Goal: Task Accomplishment & Management: Manage account settings

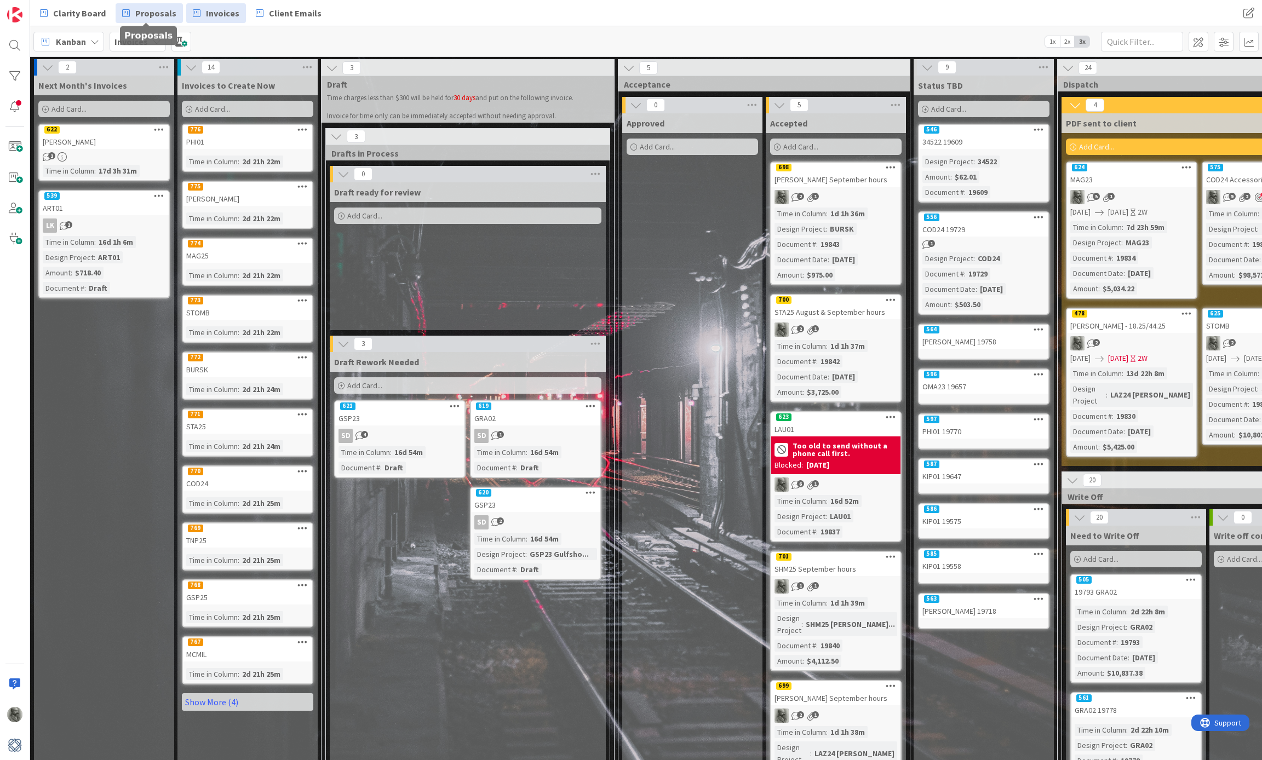
click at [145, 11] on span "Proposals" at bounding box center [155, 13] width 41 height 13
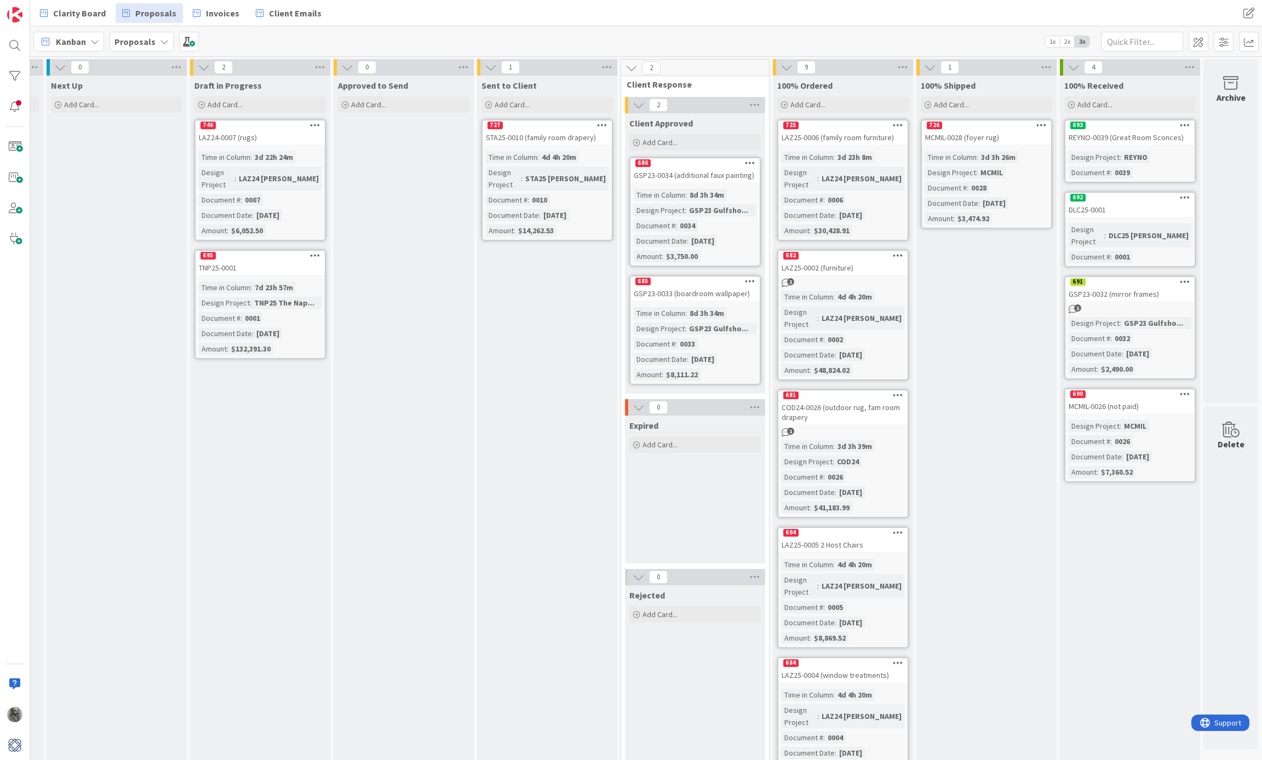
scroll to position [0, 561]
click at [210, 10] on span "Invoices" at bounding box center [222, 13] width 33 height 13
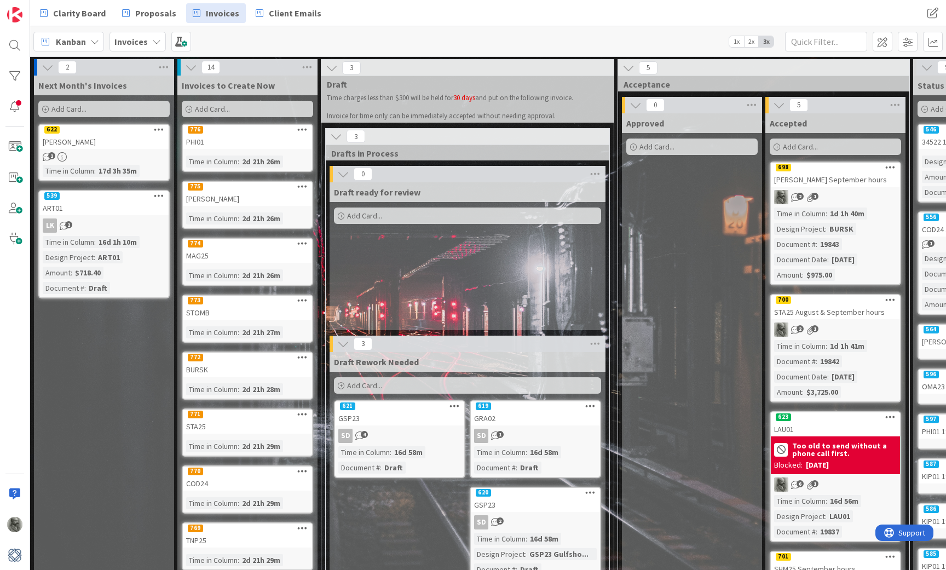
click at [266, 133] on div "776" at bounding box center [247, 130] width 129 height 10
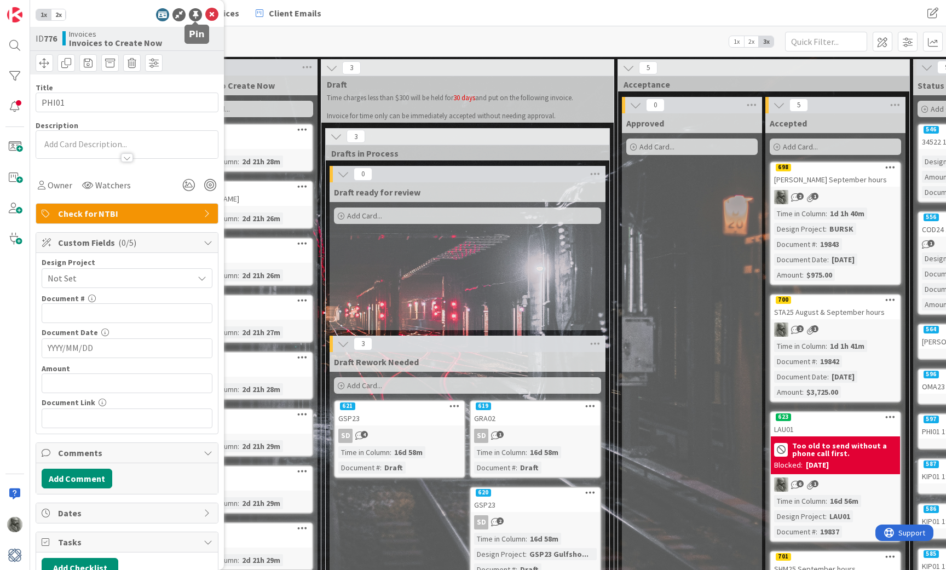
click at [195, 15] on div at bounding box center [195, 14] width 13 height 13
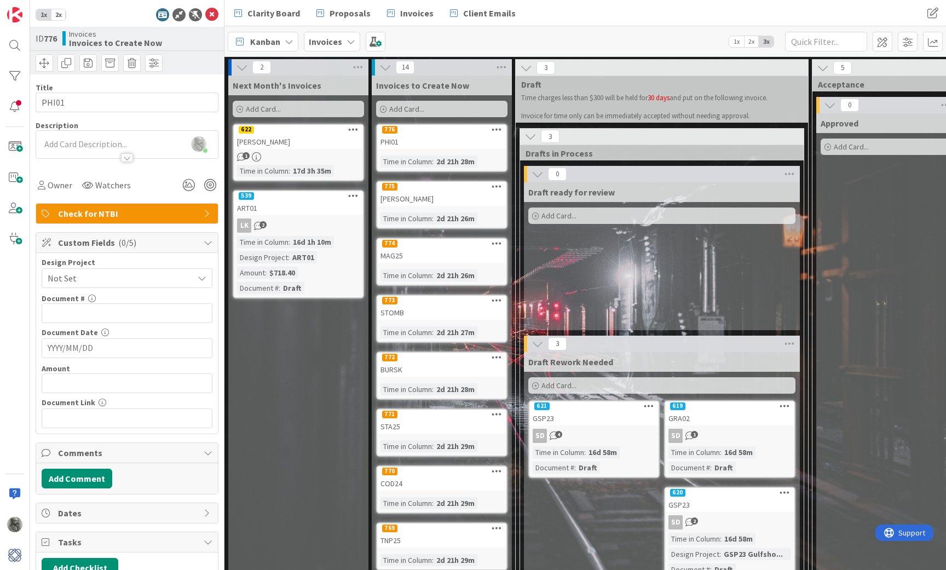
click at [93, 280] on span "Not Set" at bounding box center [118, 278] width 140 height 15
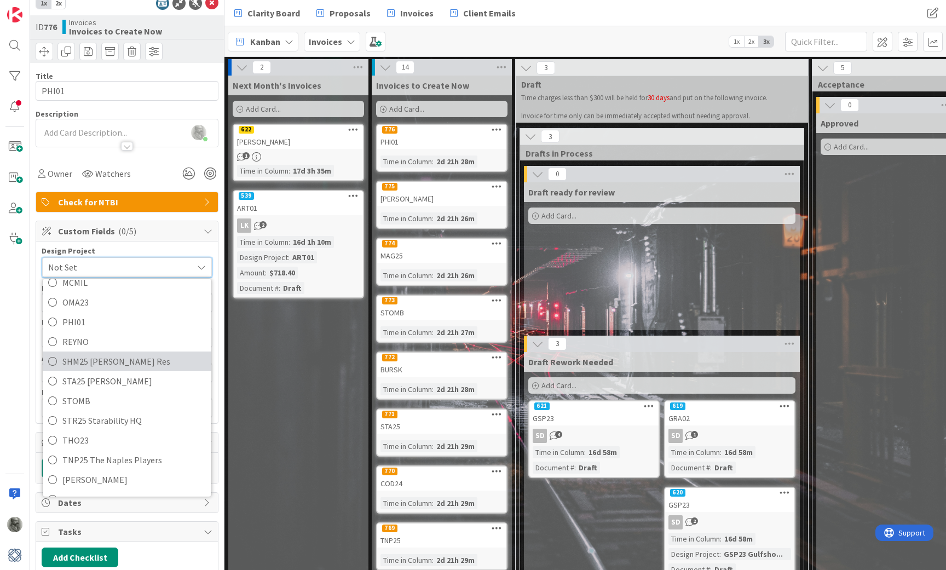
scroll to position [10, 0]
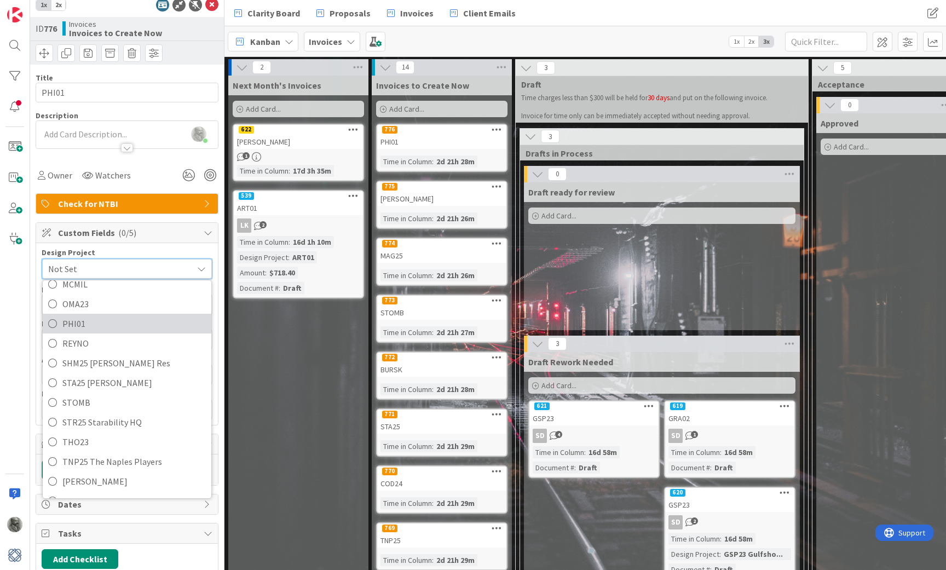
click at [83, 325] on span "PHI01" at bounding box center [133, 323] width 143 height 16
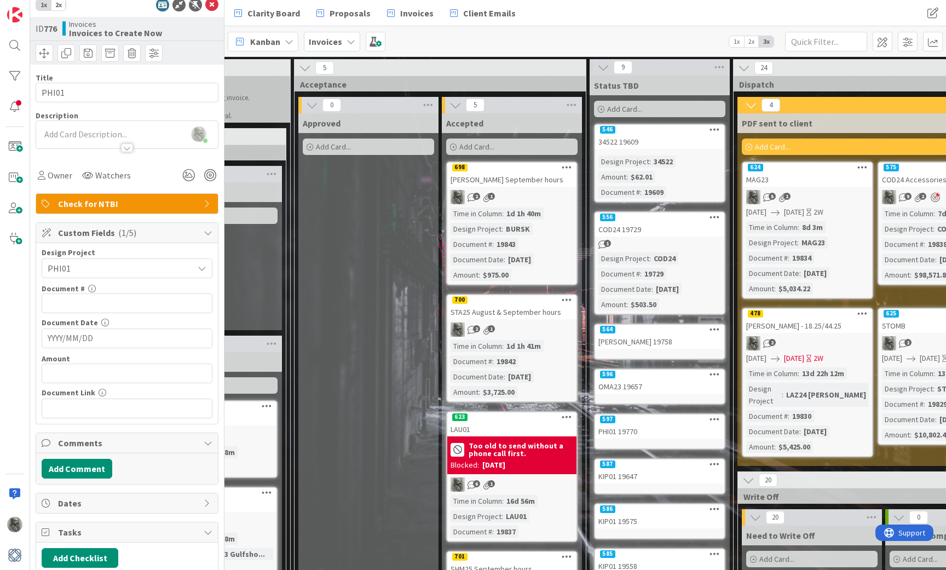
scroll to position [0, 519]
click at [635, 421] on div "597" at bounding box center [659, 420] width 129 height 10
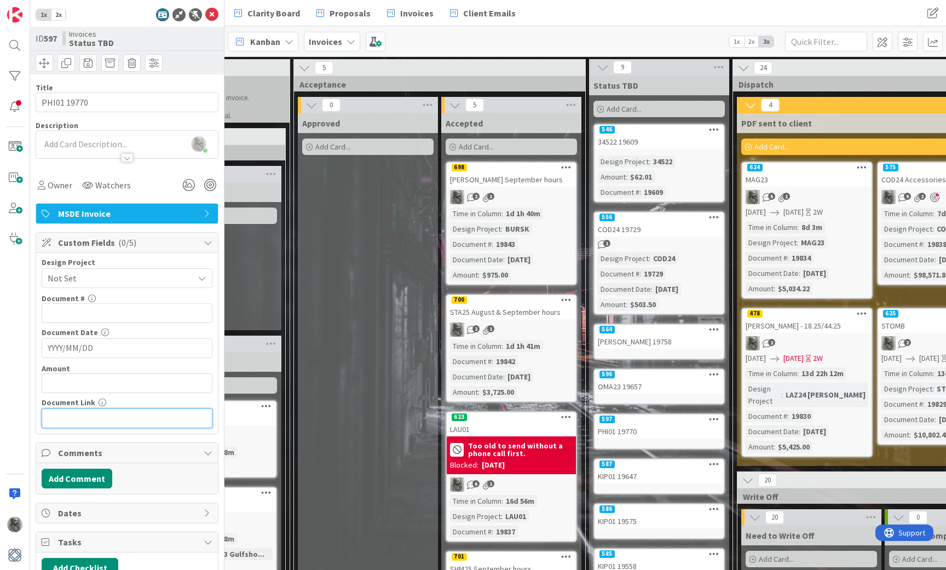
click at [130, 419] on input "text" at bounding box center [127, 419] width 171 height 20
paste input "[URL][DOMAIN_NAME]"
type input "[URL][DOMAIN_NAME]"
click at [46, 61] on span at bounding box center [45, 63] width 18 height 18
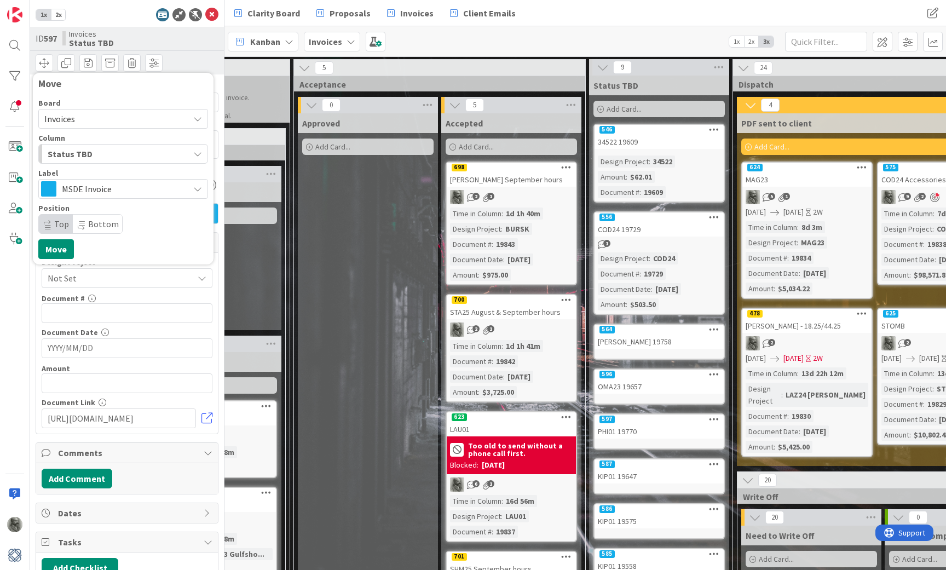
click at [142, 192] on span "MSDE Invoice" at bounding box center [123, 188] width 122 height 15
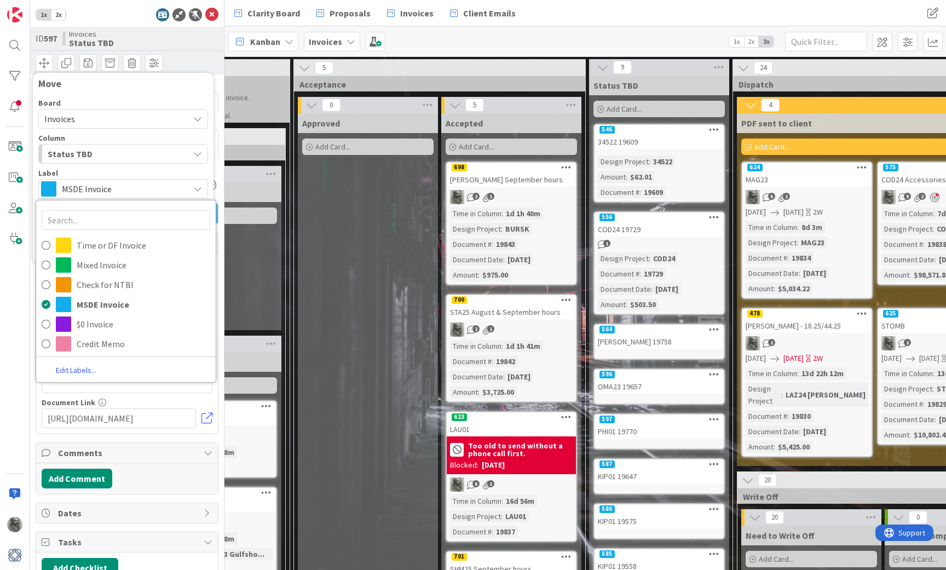
click at [142, 192] on span "MSDE Invoice" at bounding box center [123, 188] width 122 height 15
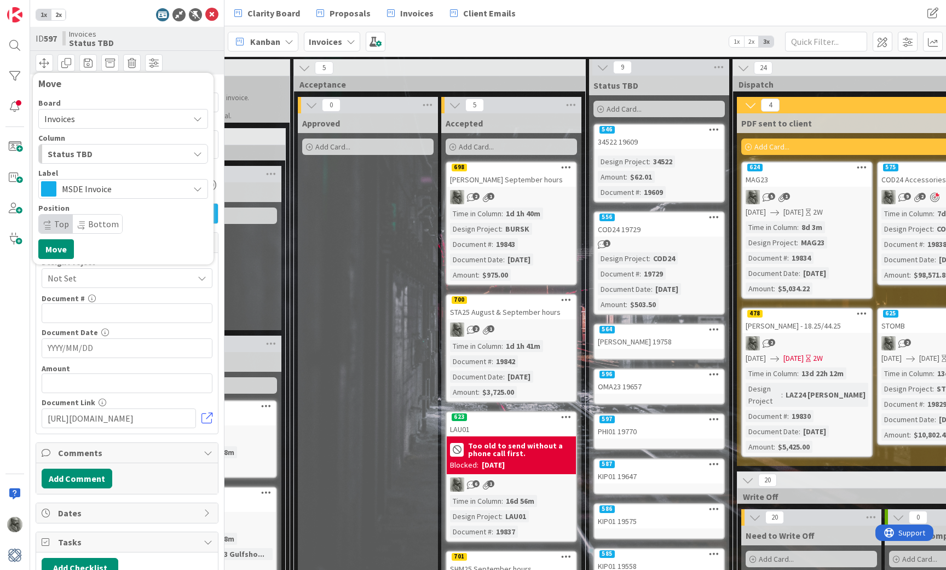
click at [117, 119] on span "Invoices" at bounding box center [113, 118] width 139 height 15
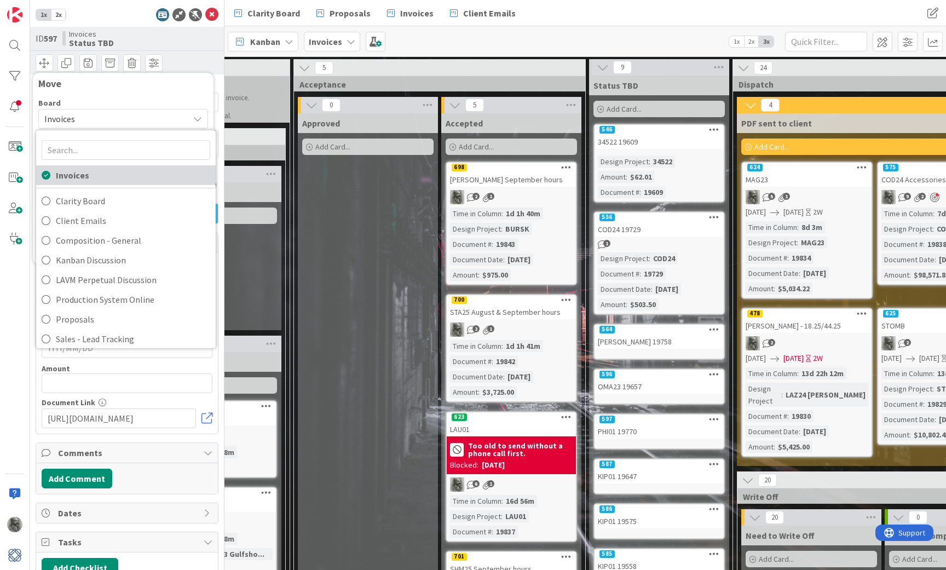
click at [131, 181] on span "Invoices" at bounding box center [133, 175] width 154 height 16
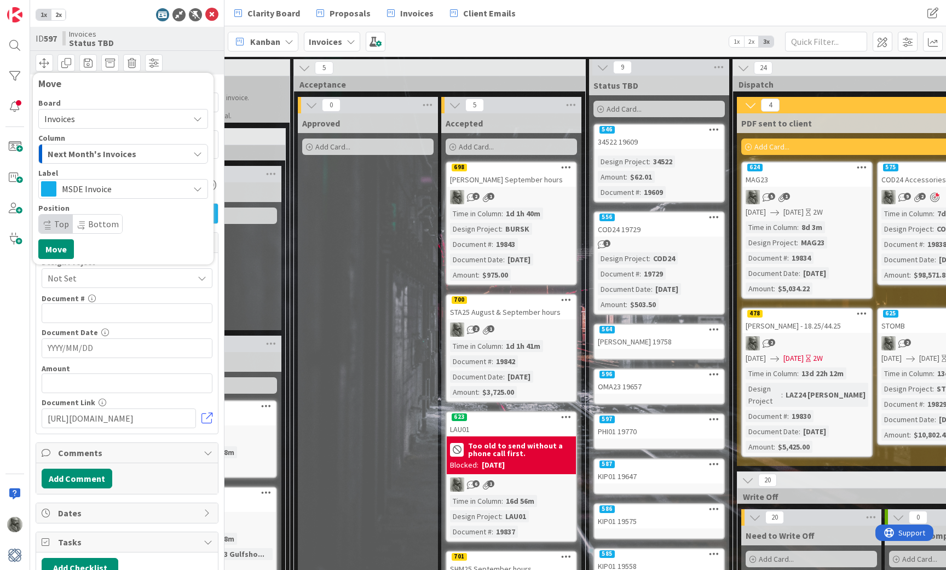
click at [134, 155] on div "Next Month's Invoices" at bounding box center [117, 154] width 144 height 18
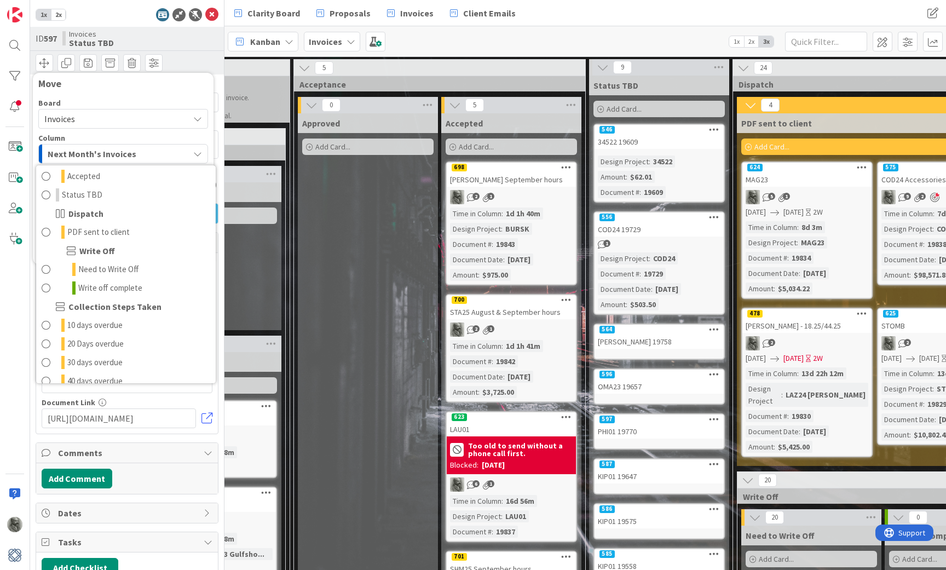
scroll to position [159, 0]
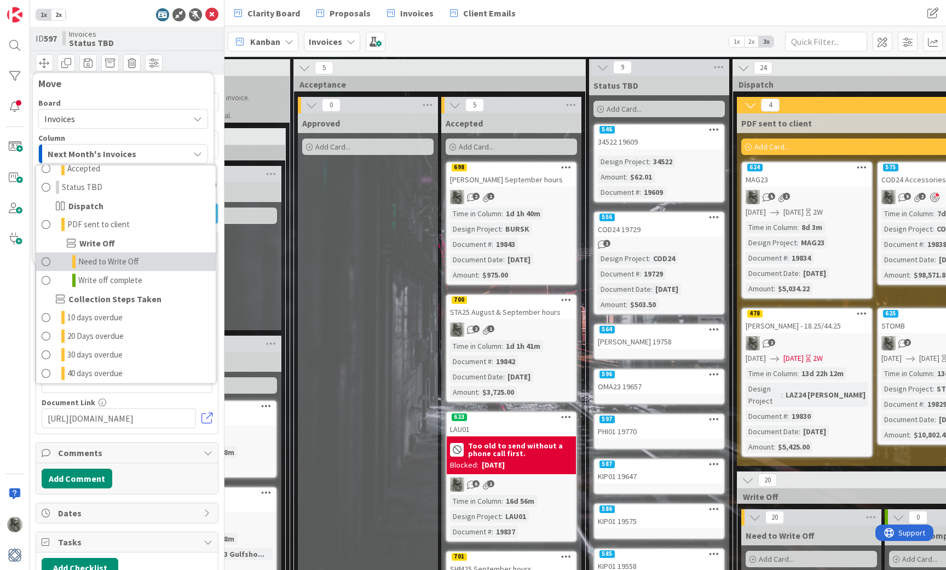
click at [120, 262] on span "Need to Write Off" at bounding box center [108, 261] width 61 height 13
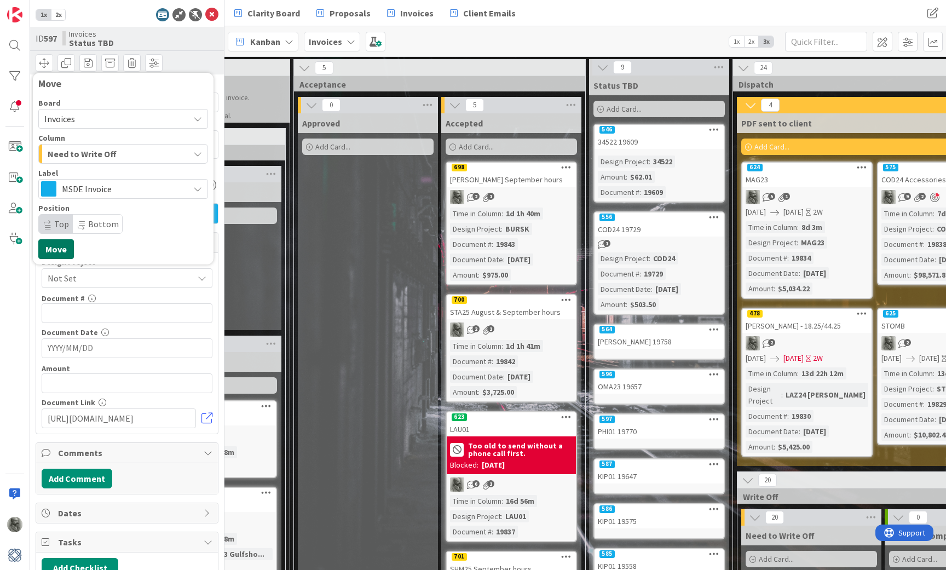
click at [61, 250] on button "Move" at bounding box center [56, 249] width 36 height 20
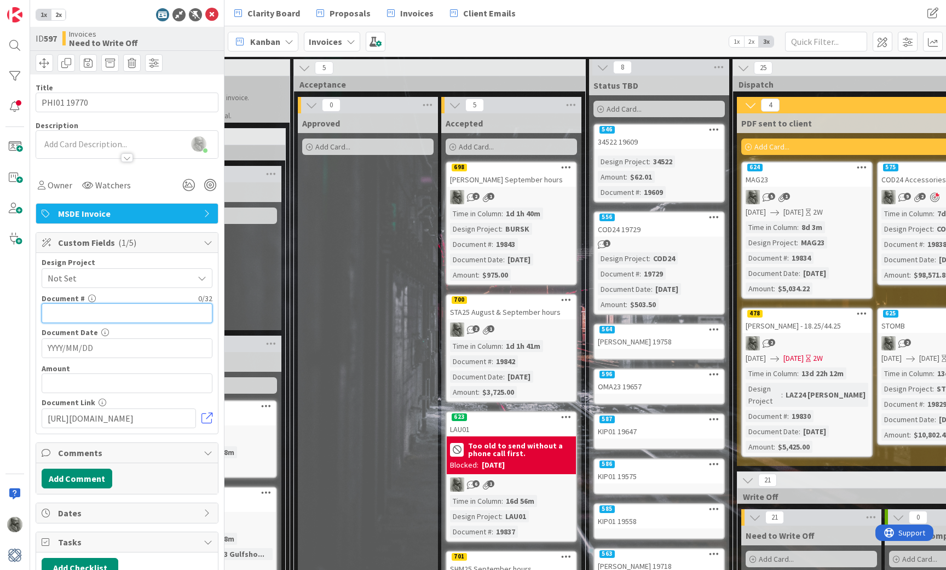
click at [87, 314] on input "text" at bounding box center [127, 313] width 171 height 20
type input "9"
type input "19770"
click at [84, 353] on input "YYYY/MM/DD" at bounding box center [127, 348] width 159 height 19
type input "[DATE]"
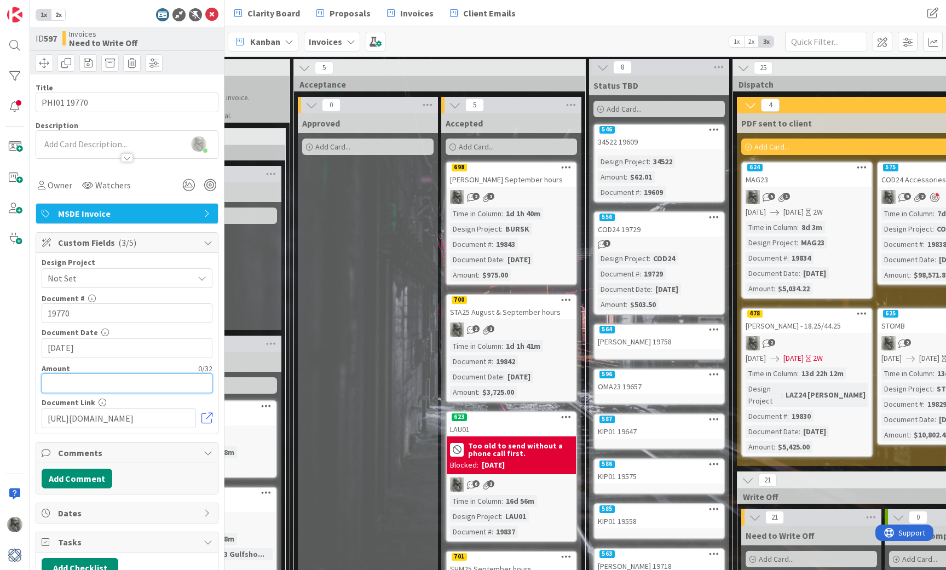
click at [72, 383] on input "text" at bounding box center [127, 383] width 171 height 20
type input "$754.60"
click at [80, 421] on input "[URL][DOMAIN_NAME]" at bounding box center [119, 419] width 154 height 20
click at [212, 12] on icon at bounding box center [211, 14] width 13 height 13
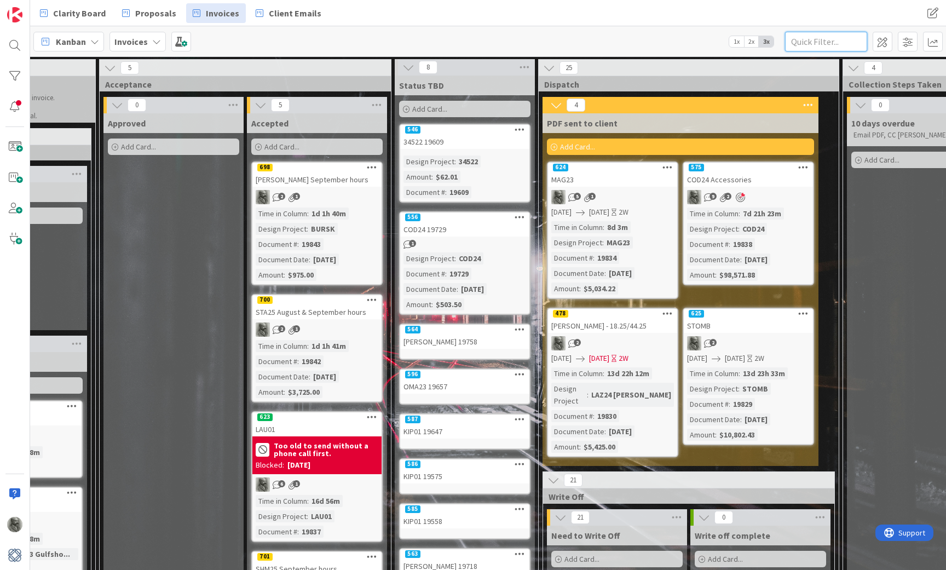
click at [837, 42] on input "text" at bounding box center [826, 42] width 82 height 20
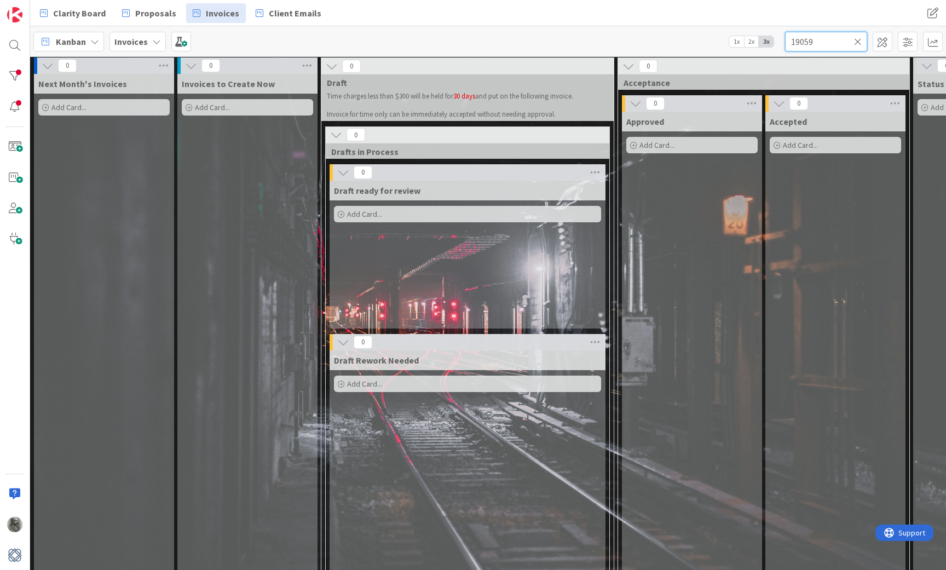
scroll to position [2, -1]
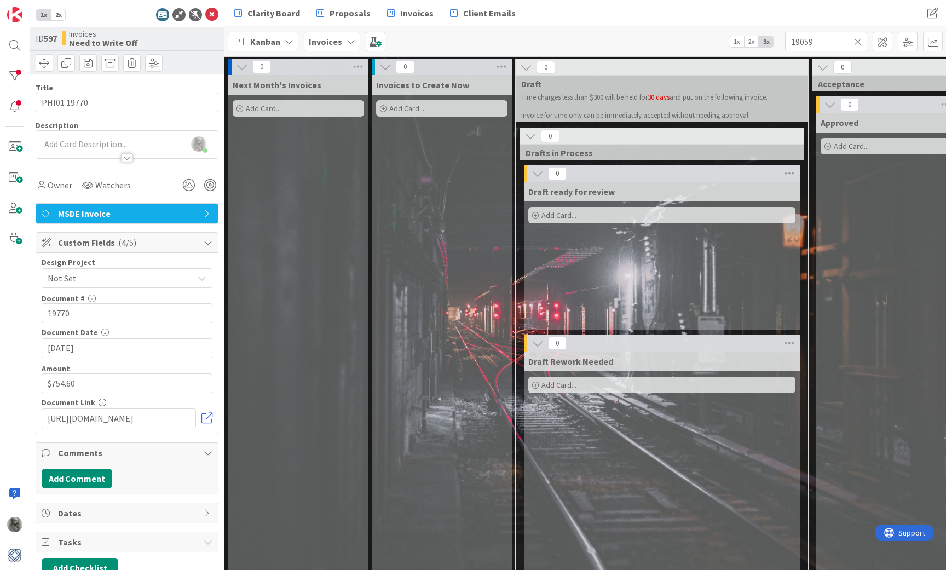
scroll to position [1, -1]
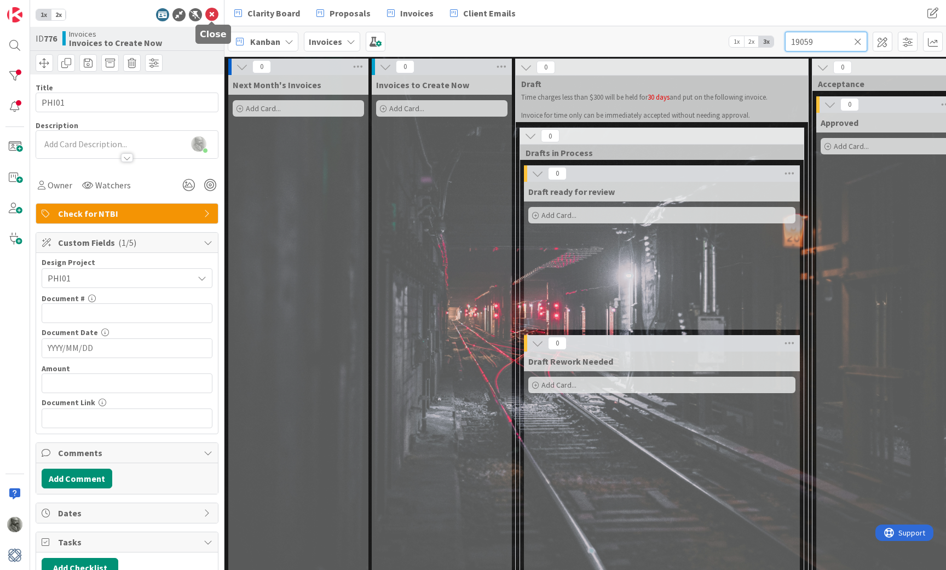
type input "19059"
click at [213, 13] on icon at bounding box center [211, 14] width 13 height 13
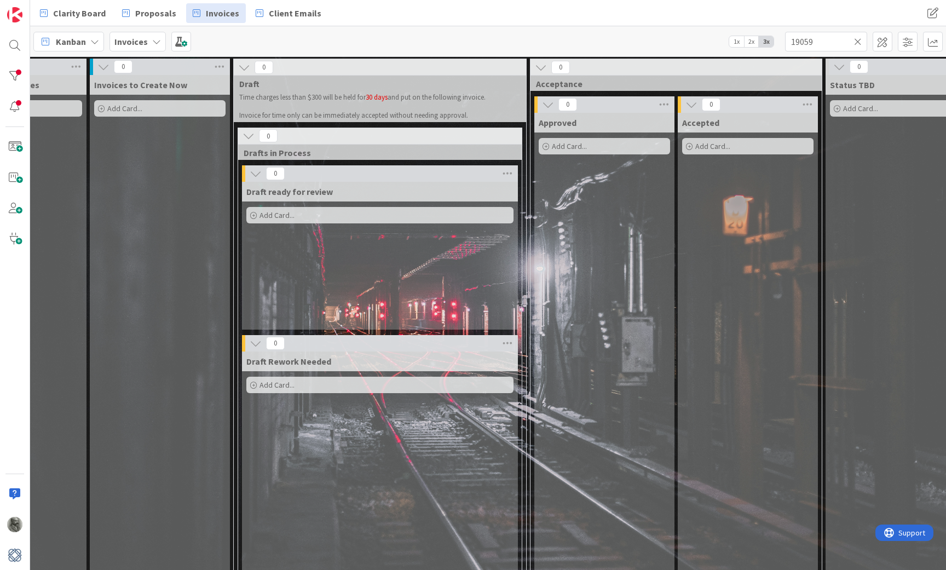
click at [858, 39] on icon at bounding box center [858, 42] width 8 height 10
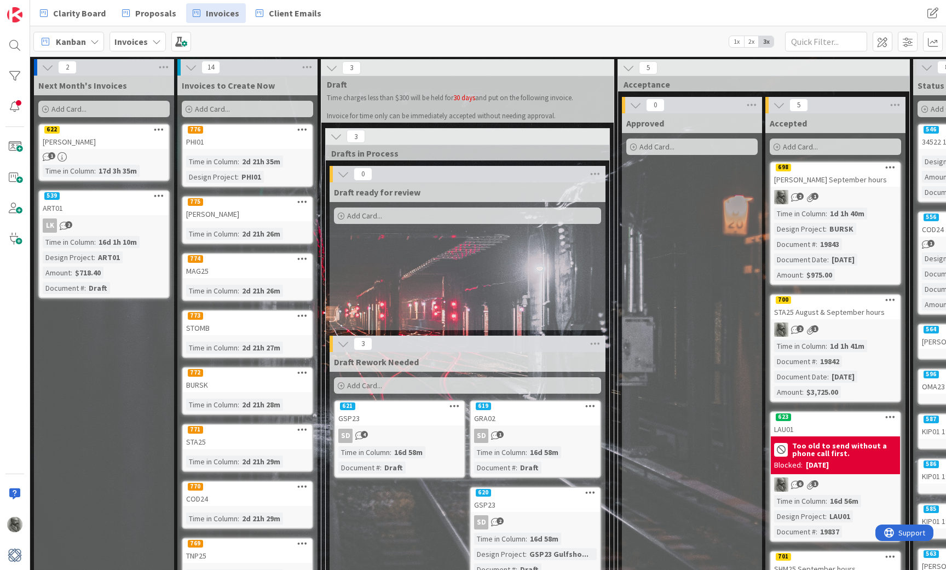
click at [304, 129] on icon at bounding box center [302, 129] width 10 height 8
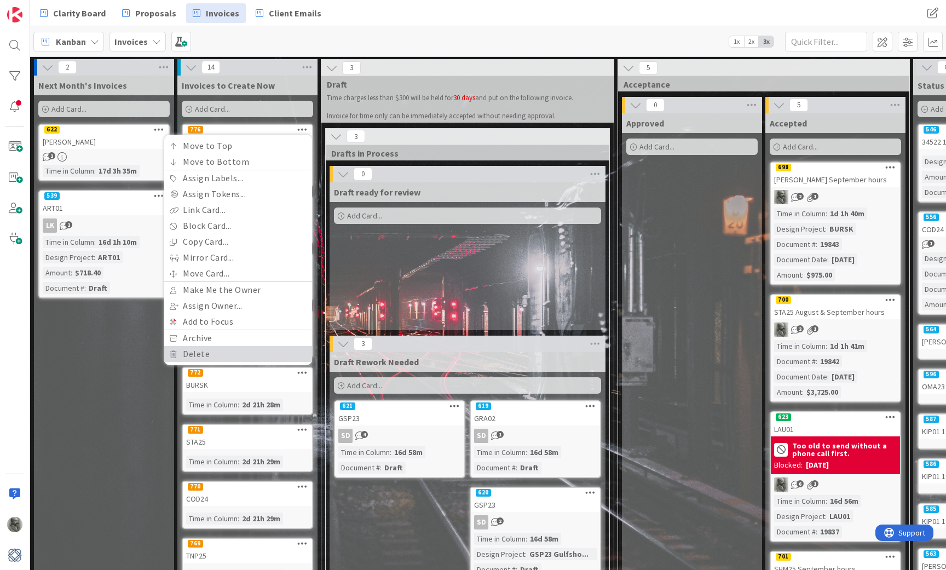
click at [201, 353] on link "Delete" at bounding box center [238, 354] width 148 height 16
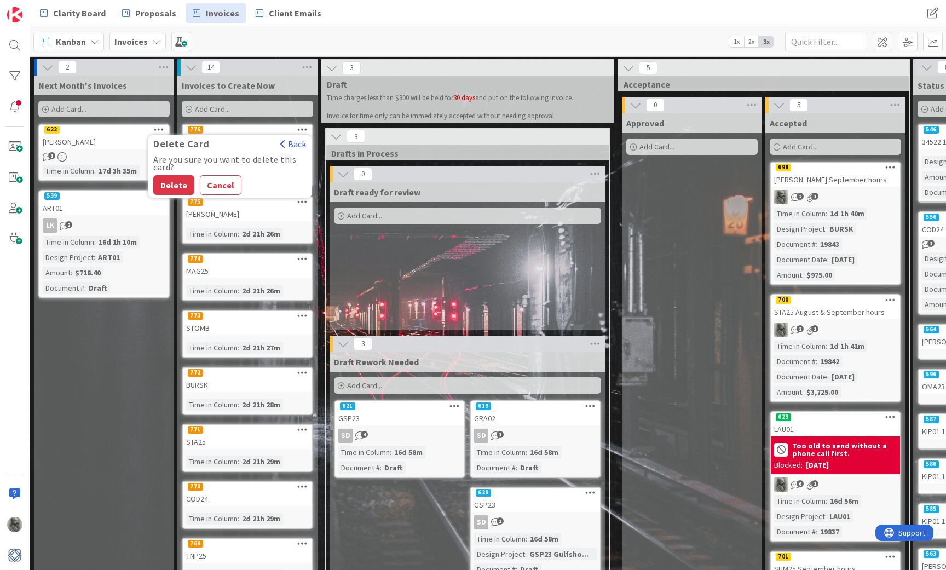
click at [384, 264] on div "Draft ready for review Add Card..." at bounding box center [468, 256] width 276 height 148
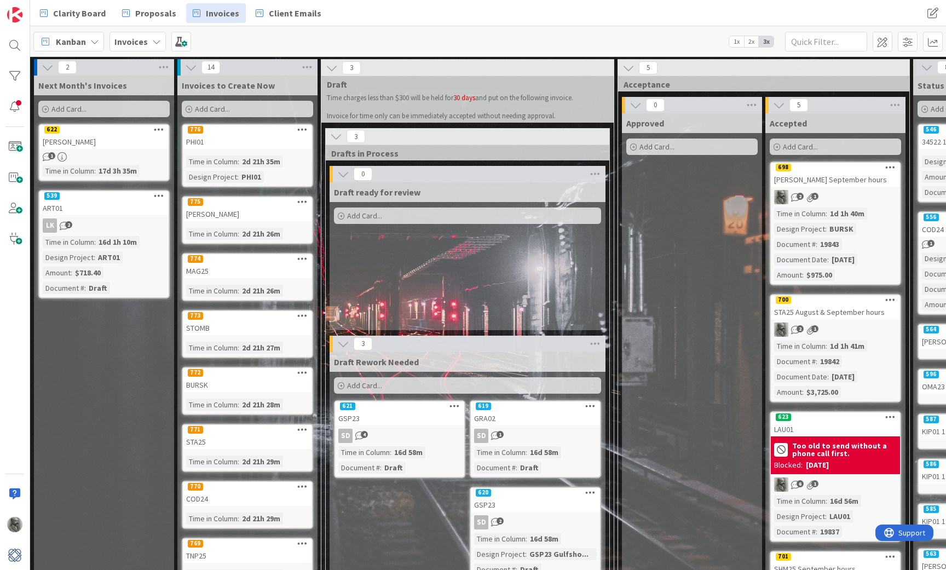
click at [253, 140] on div "PHI01" at bounding box center [247, 142] width 129 height 14
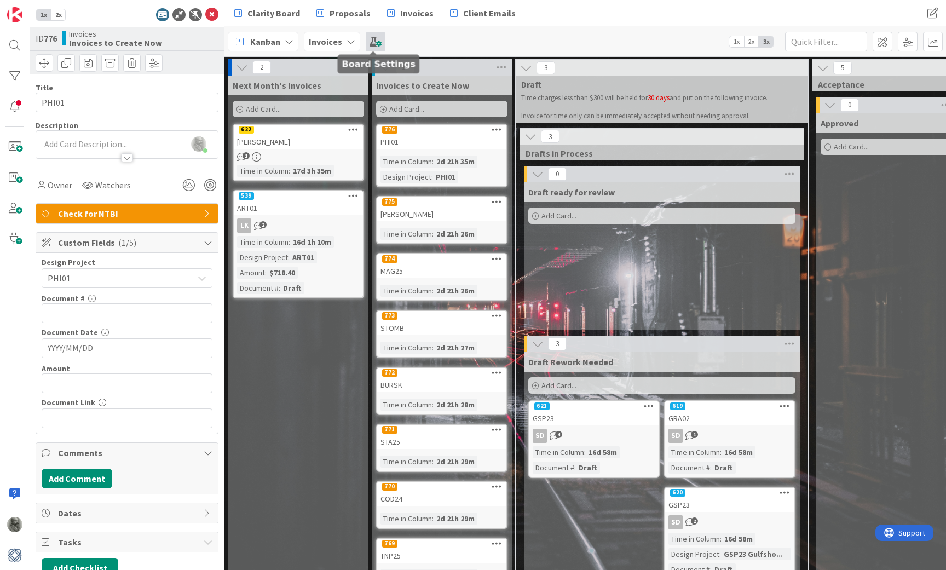
click at [375, 40] on span at bounding box center [376, 42] width 20 height 20
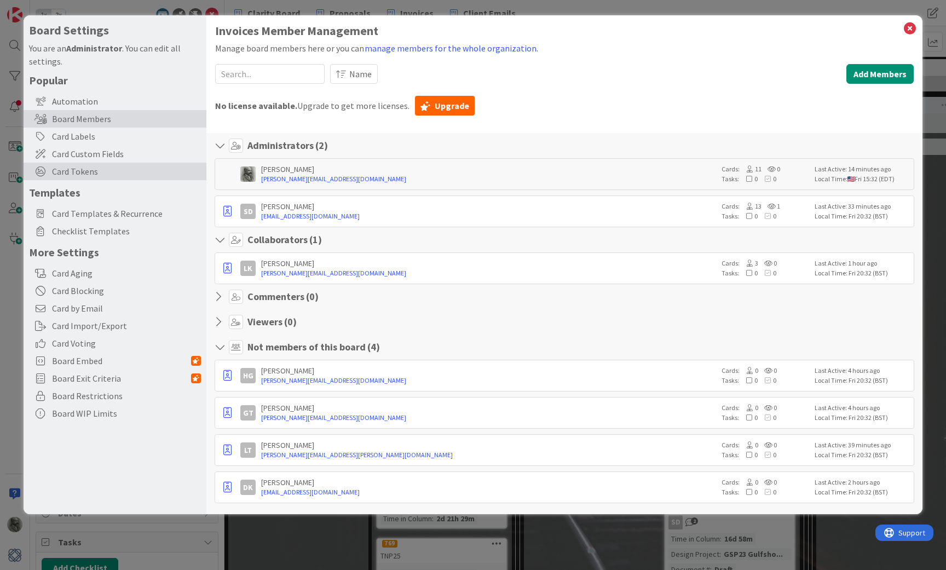
click at [73, 174] on span "Card Tokens" at bounding box center [126, 171] width 149 height 13
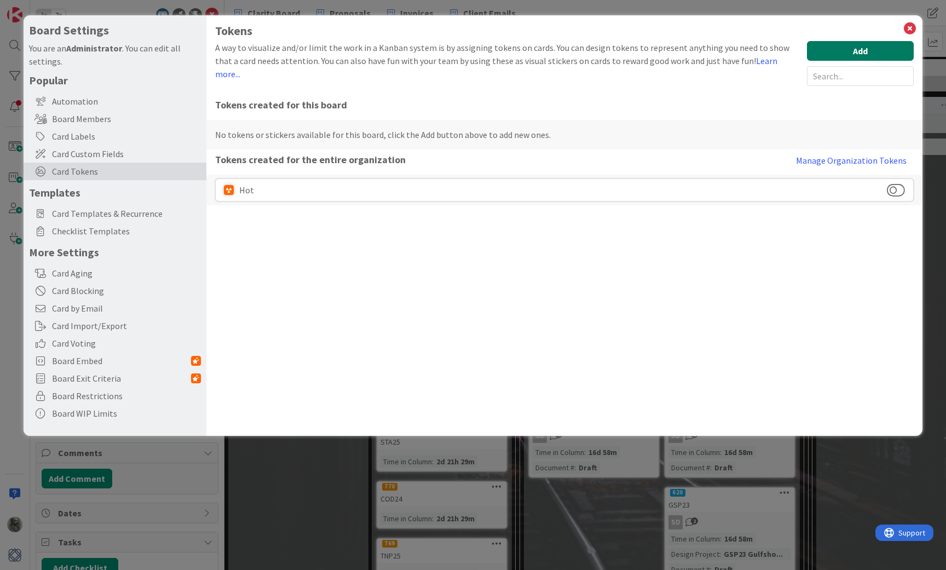
click at [870, 49] on button "Add" at bounding box center [860, 51] width 107 height 20
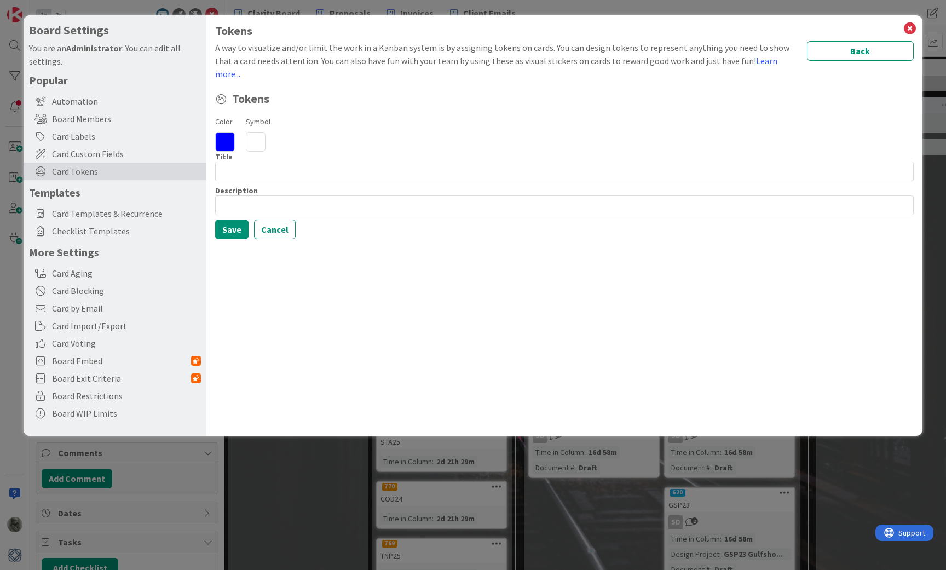
click at [253, 133] on icon at bounding box center [256, 142] width 20 height 20
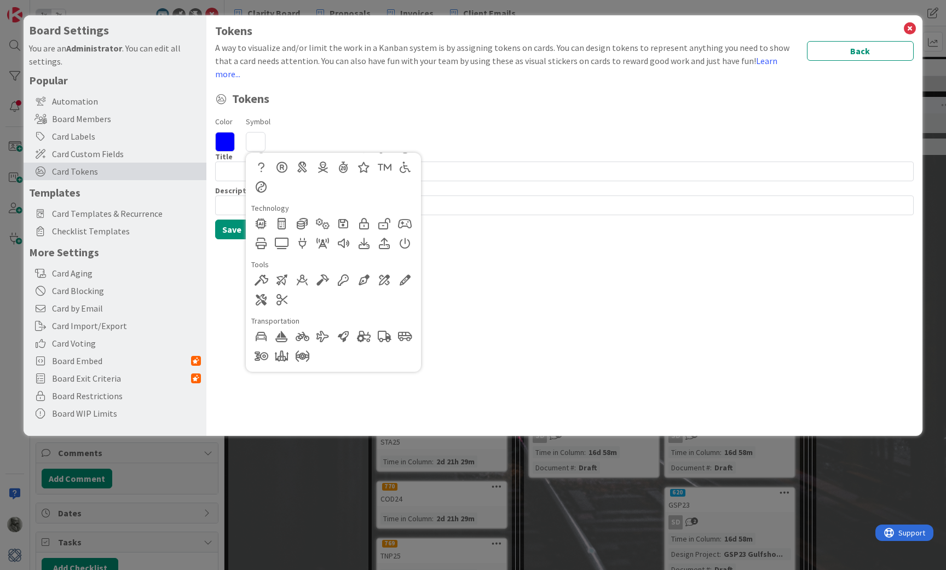
scroll to position [842, 0]
click at [261, 290] on div at bounding box center [261, 300] width 20 height 20
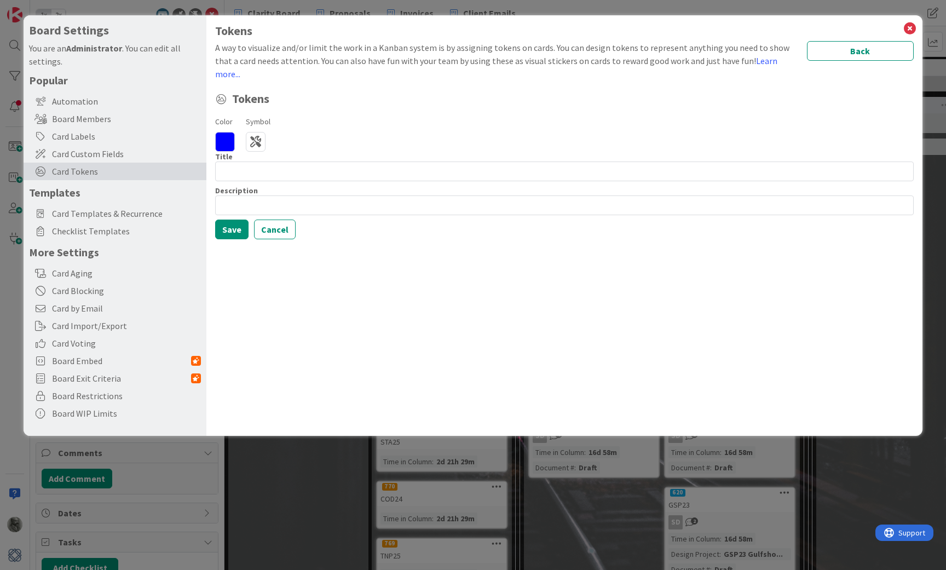
click at [227, 132] on icon at bounding box center [225, 142] width 20 height 20
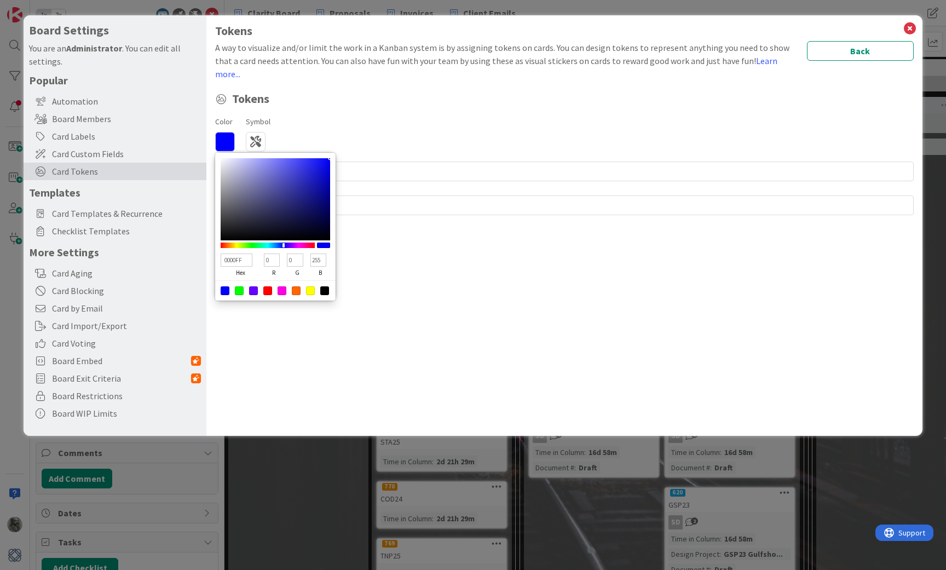
type input "9090DA"
type input "144"
type input "218"
type input "9292DA"
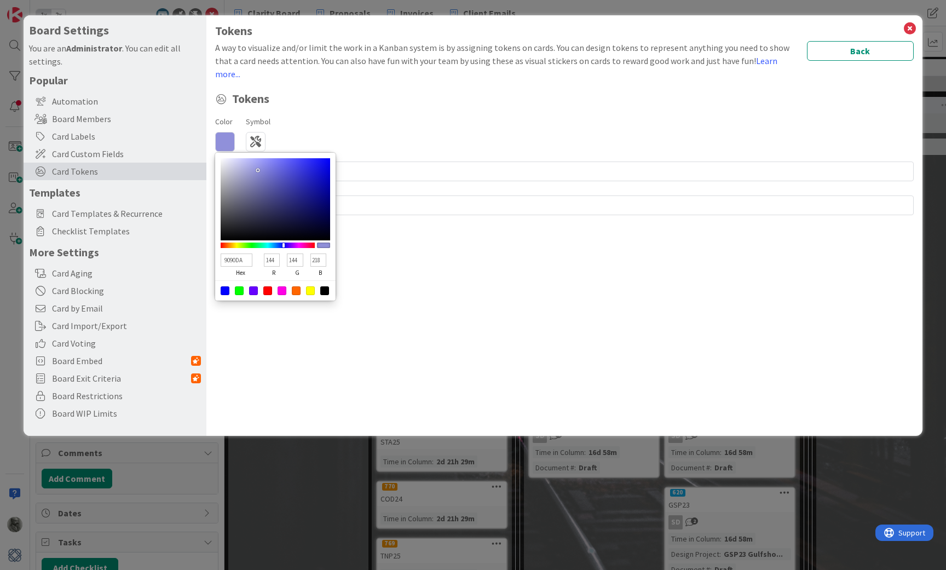
type input "146"
type input "9898DB"
type input "152"
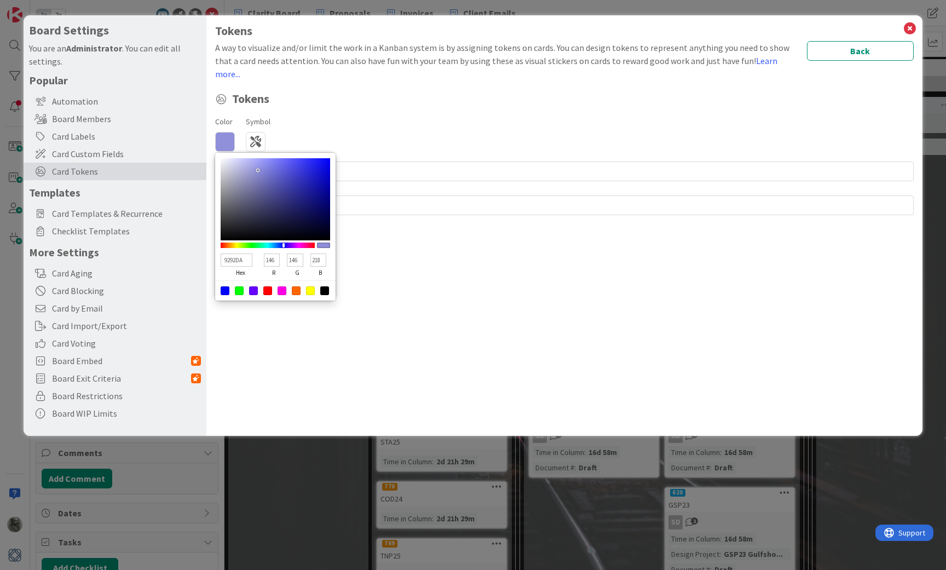
type input "219"
type input "9A9ADD"
type input "154"
type input "221"
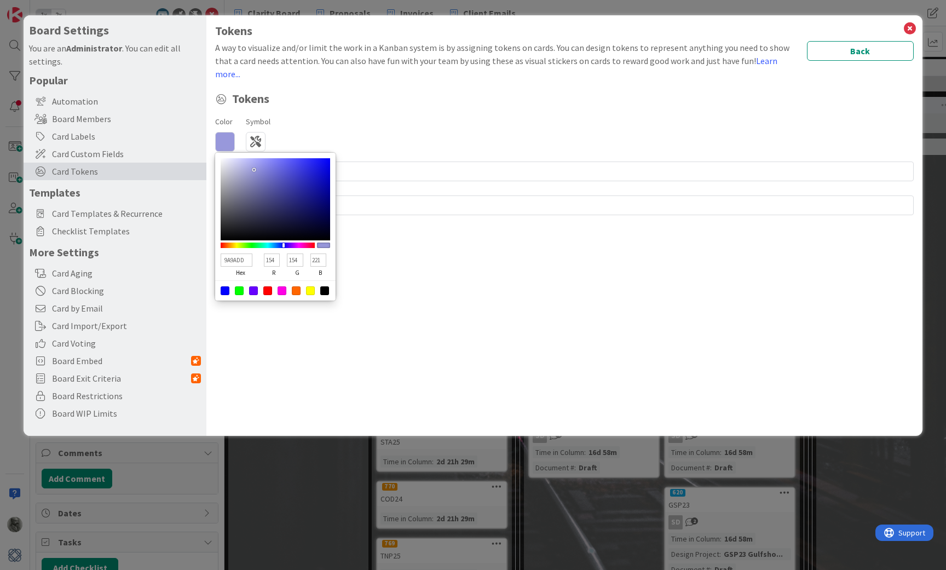
type input "9D9DE0"
type input "157"
type input "224"
type input "A1A1E4"
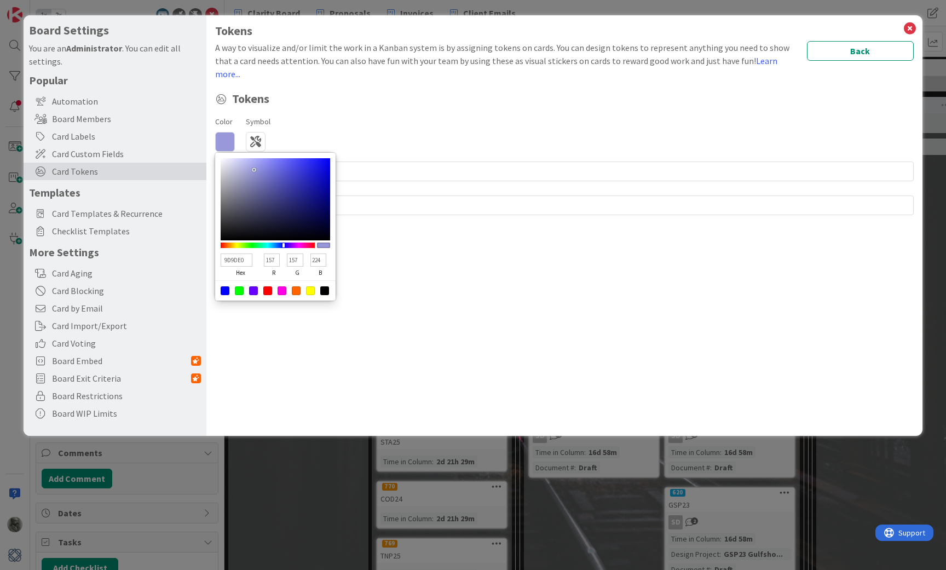
type input "161"
type input "228"
type input "A4A4E9"
type input "164"
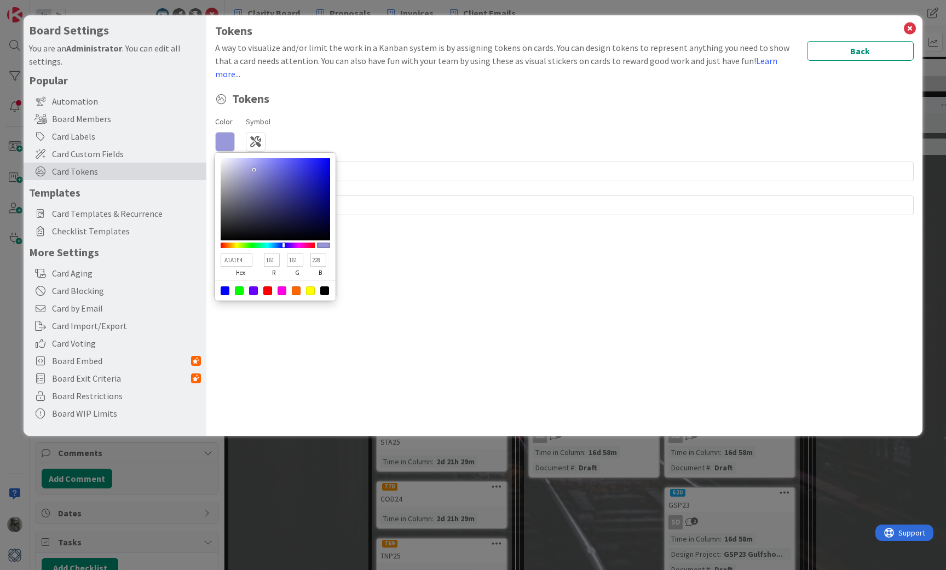
type input "164"
type input "233"
type input "A7A7EB"
type input "167"
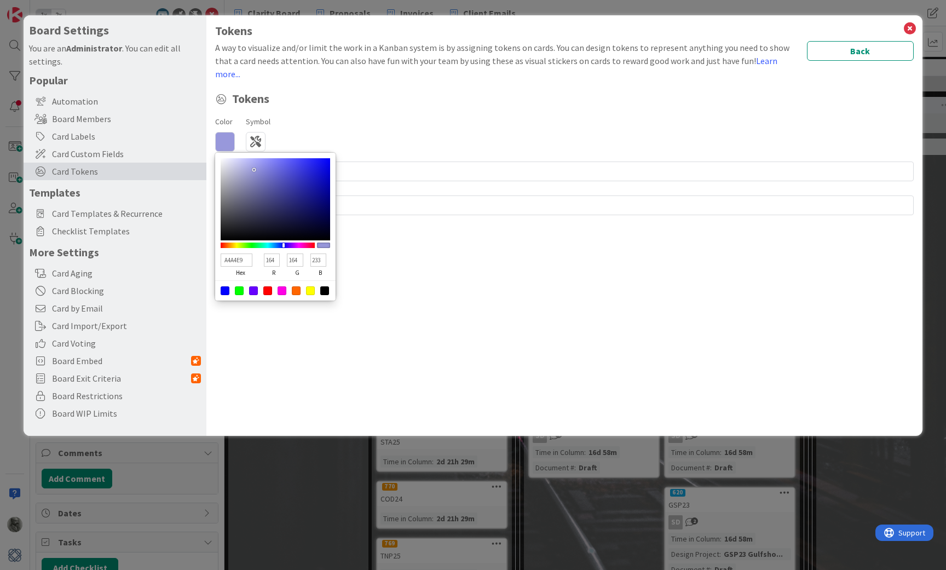
type input "235"
drag, startPoint x: 258, startPoint y: 157, endPoint x: 252, endPoint y: 152, distance: 7.7
click at [252, 158] on div at bounding box center [276, 199] width 110 height 82
click at [223, 286] on div at bounding box center [225, 290] width 9 height 9
type input "0000FF"
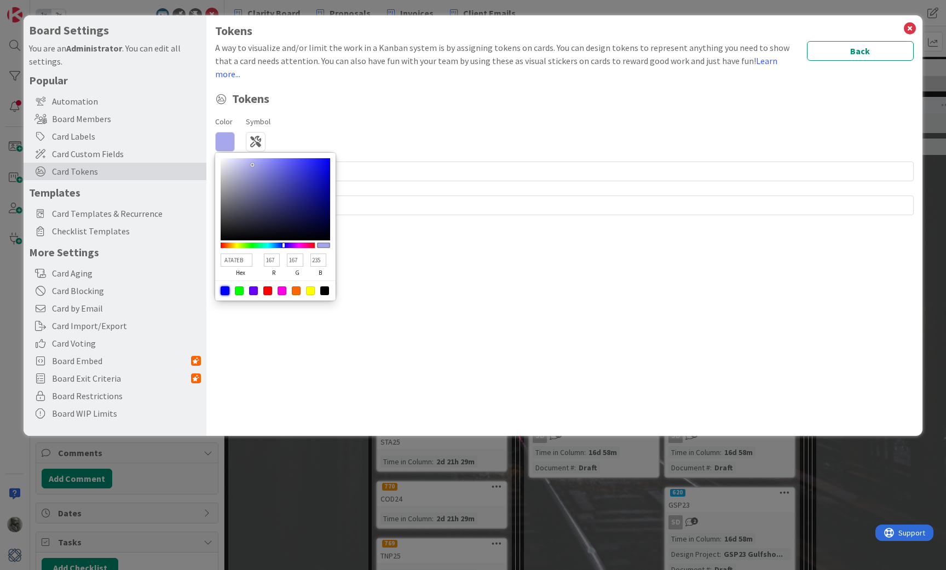
type input "0"
type input "255"
type input "0011FF"
type input "17"
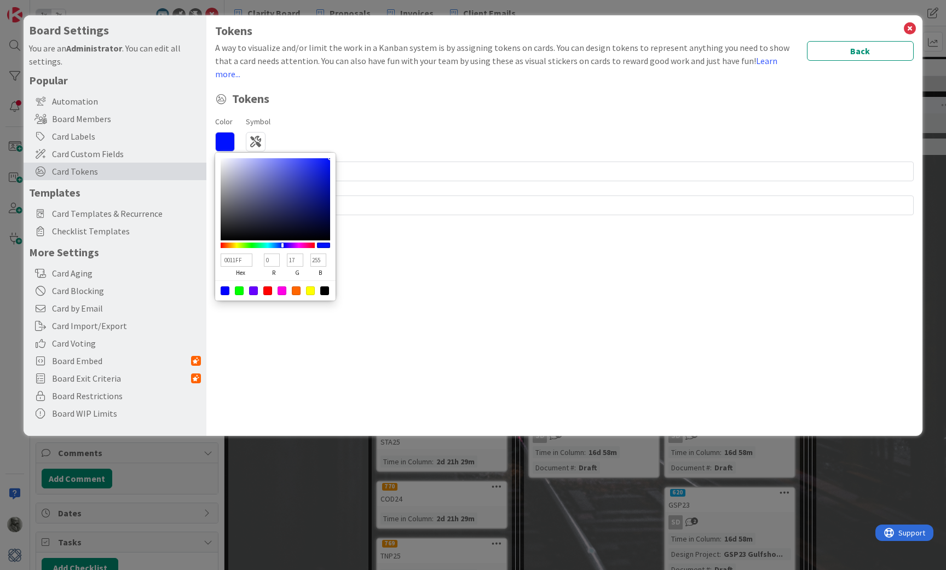
type input "001AFF"
type input "26"
type input "0022FF"
type input "34"
type input "002BFF"
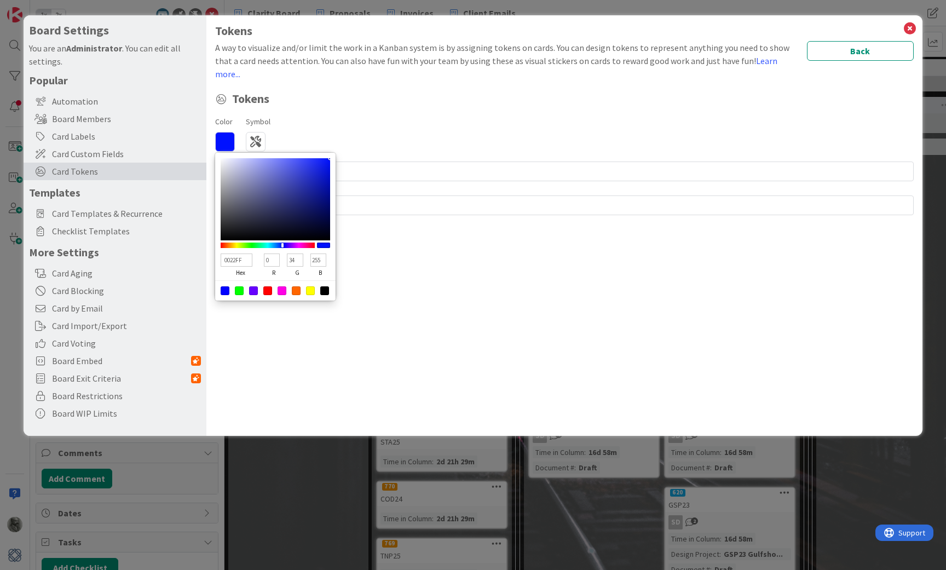
type input "43"
type input "0034FF"
type input "52"
type input "003DFF"
type input "61"
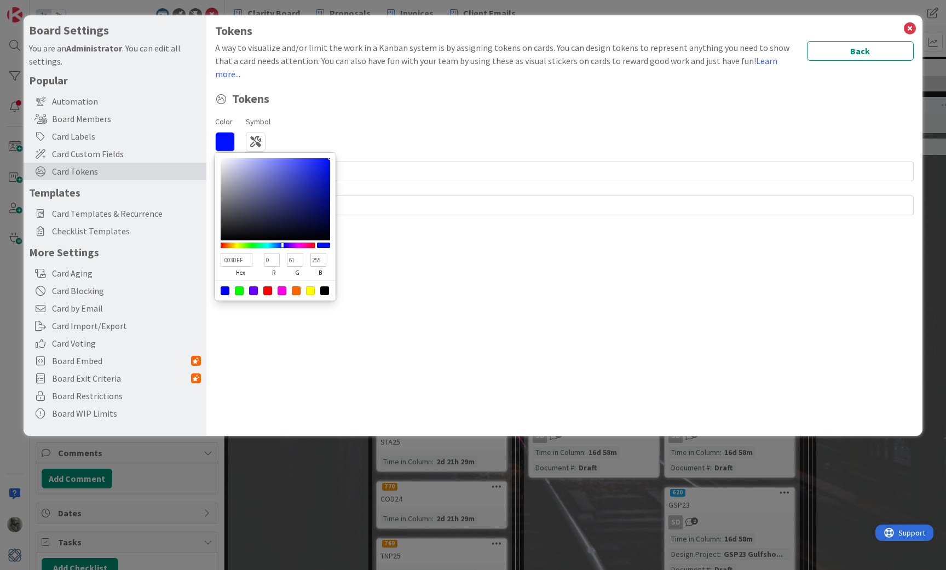
type input "0046FF"
type input "70"
type input "004FFF"
type input "79"
type input "0058FF"
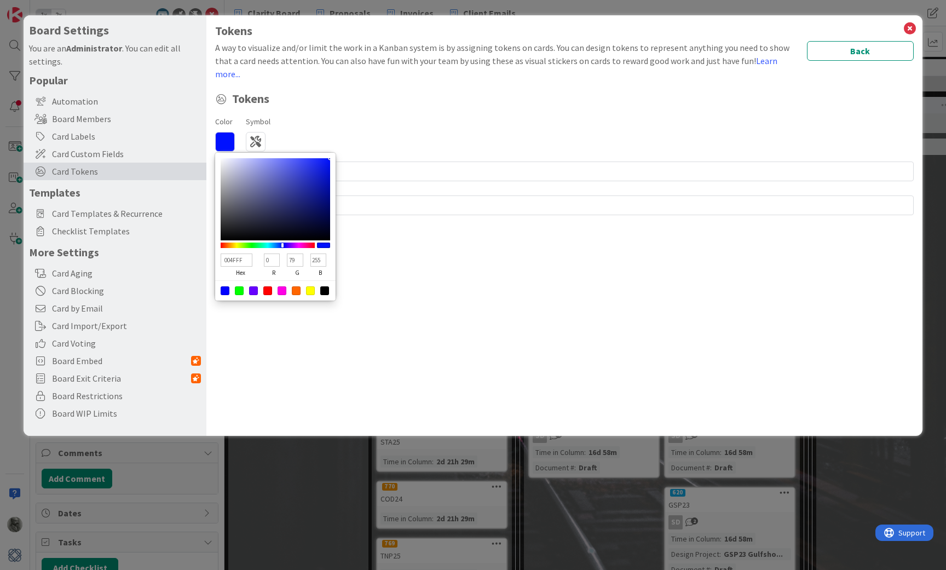
type input "88"
type input "0061FF"
type input "97"
type input "006AFF"
type input "106"
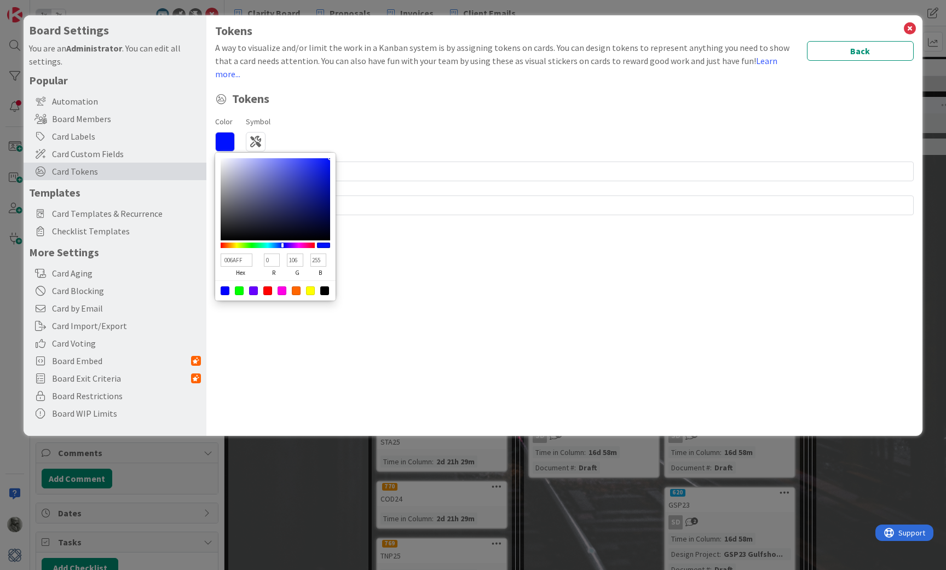
type input "0072FF"
type input "114"
type input "007BFF"
type input "123"
type input "0084FF"
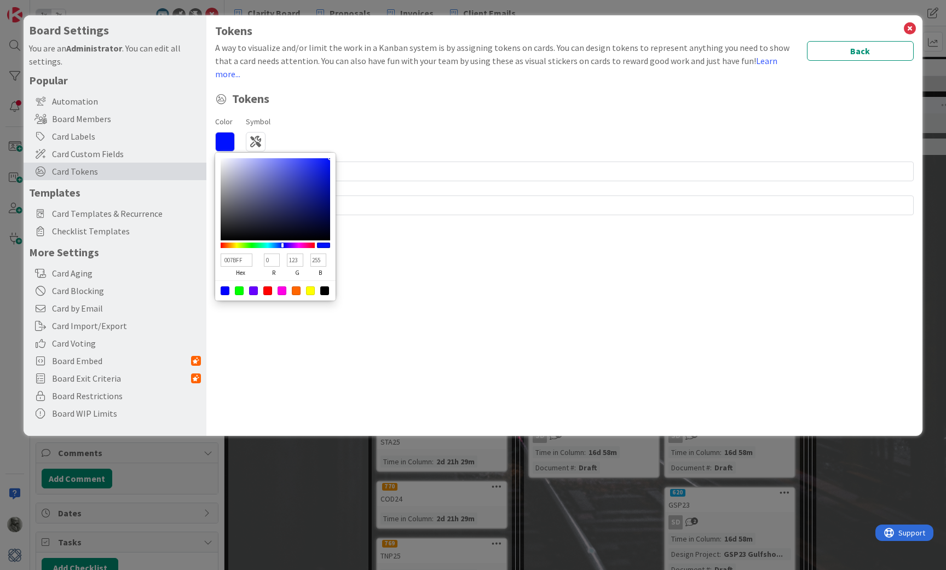
type input "132"
type input "008DFF"
type input "141"
type input "0096FF"
type input "150"
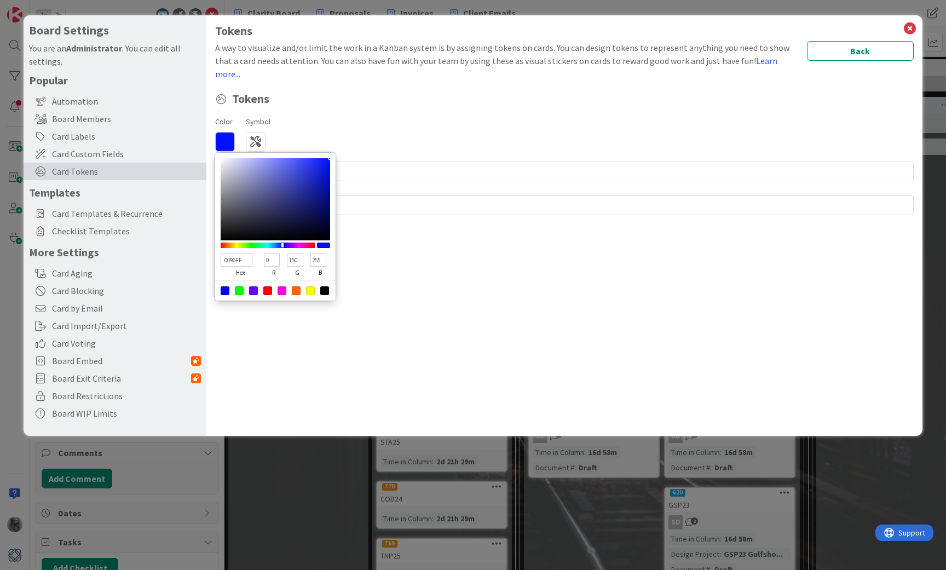
type input "009FFF"
type input "159"
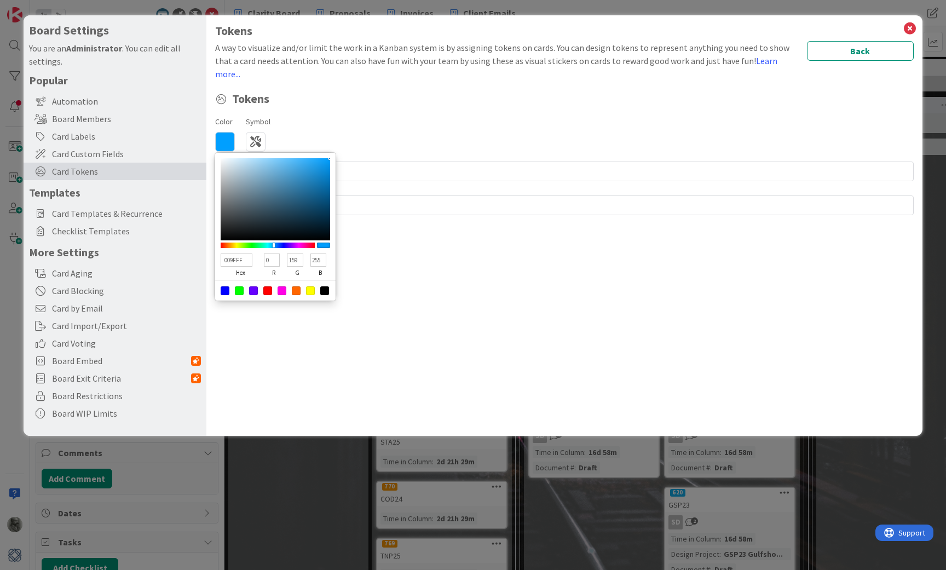
type input "00A8FF"
type input "168"
type input "00B1FF"
type input "177"
type input "00BAFF"
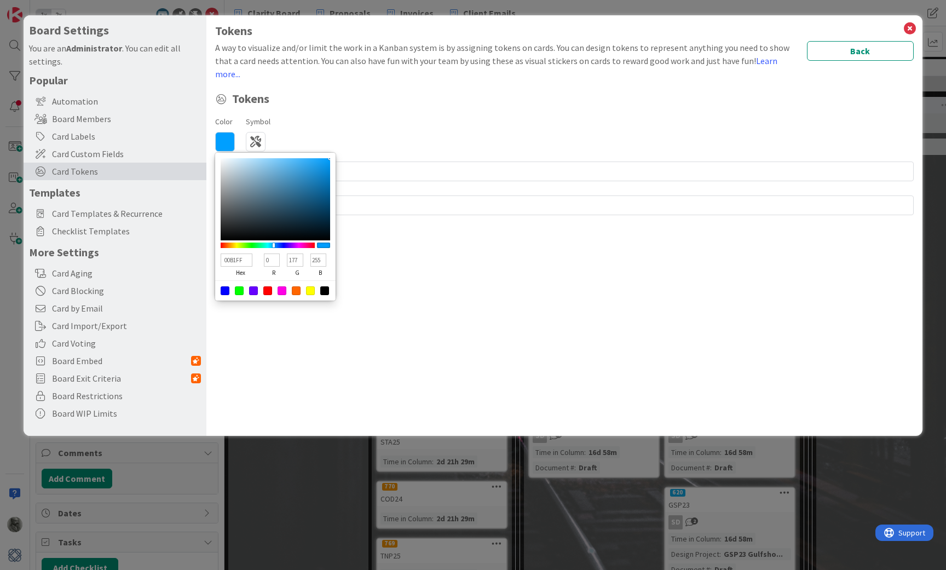
type input "186"
type input "00C3FF"
type input "195"
type input "00CBFF"
type input "203"
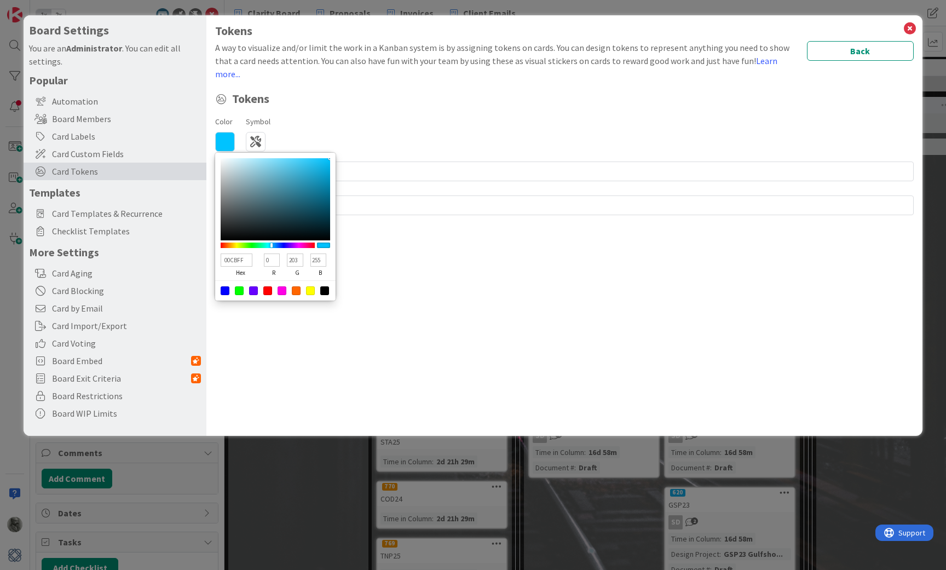
type input "00D4FF"
type input "212"
type input "00DDFF"
type input "221"
type input "00E6FF"
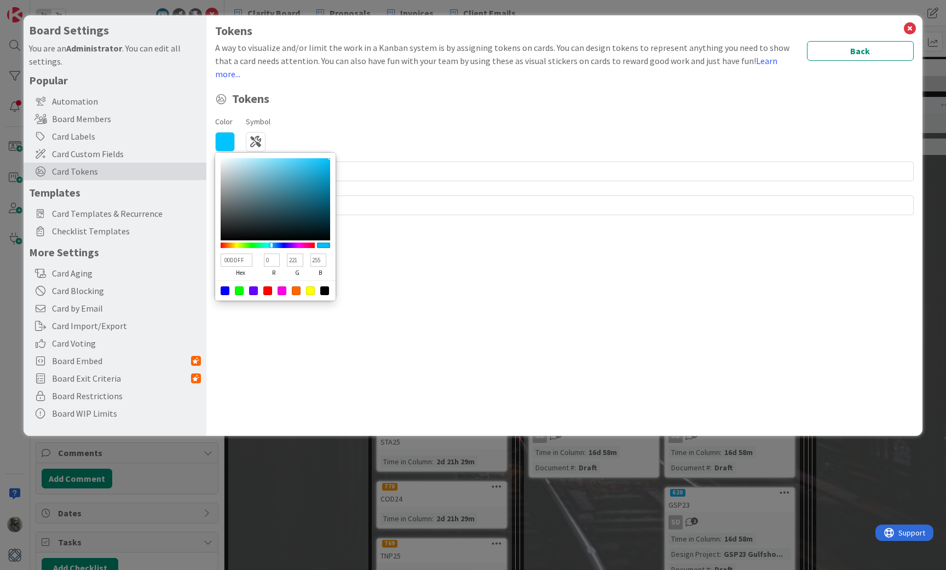
type input "230"
type input "00EFFF"
type input "239"
type input "00F8FF"
type input "248"
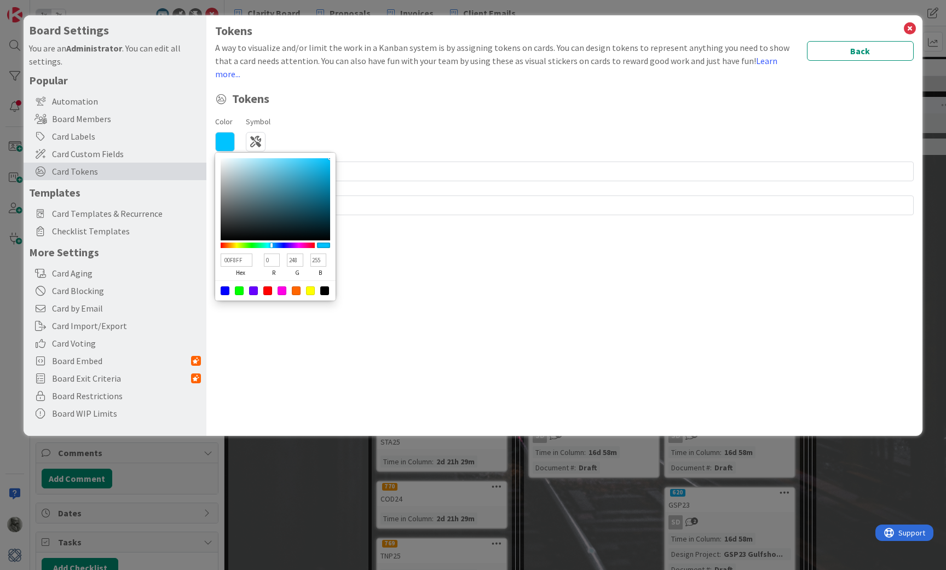
type input "00FFFD"
type input "255"
type input "253"
type input "00FFF4"
type input "244"
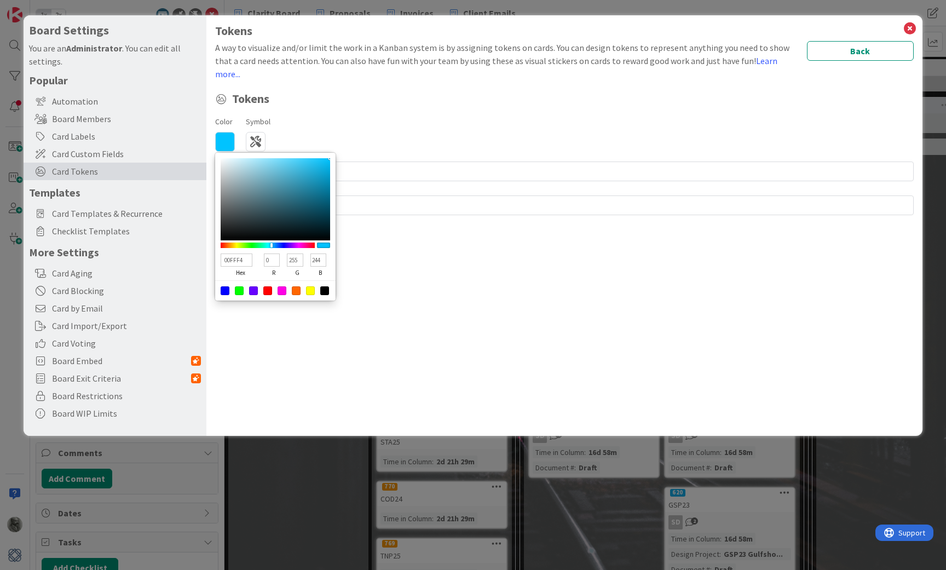
type input "00FFEB"
type input "235"
type input "00FFE3"
type input "227"
type input "00FFDA"
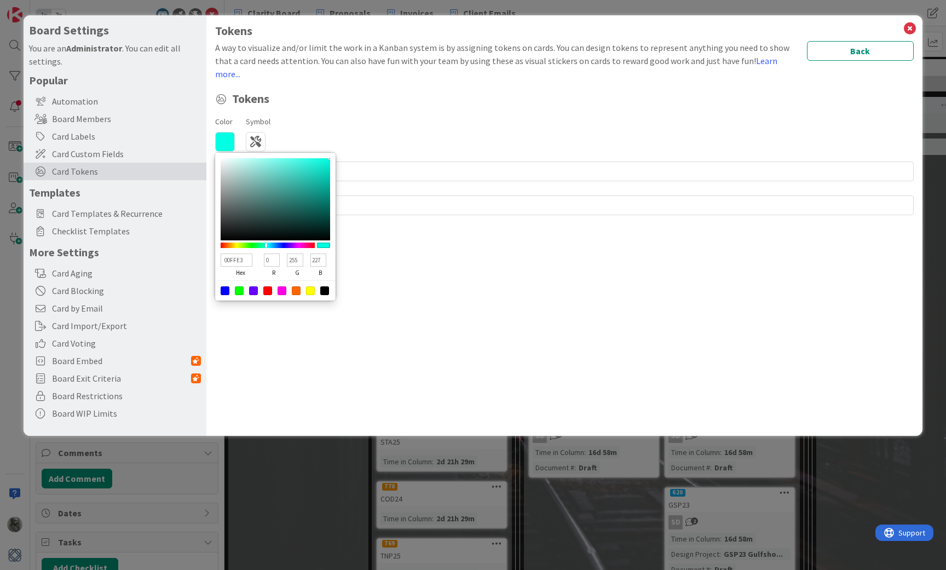
type input "218"
type input "00FFE3"
type input "227"
type input "00FFEB"
type input "235"
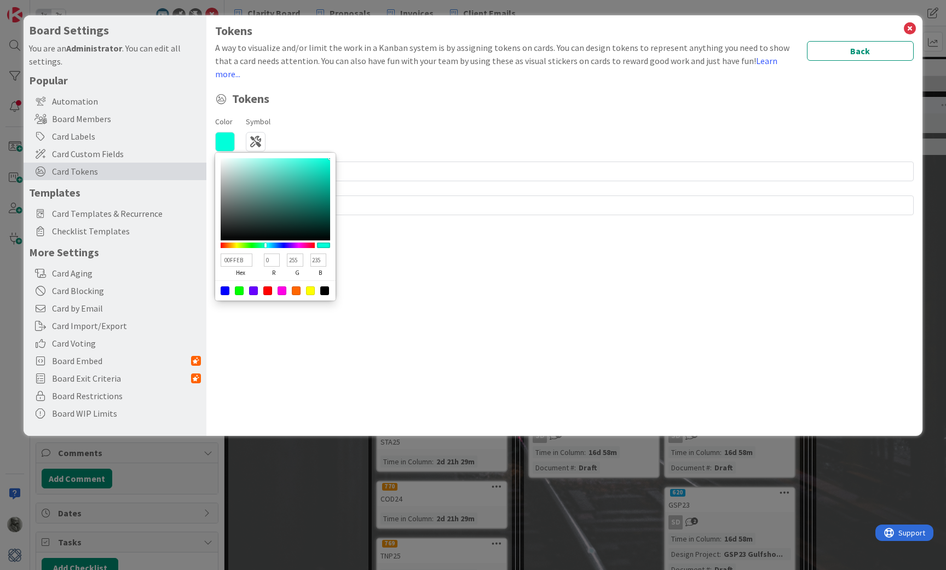
type input "00FFF4"
type input "244"
type input "00FFFD"
type input "253"
type input "00F8FF"
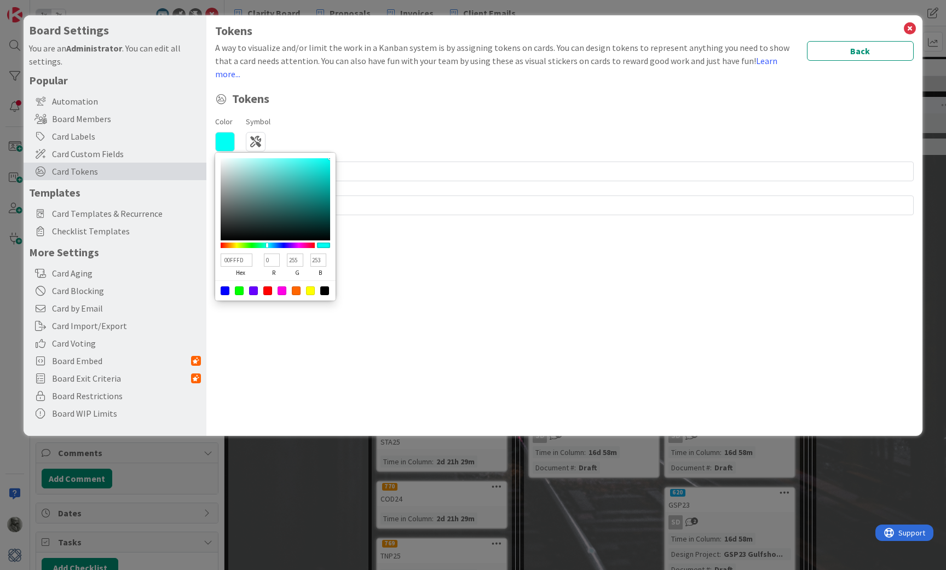
type input "248"
type input "255"
type input "00EFFF"
type input "239"
type input "00E6FF"
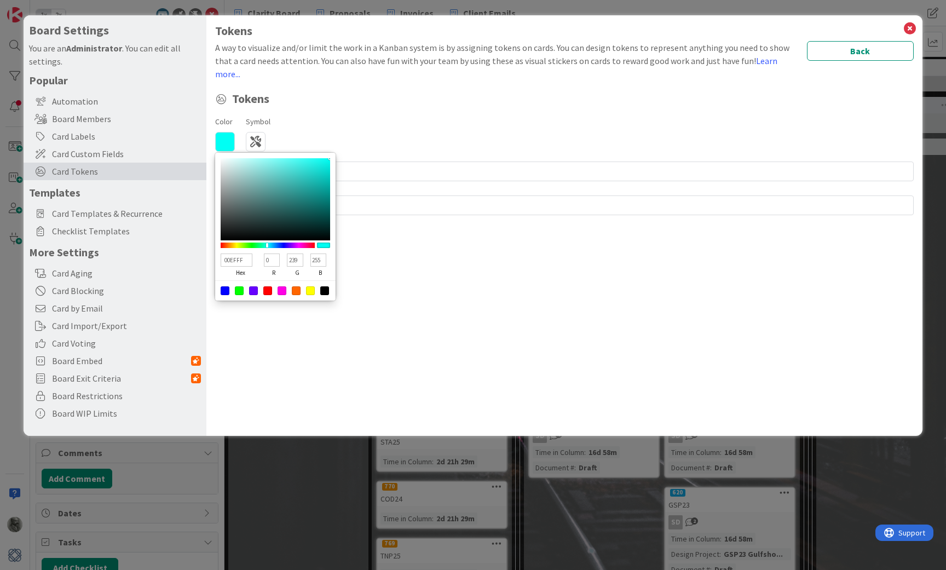
type input "230"
type input "00DDFF"
type input "221"
type input "00D4FF"
type input "212"
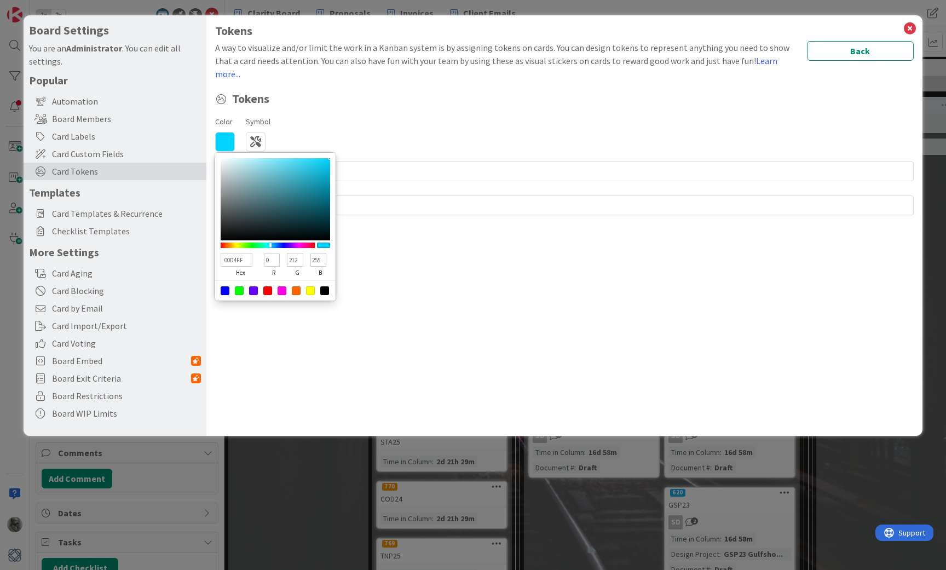
drag, startPoint x: 283, startPoint y: 231, endPoint x: 269, endPoint y: 231, distance: 13.7
click at [271, 243] on div at bounding box center [270, 245] width 2 height 4
type input "2898AF"
type input "40"
type input "152"
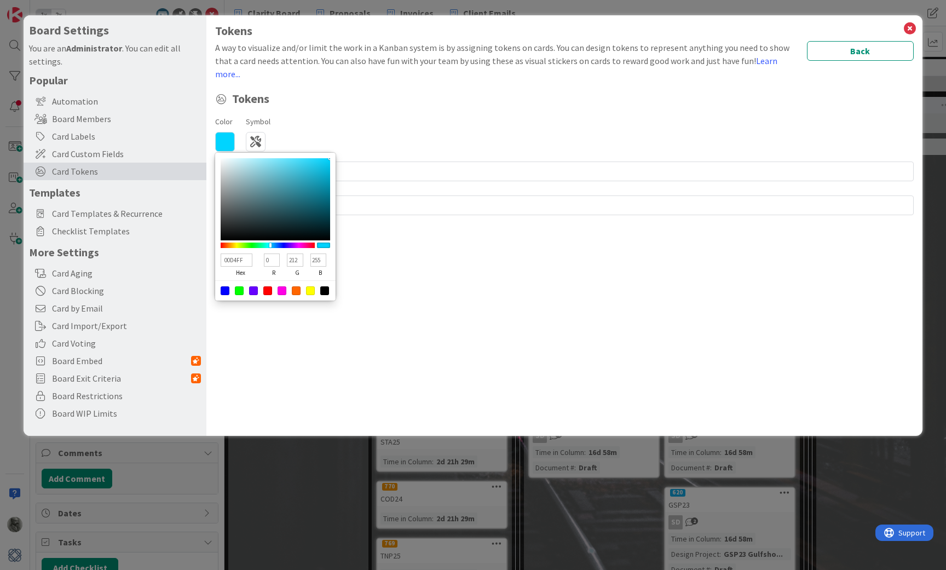
type input "175"
type input "299AB1"
type input "41"
type input "154"
type input "177"
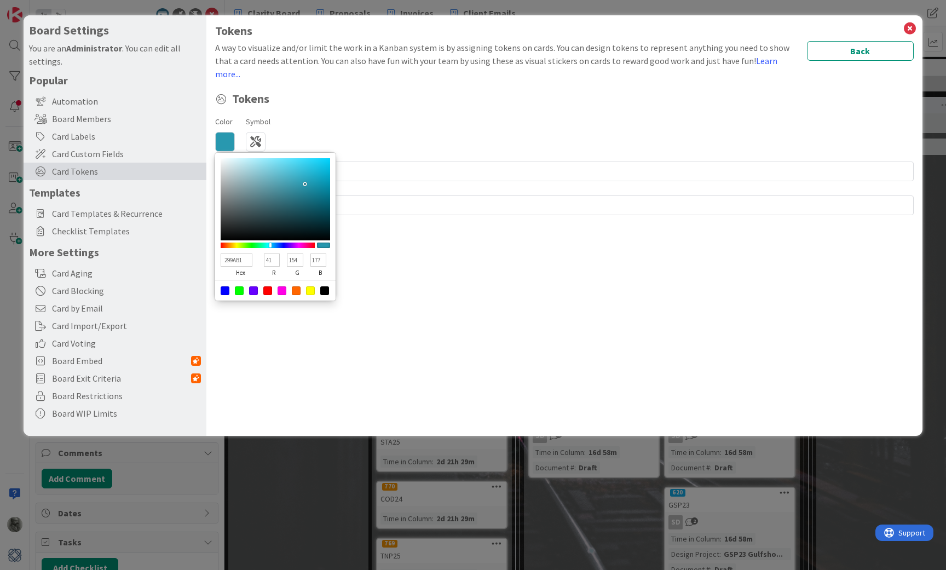
type input "2BA3BB"
type input "43"
type input "163"
type input "187"
type input "2FB2CC"
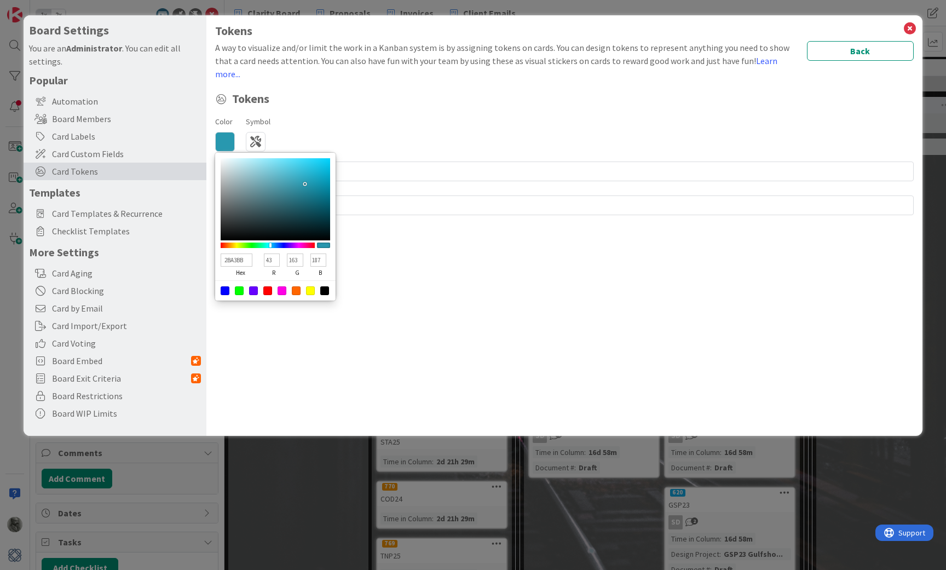
type input "47"
type input "178"
type input "204"
type input "31B9D4"
type input "49"
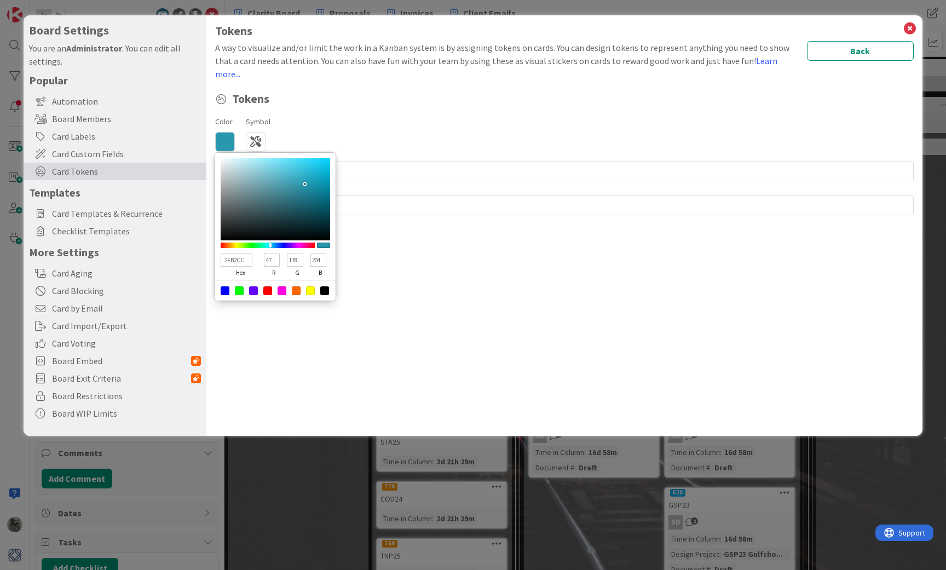
type input "185"
type input "212"
type input "32BBD6"
type input "50"
type input "187"
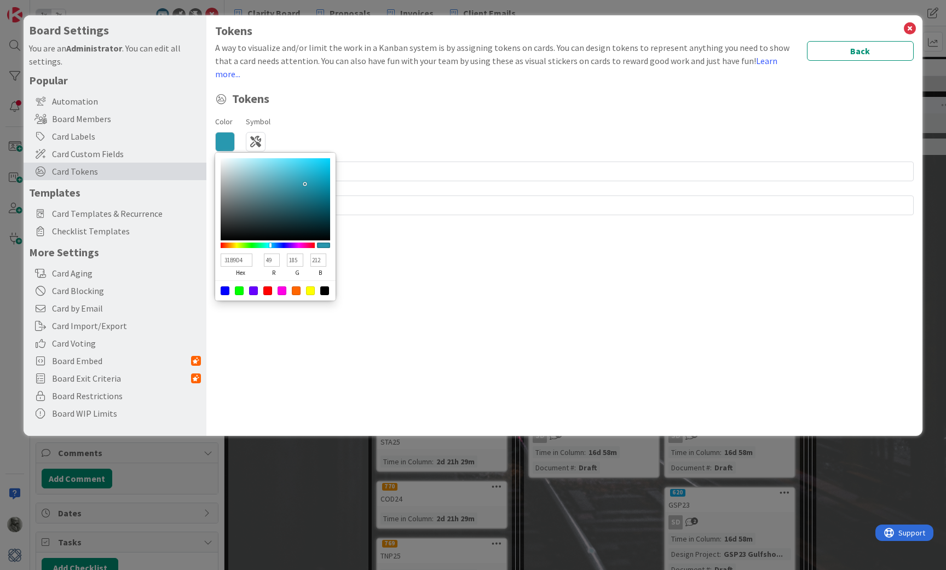
type input "214"
type input "33BBD6"
type input "51"
type input "33BDD8"
type input "189"
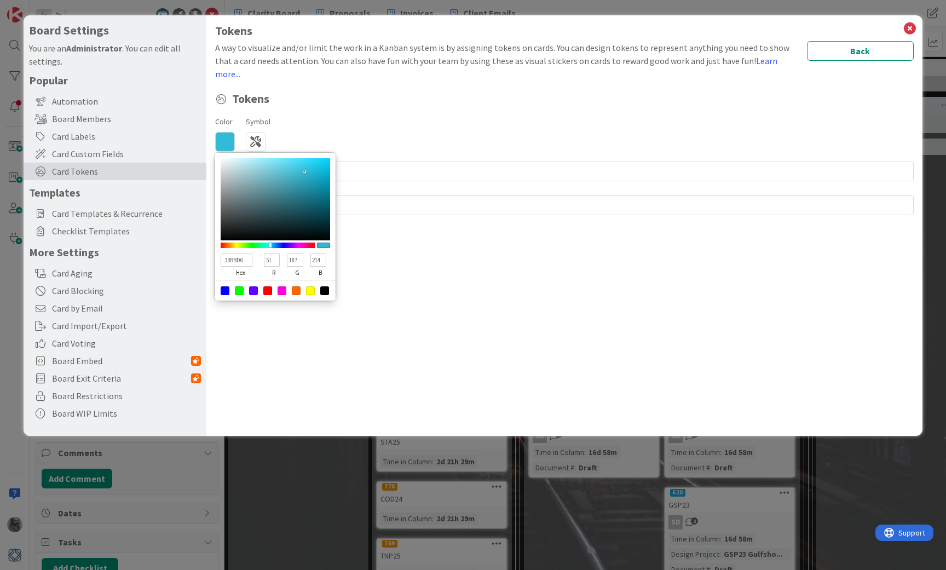
type input "216"
type input "33BEDA"
type input "190"
type input "218"
type input "34BFDB"
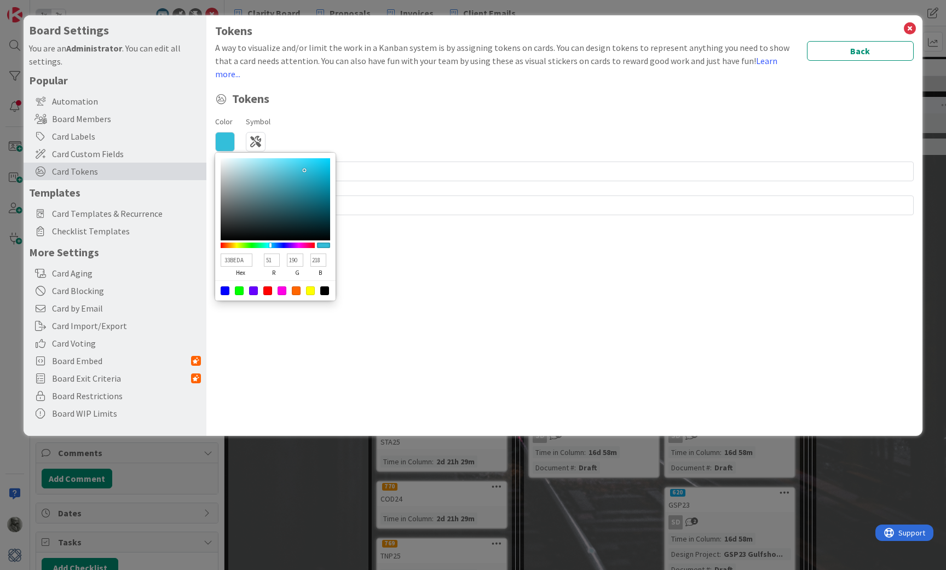
type input "52"
type input "191"
type input "219"
type input "34C3E0"
type input "195"
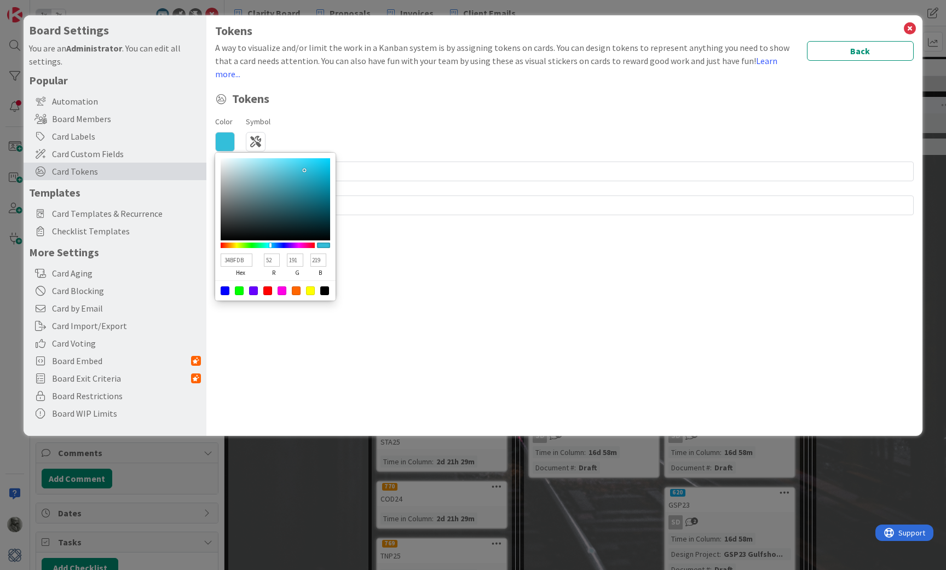
type input "224"
type input "34C6E4"
type input "198"
type input "228"
type input "34C9E7"
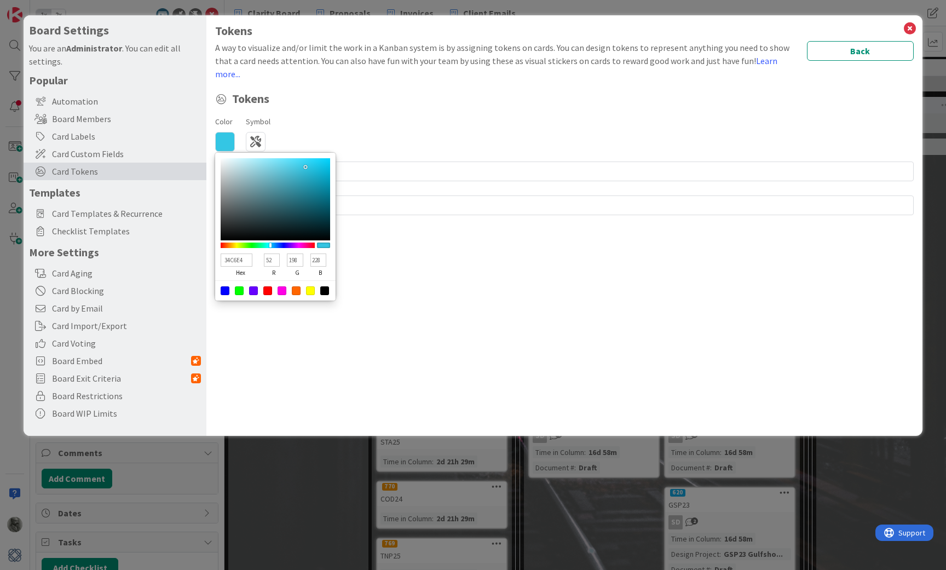
type input "201"
type input "231"
type input "35CBE9"
type input "53"
type input "203"
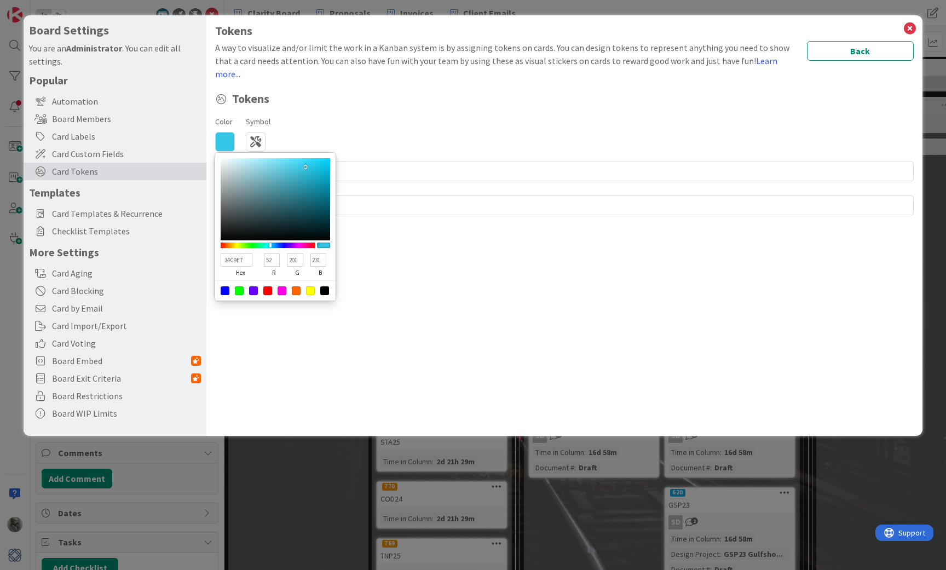
type input "233"
type input "38CBE9"
type input "56"
type input "48CEE9"
type input "72"
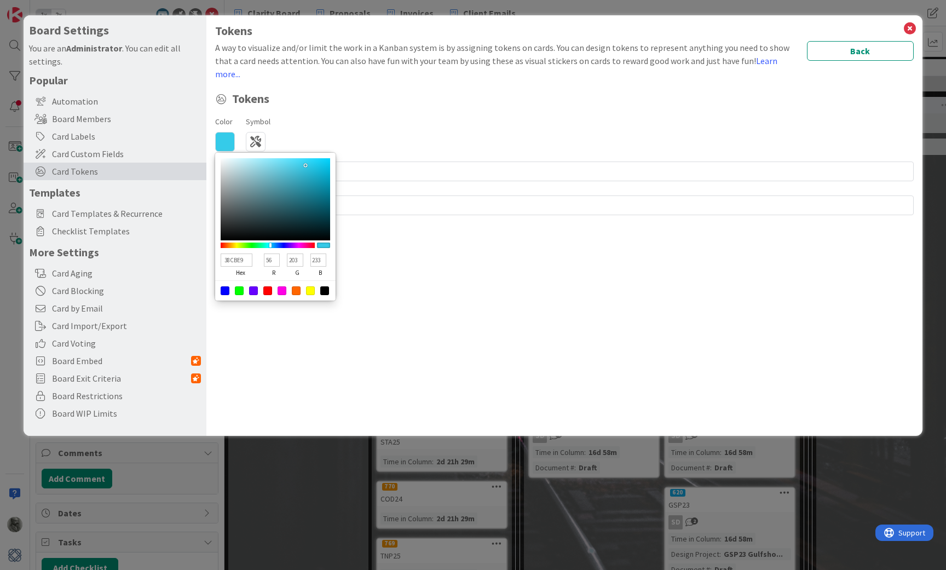
type input "206"
type input "5BD1E9"
type input "91"
type input "209"
type input "64D2E9"
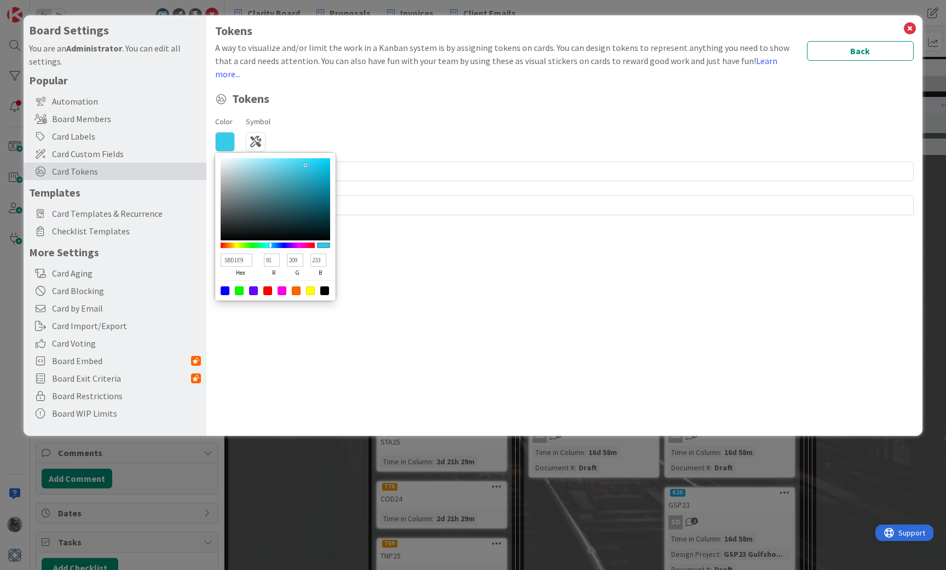
type input "100"
type input "210"
type input "66D4EB"
type input "102"
type input "212"
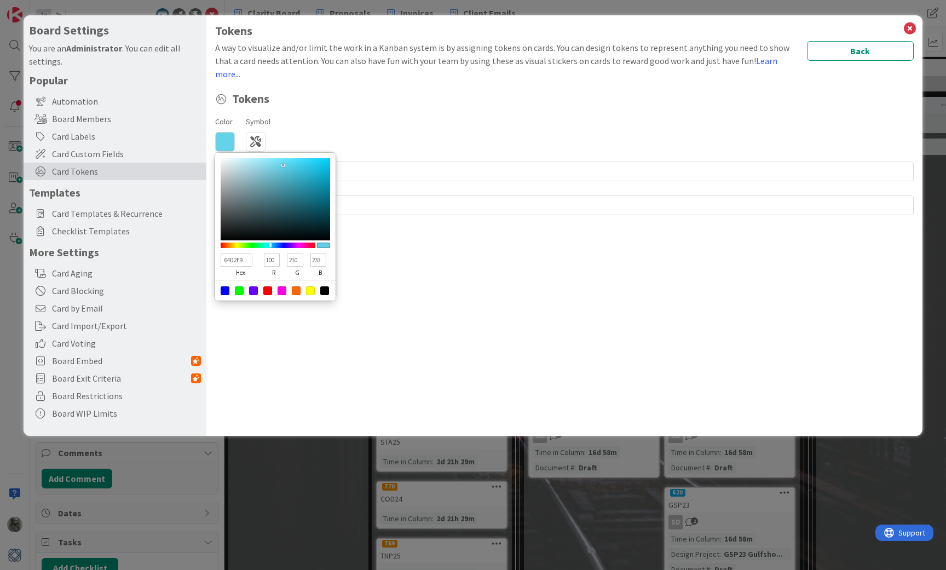
type input "235"
type input "68D5EC"
type input "104"
type input "213"
type input "236"
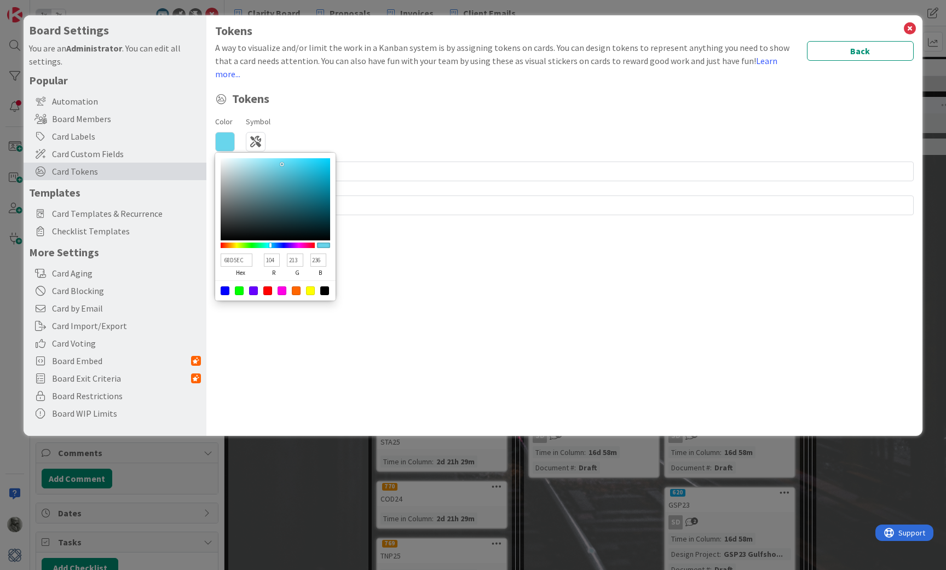
type input "6AD8F0"
type input "106"
type input "216"
type input "240"
type input "71DAF1"
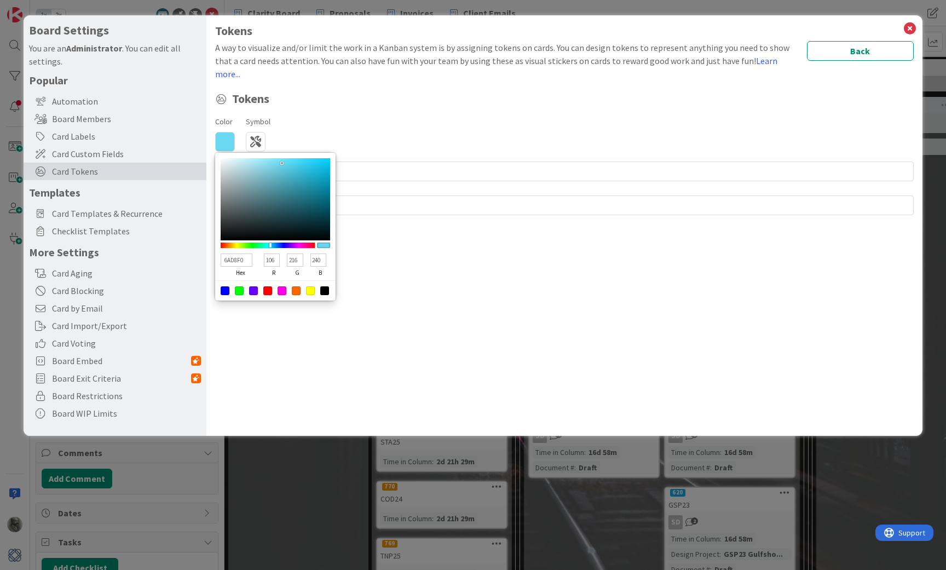
type input "113"
drag, startPoint x: 305, startPoint y: 171, endPoint x: 269, endPoint y: 146, distance: 43.3
click at [269, 158] on div at bounding box center [276, 199] width 110 height 82
click at [303, 118] on div "Color 8CE5FC hex 140 r 229 g 252 b 100 a Symbol Regular Solid Animals Buildings…" at bounding box center [564, 132] width 699 height 37
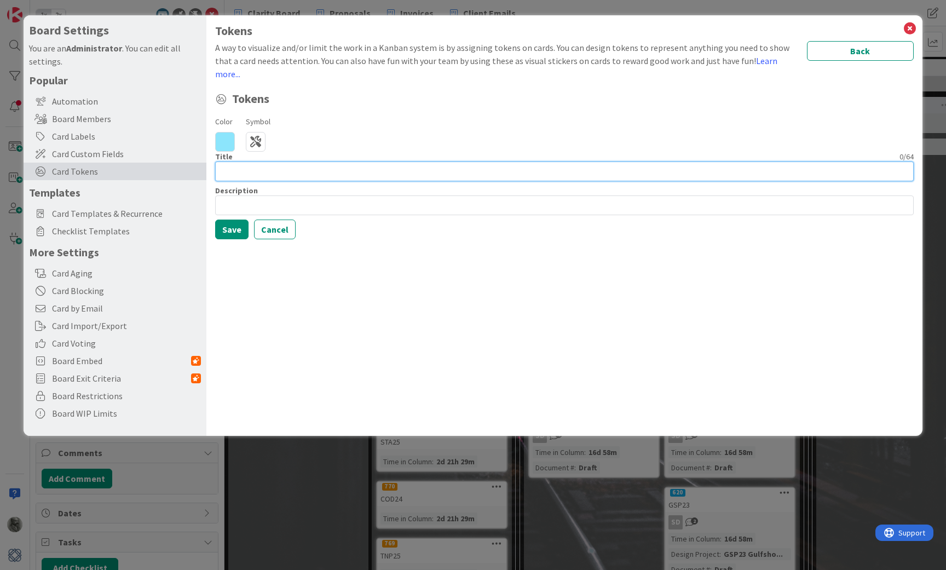
click at [273, 162] on input at bounding box center [564, 172] width 699 height 20
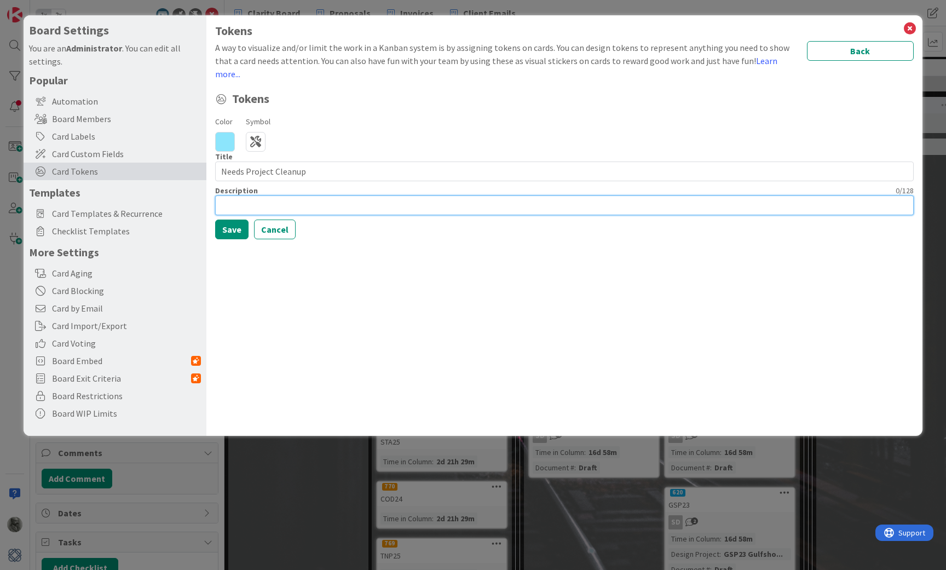
click at [284, 195] on input at bounding box center [564, 205] width 699 height 20
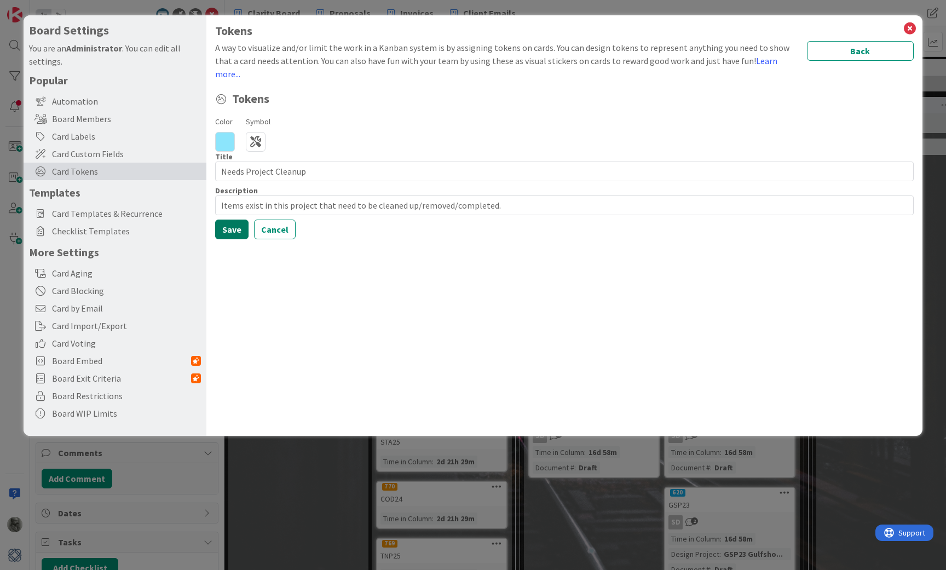
click at [235, 220] on button "Save" at bounding box center [231, 230] width 33 height 20
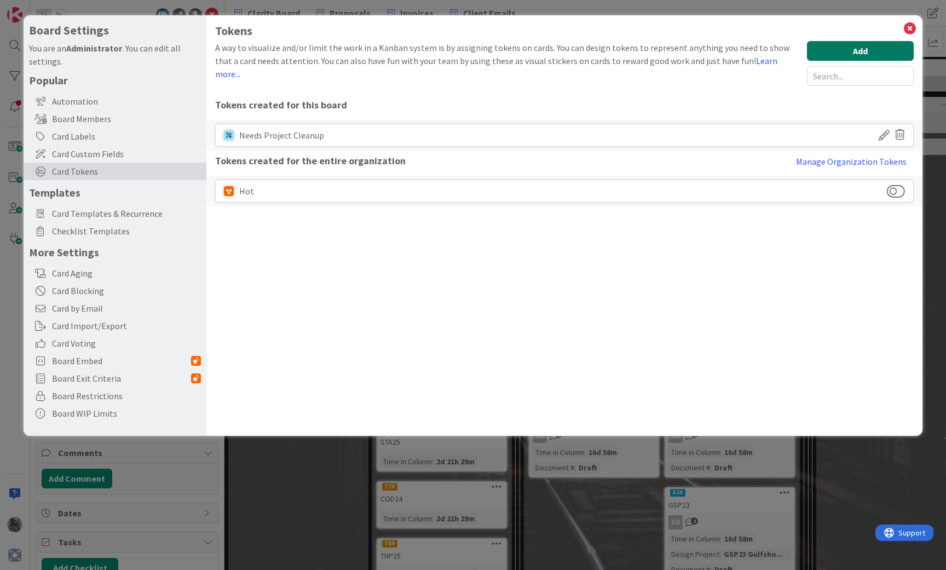
click at [852, 50] on button "Add" at bounding box center [860, 51] width 107 height 20
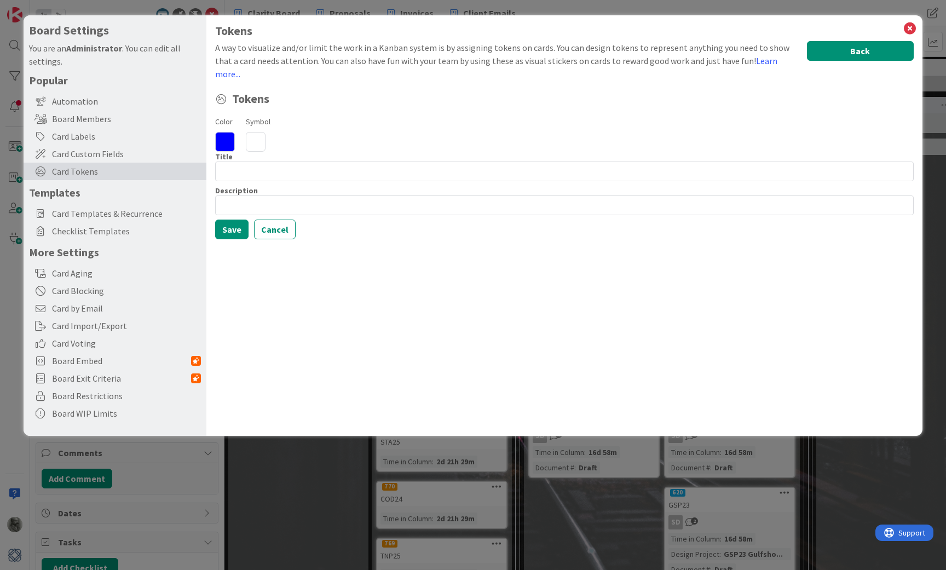
click at [853, 56] on button "Back" at bounding box center [860, 51] width 107 height 20
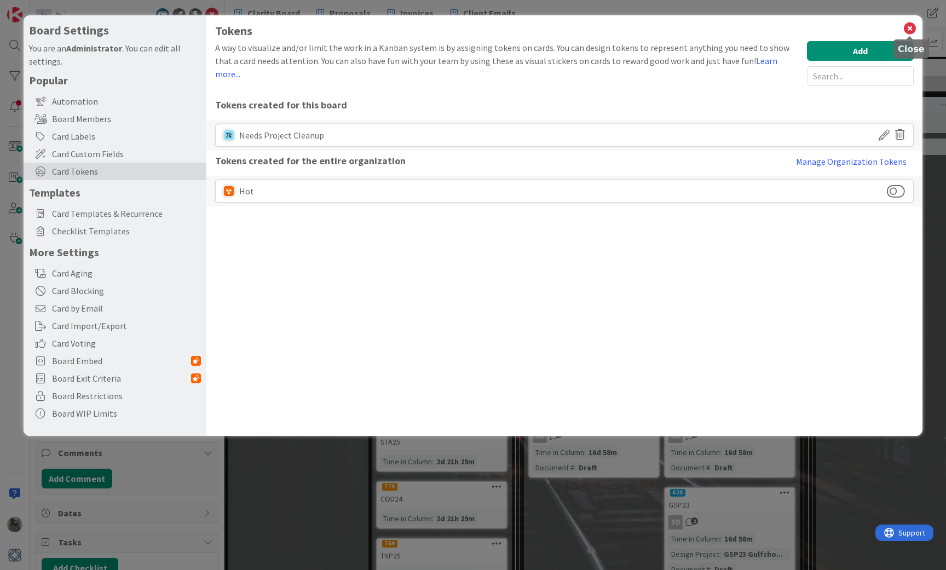
click at [911, 27] on icon at bounding box center [910, 28] width 14 height 15
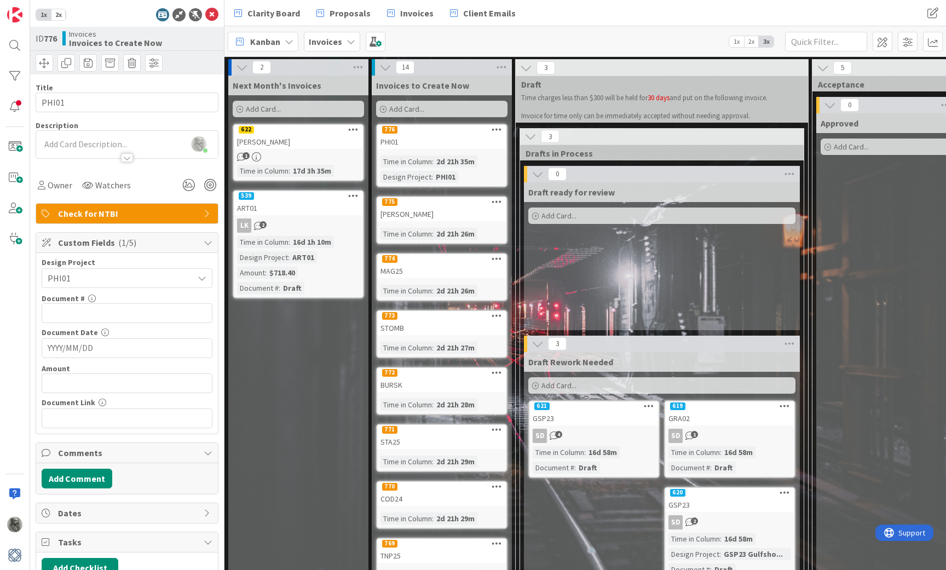
click at [208, 241] on icon at bounding box center [208, 242] width 9 height 9
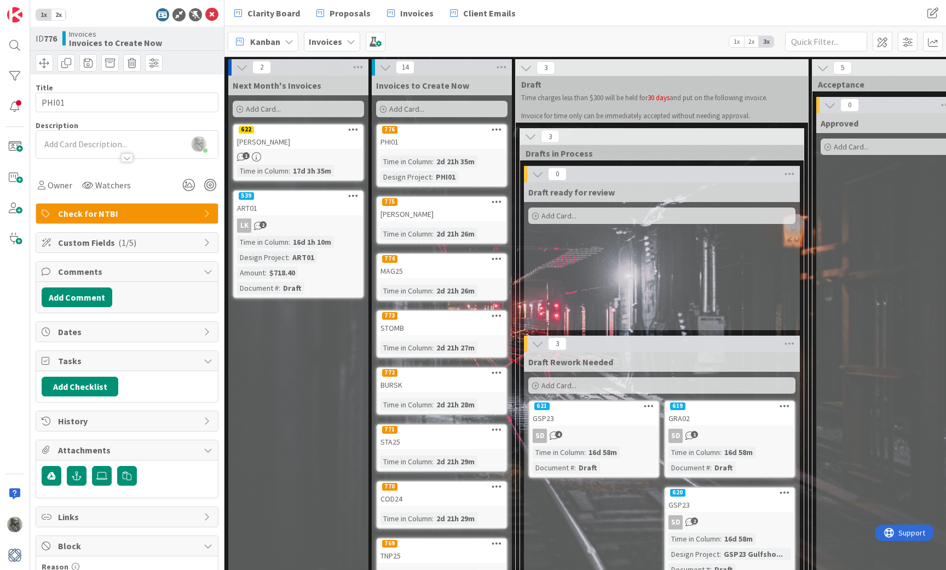
scroll to position [0, 0]
click at [209, 271] on icon at bounding box center [208, 271] width 9 height 9
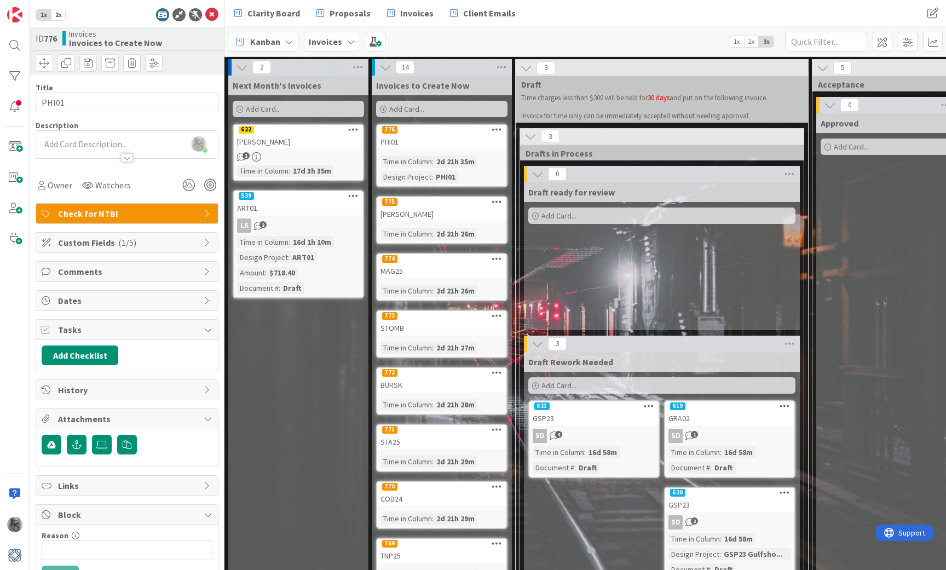
click at [496, 129] on icon at bounding box center [497, 129] width 10 height 8
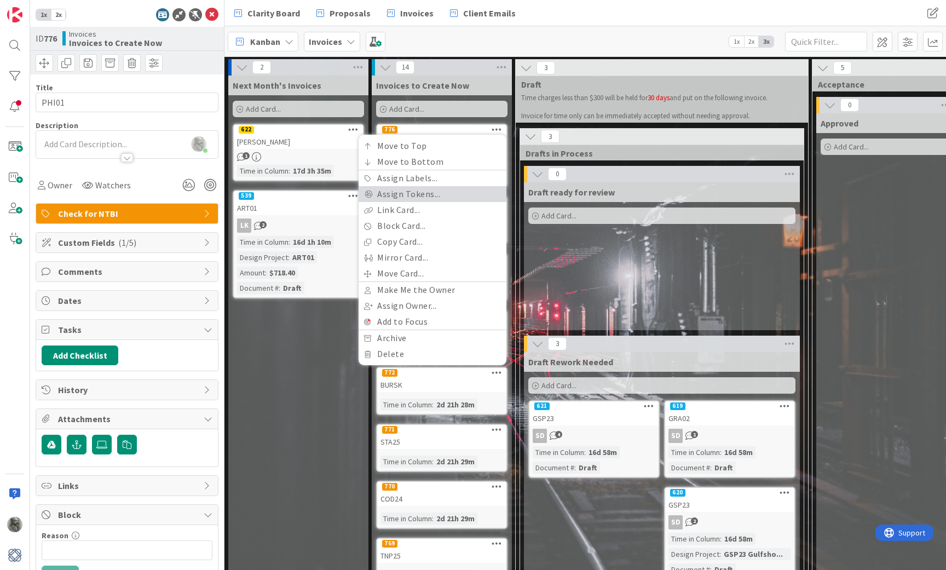
click at [432, 194] on link "Assign Tokens..." at bounding box center [433, 194] width 148 height 16
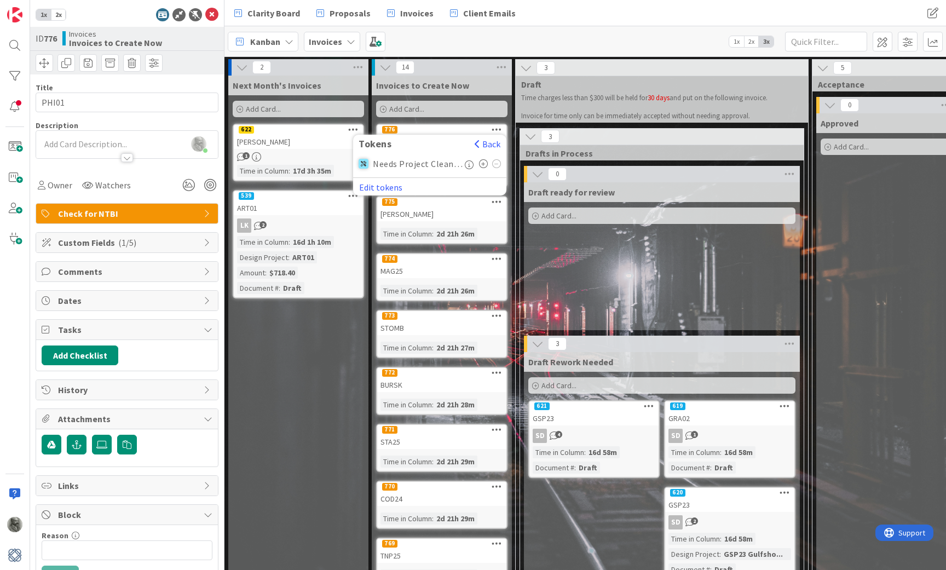
click at [484, 163] on icon at bounding box center [483, 163] width 9 height 9
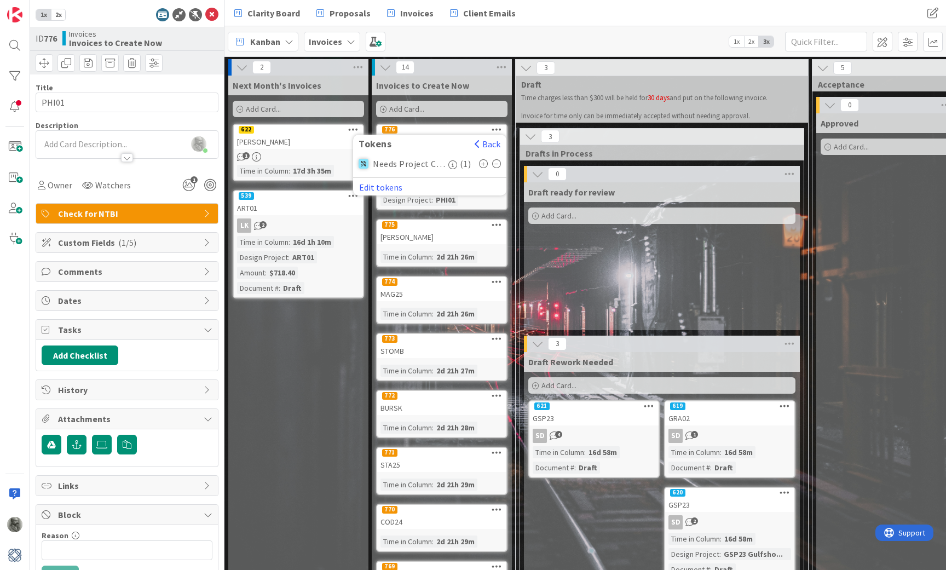
click at [461, 226] on div "775" at bounding box center [441, 225] width 129 height 10
click at [469, 229] on div "775" at bounding box center [441, 225] width 129 height 10
click at [113, 274] on span "Comments" at bounding box center [128, 271] width 140 height 13
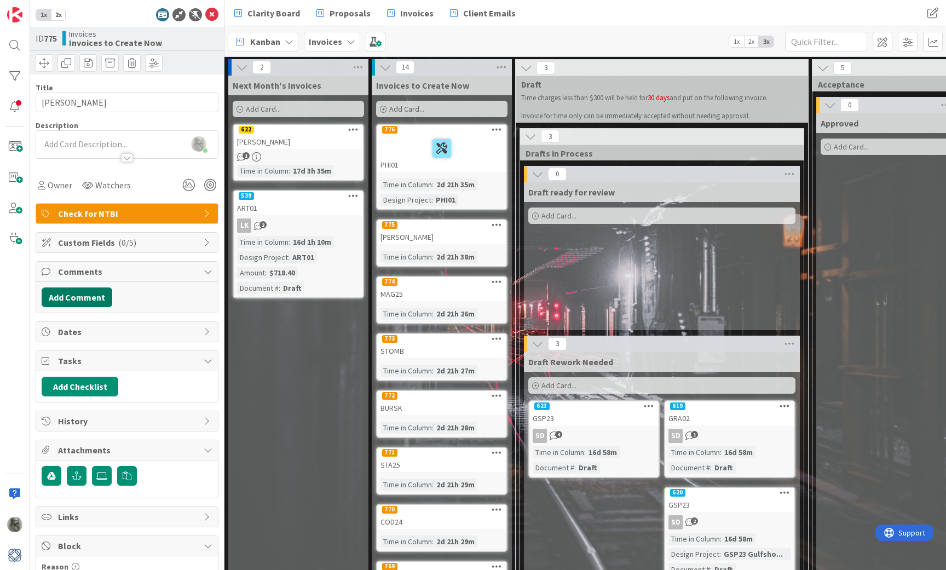
click at [78, 298] on button "Add Comment" at bounding box center [77, 297] width 71 height 20
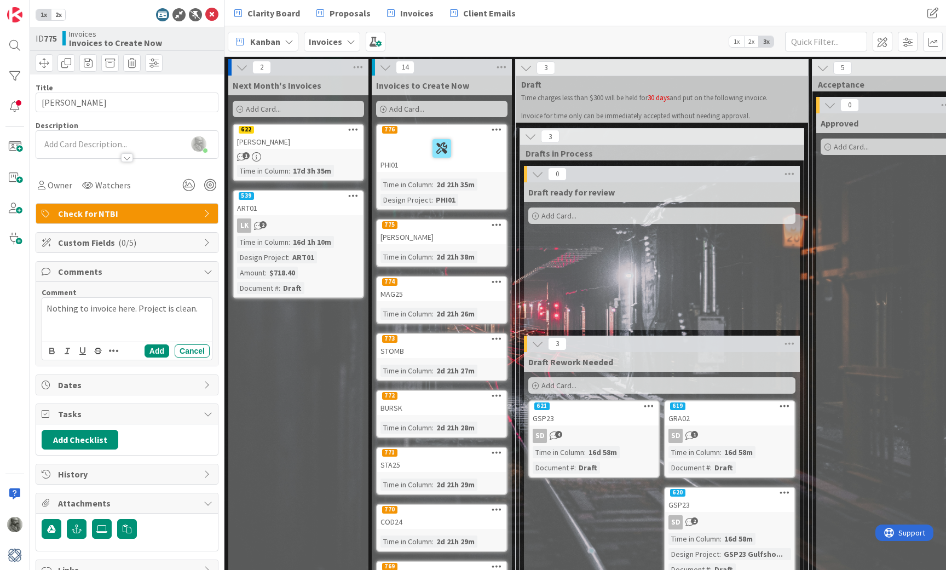
click at [78, 298] on div "Nothing to invoice here. Project is clean." at bounding box center [127, 320] width 170 height 44
click at [158, 352] on button "Add" at bounding box center [157, 350] width 25 height 13
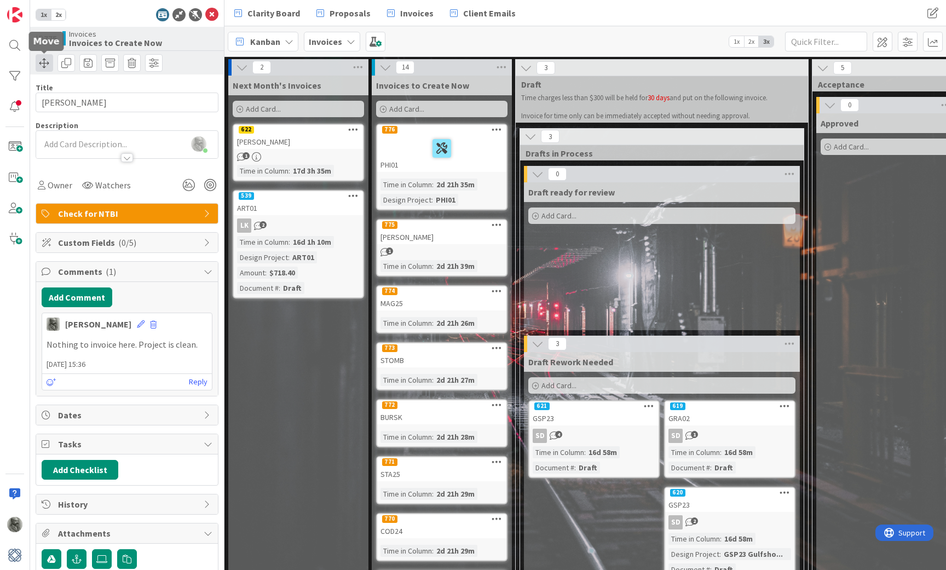
click at [47, 63] on span at bounding box center [45, 63] width 18 height 18
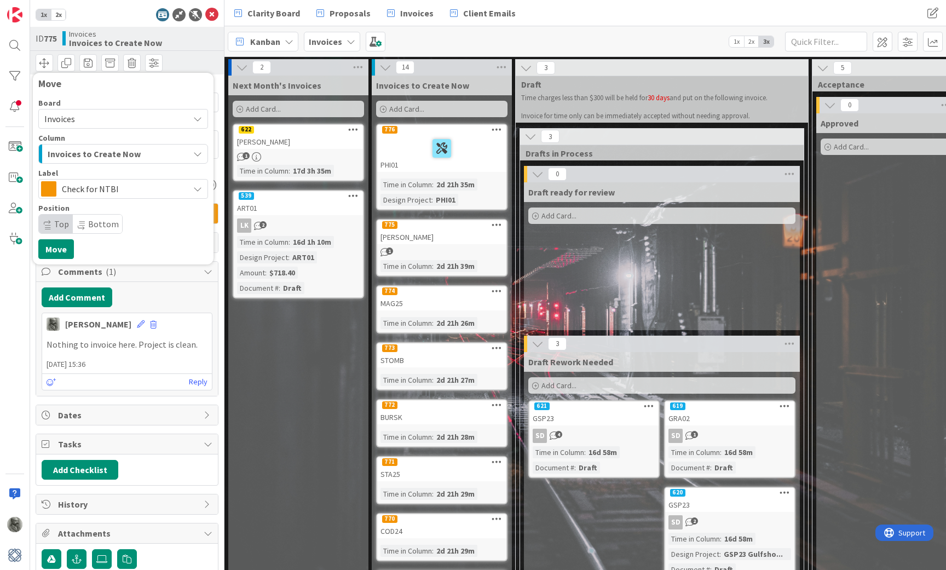
click at [111, 190] on span "Check for NTBI" at bounding box center [123, 188] width 122 height 15
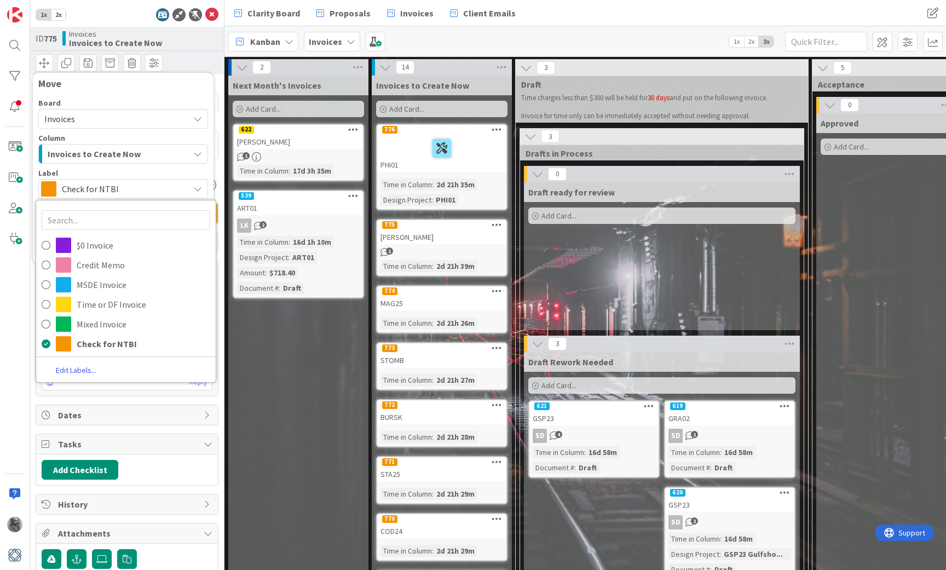
click at [111, 190] on span "Check for NTBI" at bounding box center [123, 188] width 122 height 15
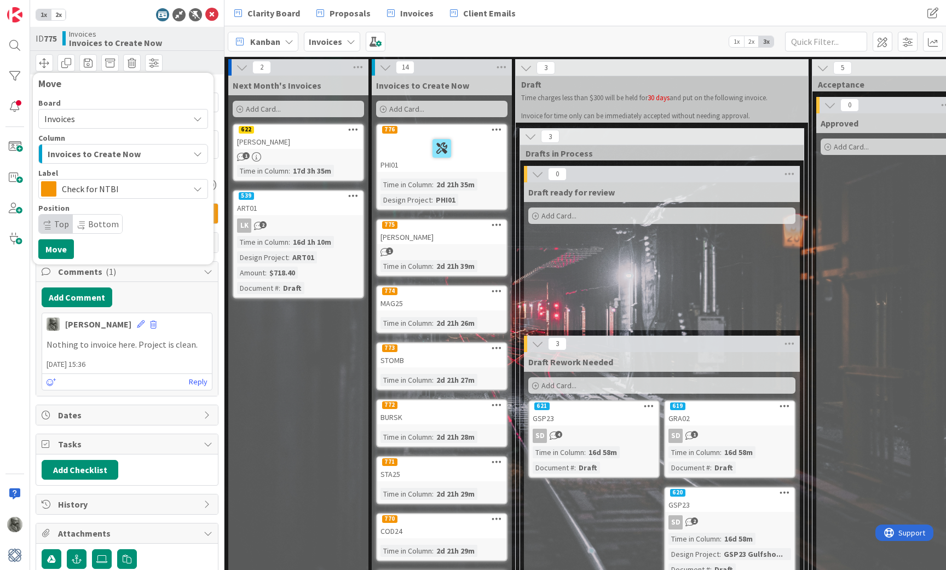
click at [116, 154] on span "Invoices to Create Now" at bounding box center [94, 154] width 93 height 14
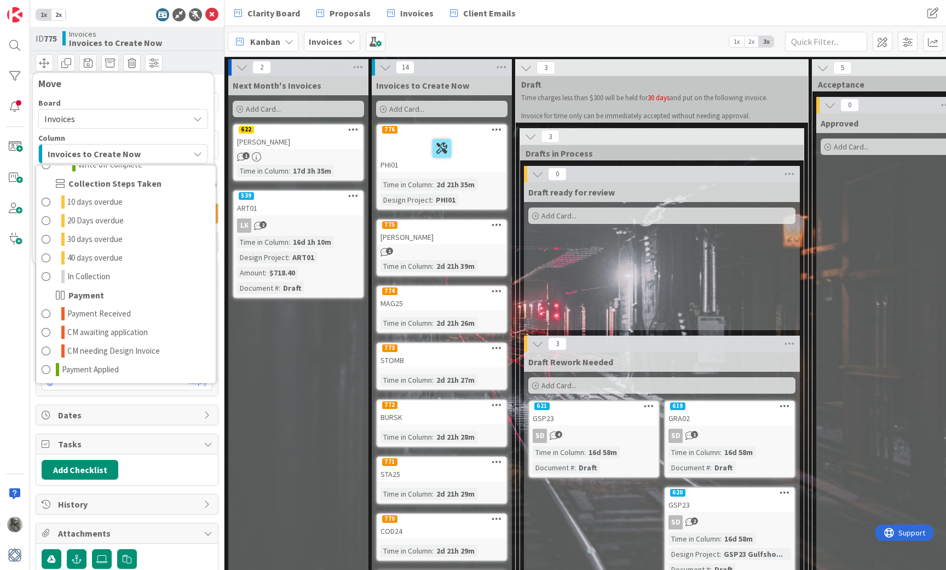
scroll to position [275, 0]
click at [99, 371] on span "Payment Applied" at bounding box center [90, 369] width 57 height 13
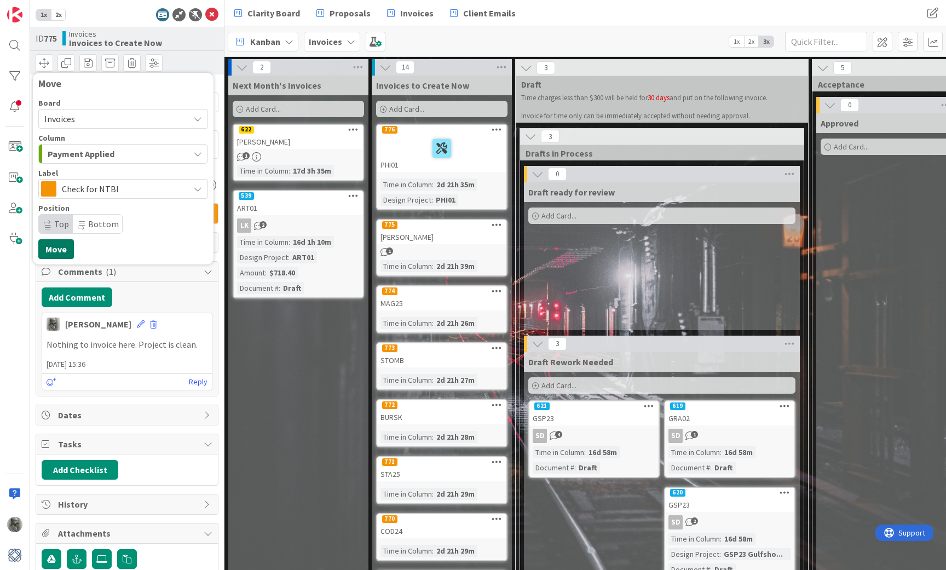
click at [56, 251] on button "Move" at bounding box center [56, 249] width 36 height 20
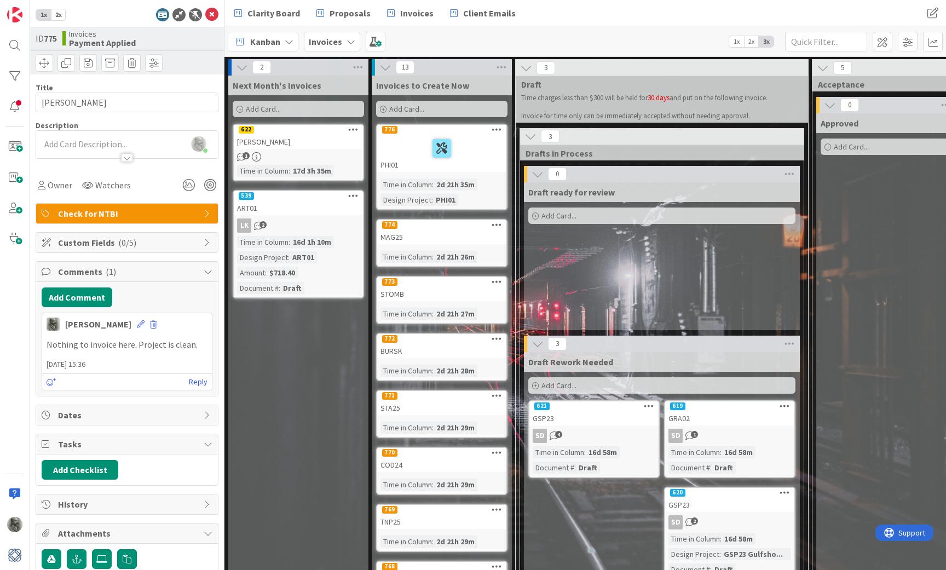
click at [496, 223] on icon at bounding box center [497, 225] width 10 height 8
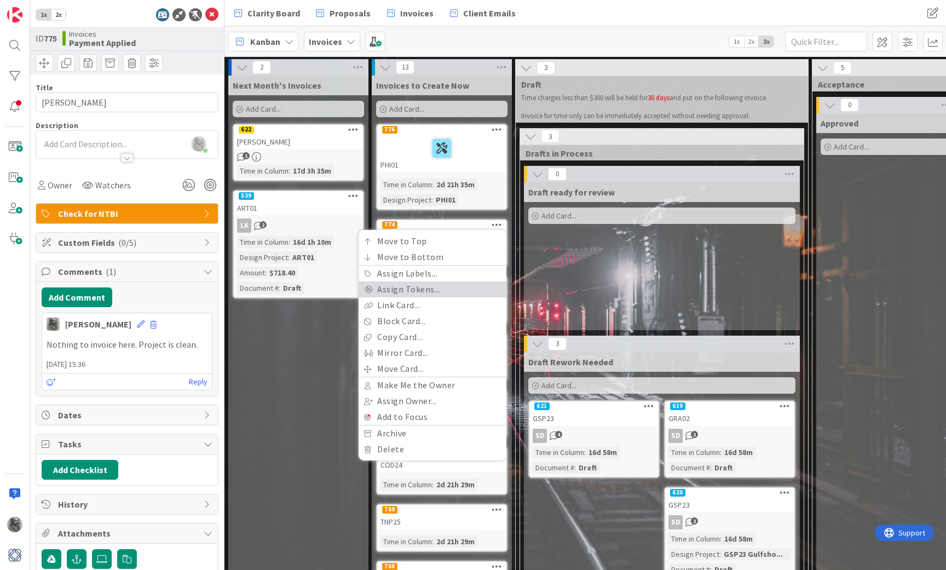
click at [434, 290] on link "Assign Tokens..." at bounding box center [433, 289] width 148 height 16
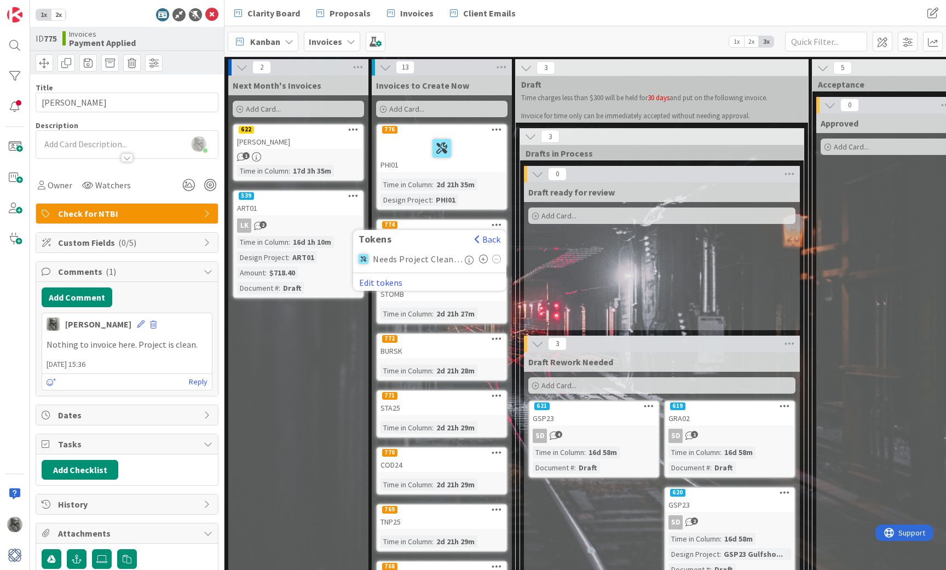
click at [484, 257] on icon at bounding box center [483, 259] width 9 height 9
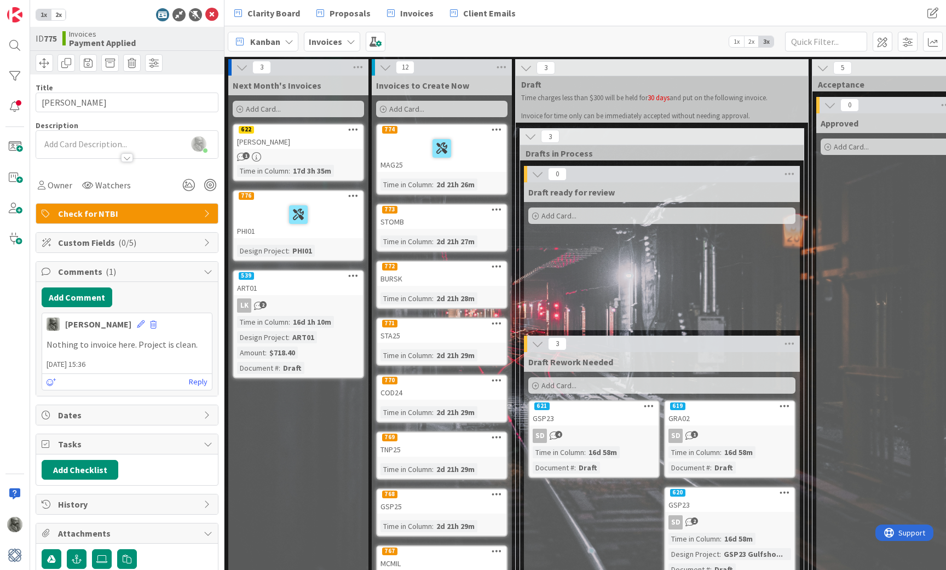
click at [333, 198] on div "776" at bounding box center [298, 196] width 129 height 10
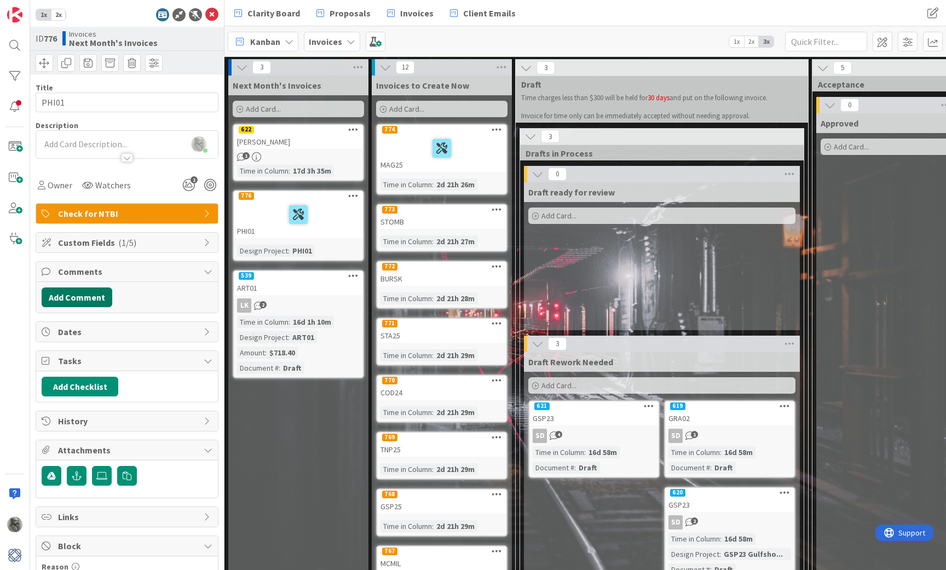
click at [72, 296] on button "Add Comment" at bounding box center [77, 297] width 71 height 20
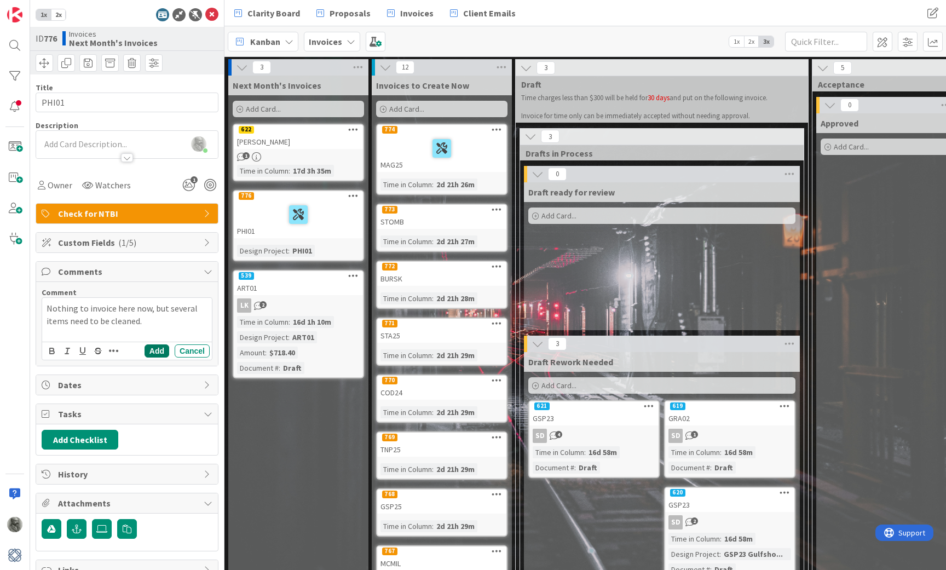
click at [160, 352] on button "Add" at bounding box center [157, 350] width 25 height 13
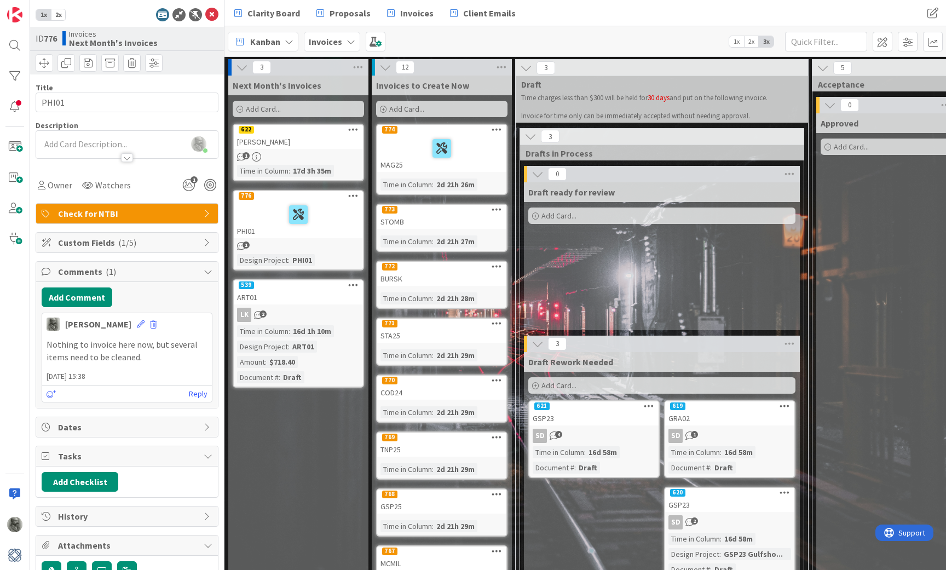
click at [497, 209] on icon at bounding box center [497, 209] width 10 height 8
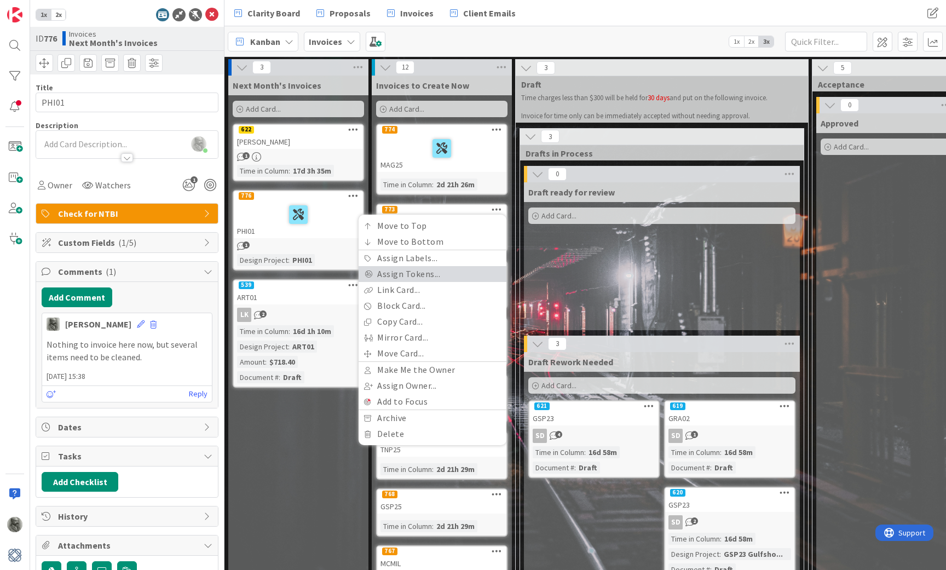
click at [425, 274] on link "Assign Tokens..." at bounding box center [433, 274] width 148 height 16
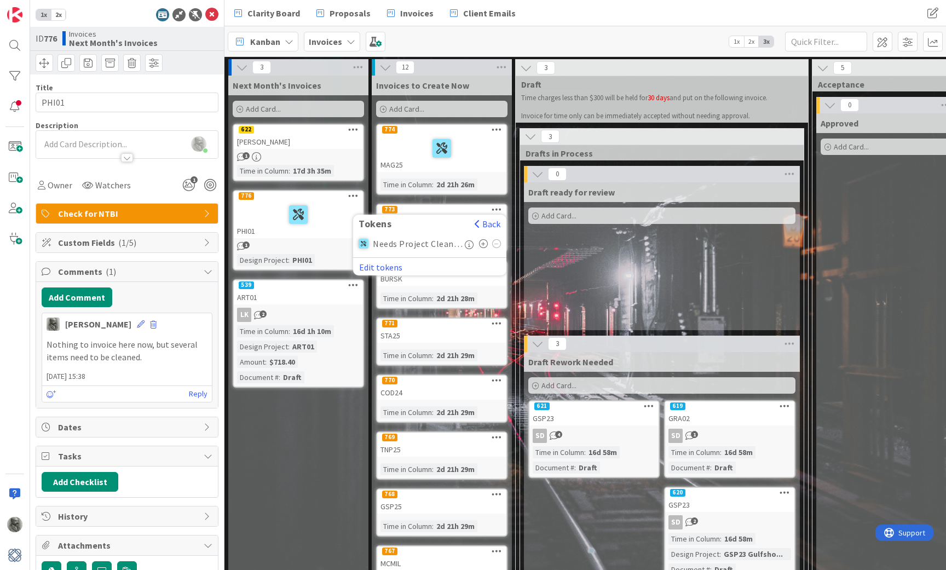
click at [482, 242] on icon at bounding box center [483, 243] width 9 height 9
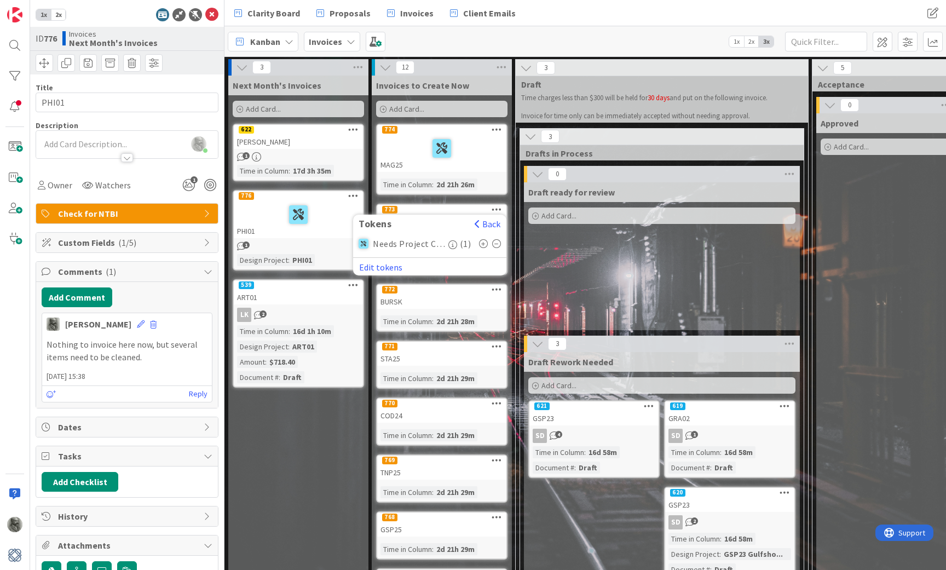
click at [566, 257] on div "Draft ready for review Add Card..." at bounding box center [662, 256] width 276 height 148
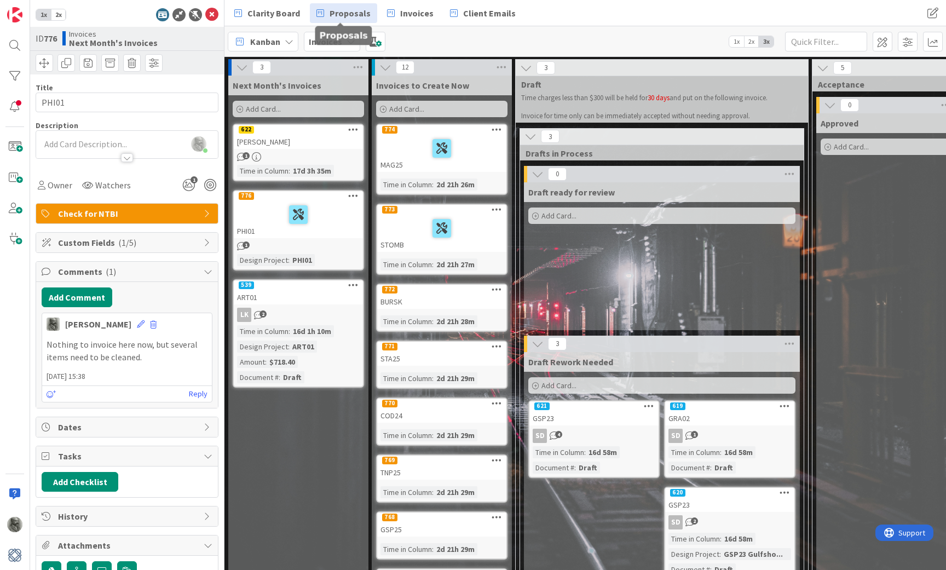
click at [343, 11] on span "Proposals" at bounding box center [350, 13] width 41 height 13
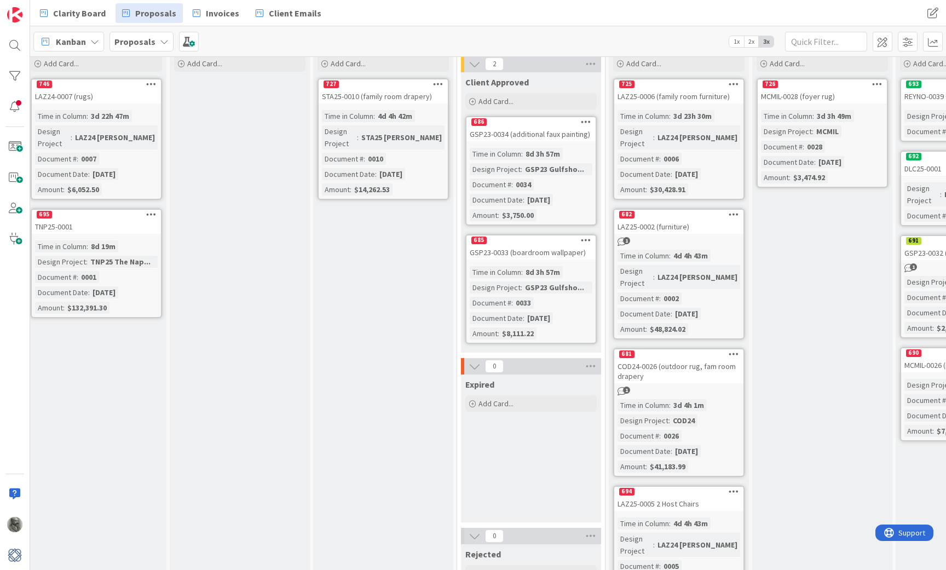
scroll to position [47, 725]
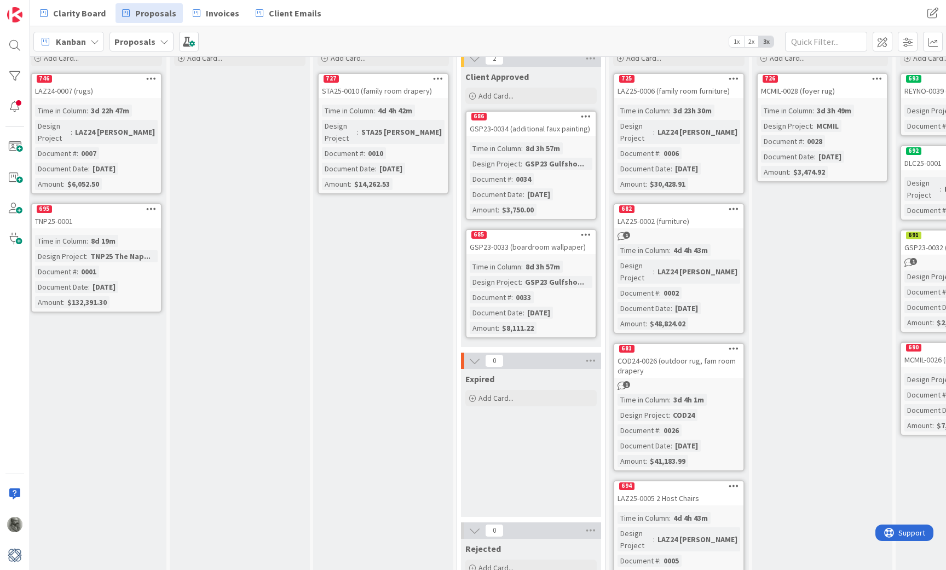
click at [378, 82] on div "727" at bounding box center [383, 79] width 129 height 10
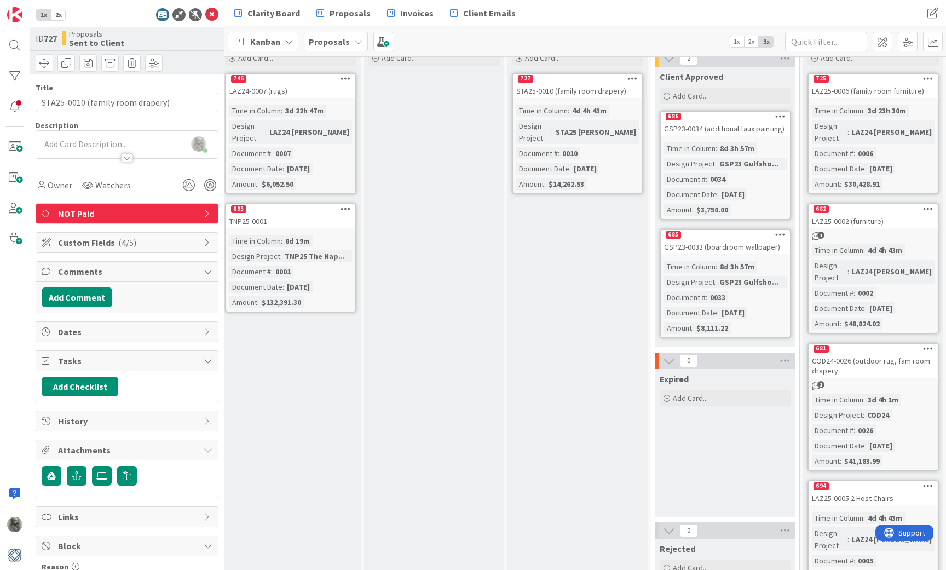
click at [175, 244] on span "Custom Fields ( 4/5 )" at bounding box center [128, 242] width 140 height 13
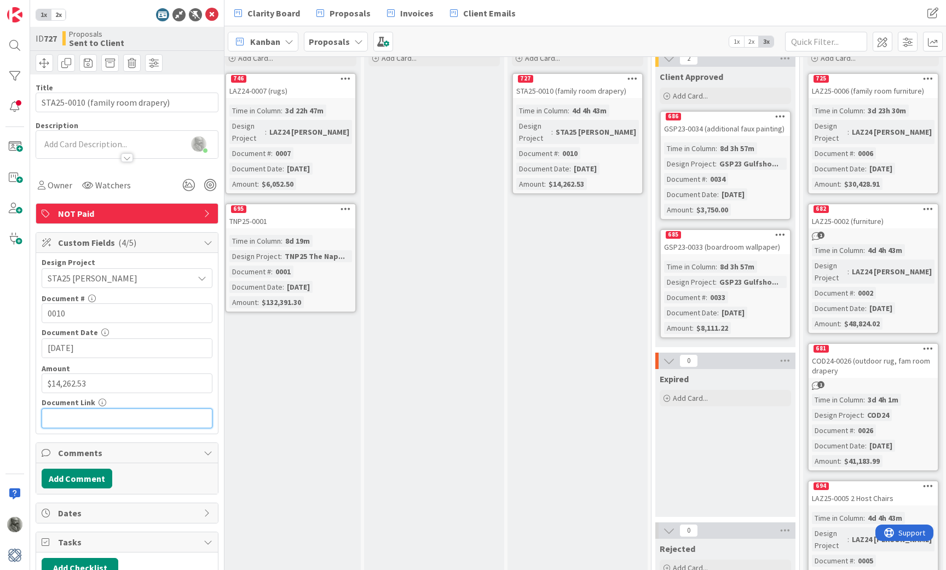
click at [96, 413] on input "text" at bounding box center [127, 419] width 171 height 20
paste input "[URL][DOMAIN_NAME]"
click at [152, 384] on input "14262.53" at bounding box center [127, 383] width 171 height 20
click at [214, 13] on icon at bounding box center [211, 14] width 13 height 13
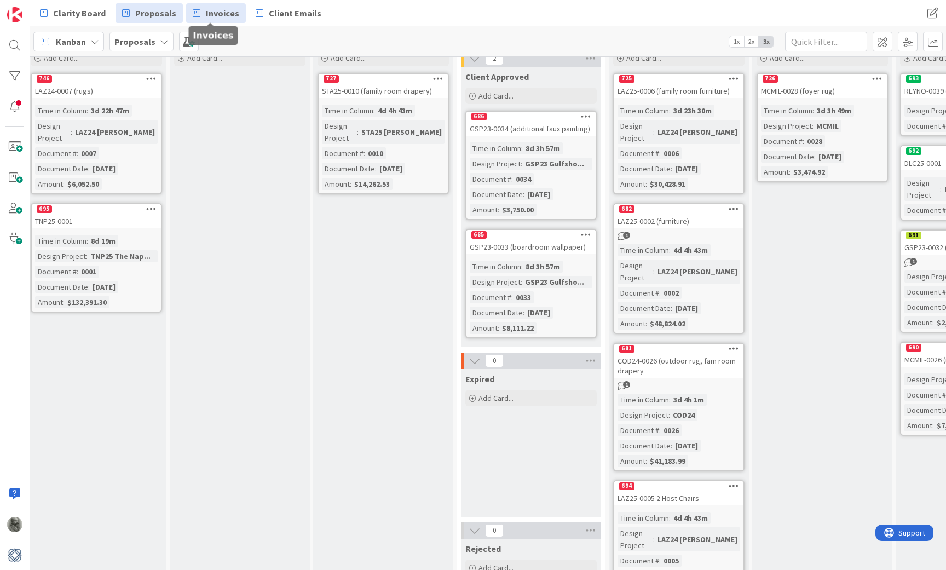
click at [214, 12] on span "Invoices" at bounding box center [222, 13] width 33 height 13
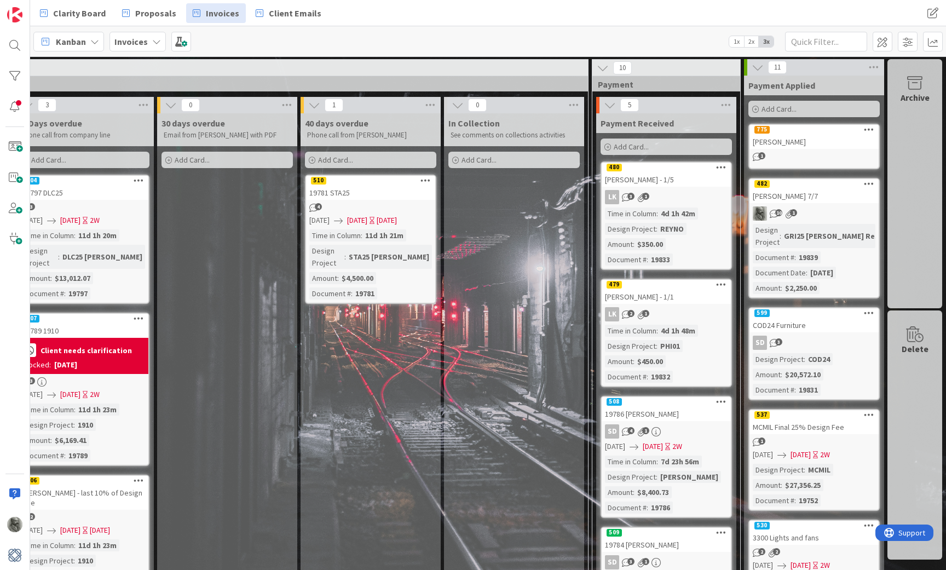
scroll to position [0, 1495]
click at [805, 136] on div "[PERSON_NAME]" at bounding box center [814, 142] width 129 height 14
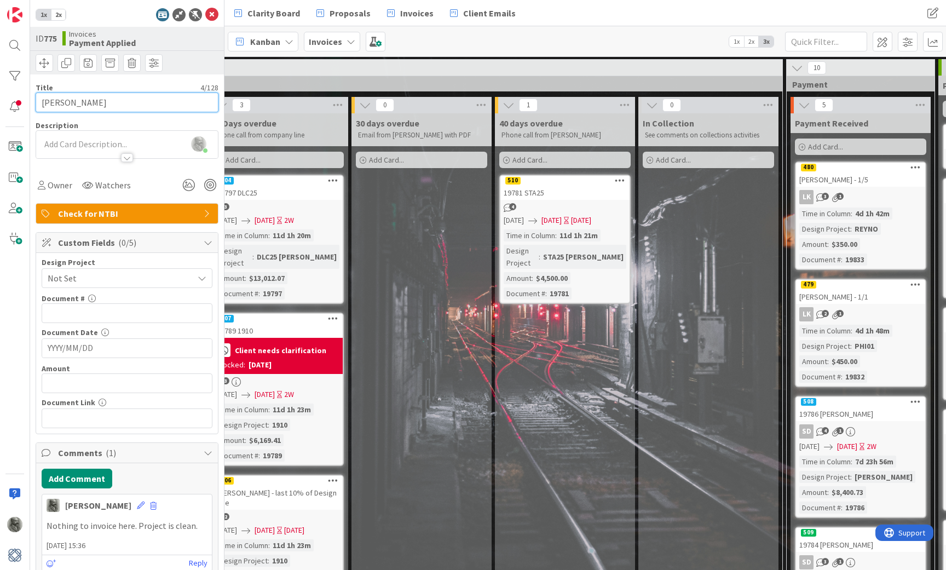
click at [100, 102] on input "[PERSON_NAME]" at bounding box center [127, 103] width 183 height 20
click at [214, 14] on icon at bounding box center [211, 14] width 13 height 13
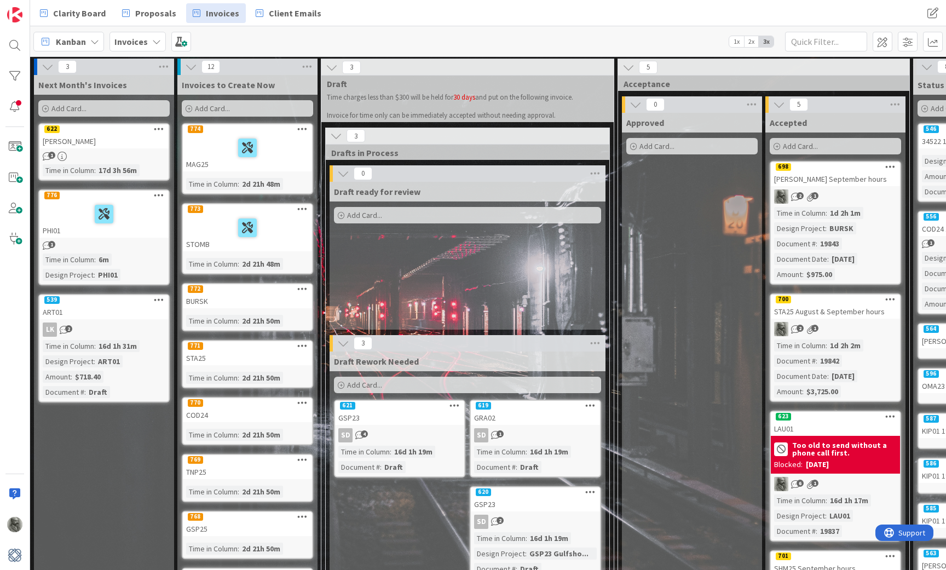
scroll to position [1, 0]
click at [215, 144] on div at bounding box center [247, 147] width 123 height 23
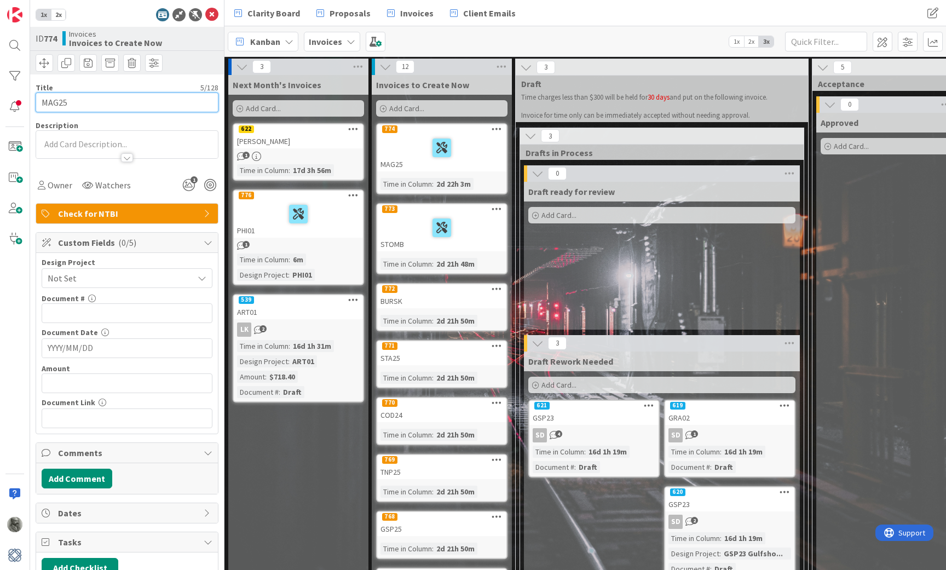
click at [91, 106] on input "MAG25" at bounding box center [127, 103] width 183 height 20
click at [412, 221] on div at bounding box center [442, 227] width 123 height 23
click at [98, 101] on input "STOMB" at bounding box center [127, 103] width 183 height 20
click at [410, 226] on div at bounding box center [442, 227] width 123 height 23
click at [57, 14] on span "2x" at bounding box center [58, 14] width 15 height 11
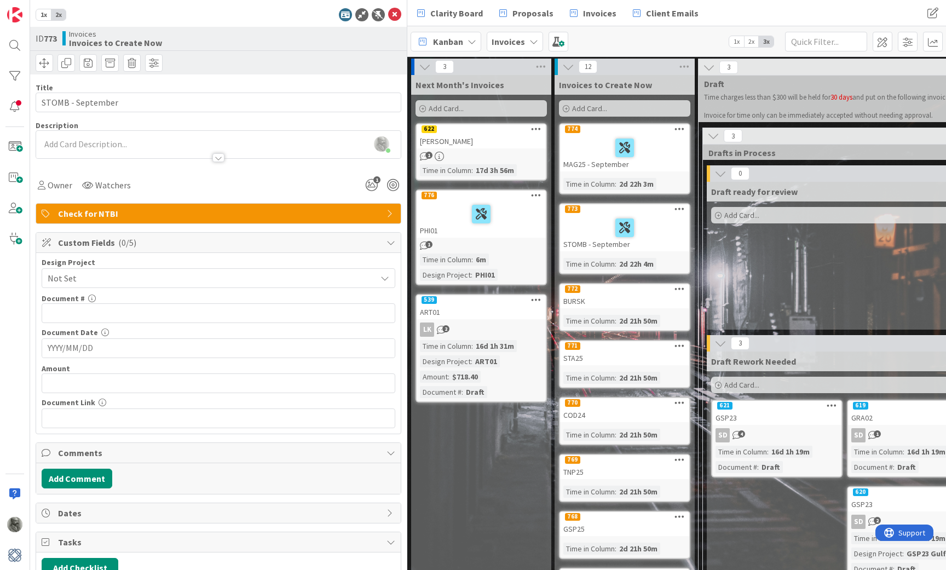
click at [217, 275] on span "Not Set" at bounding box center [209, 278] width 323 height 15
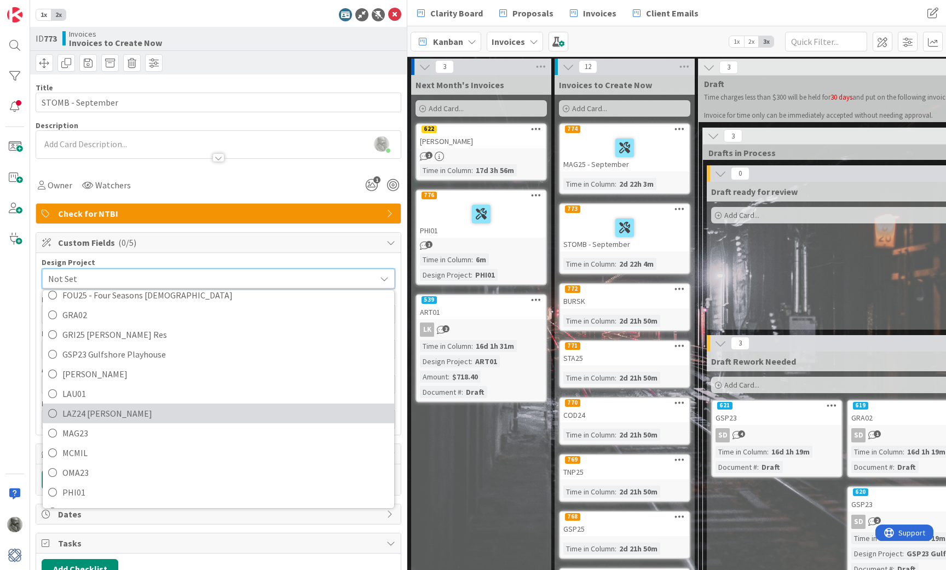
scroll to position [371, 0]
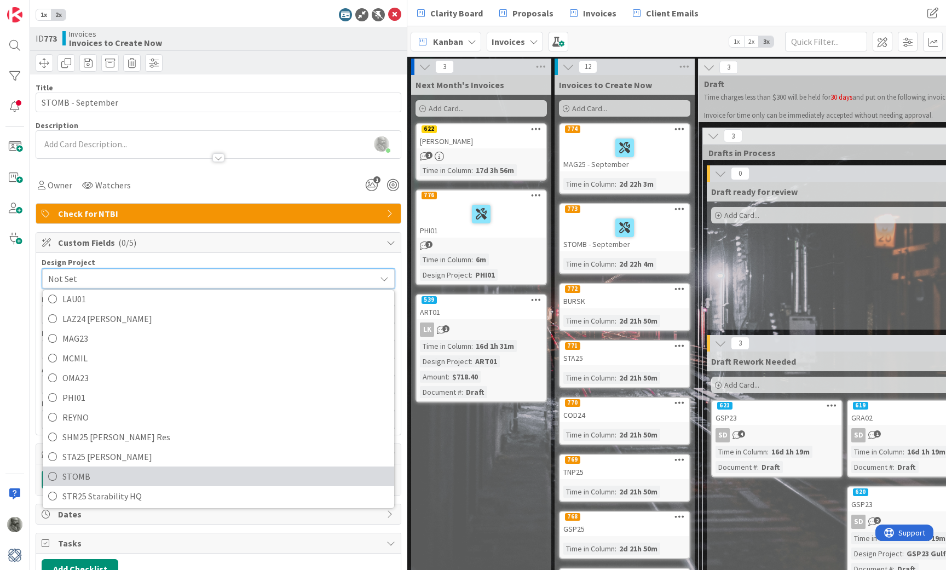
click at [152, 483] on span "STOMB" at bounding box center [225, 476] width 326 height 16
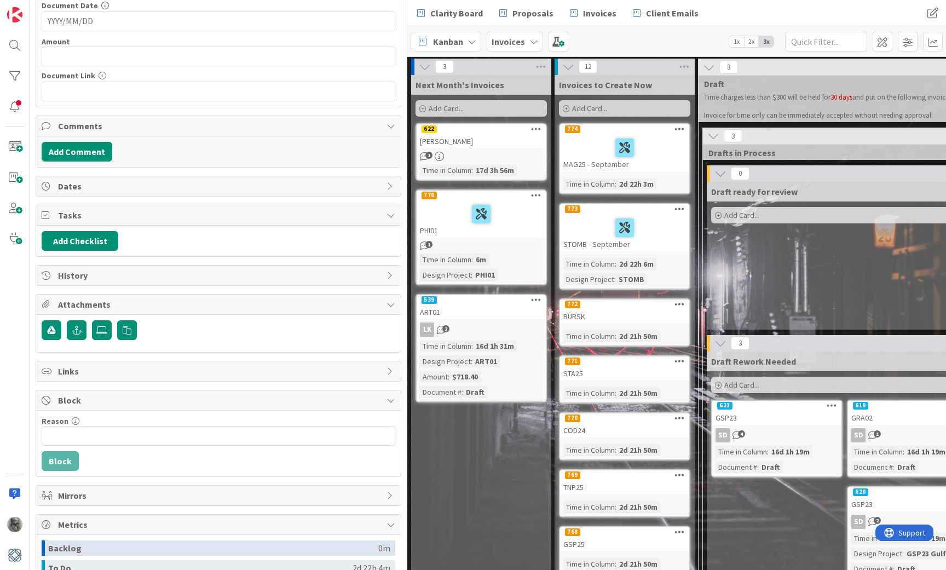
scroll to position [337, 0]
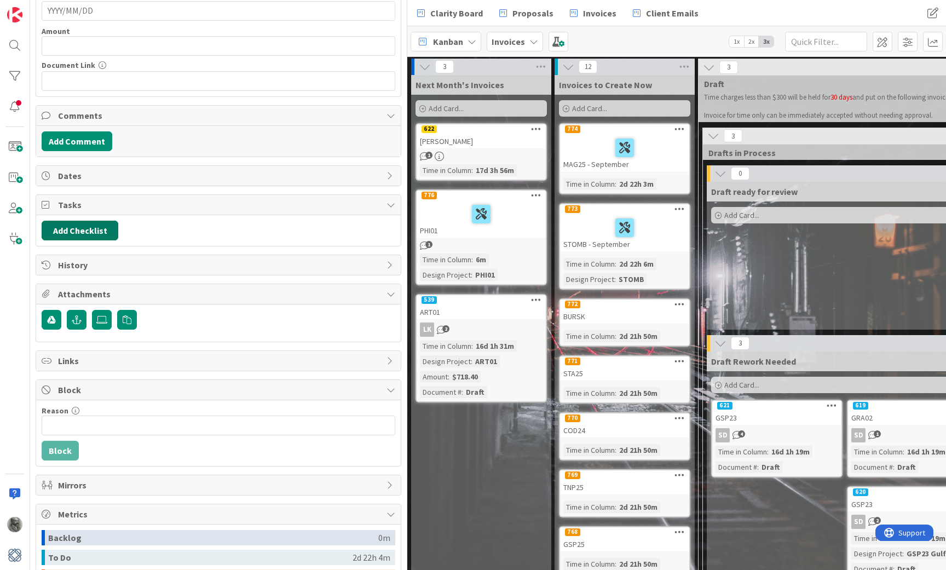
click at [96, 231] on button "Add Checklist" at bounding box center [80, 231] width 77 height 20
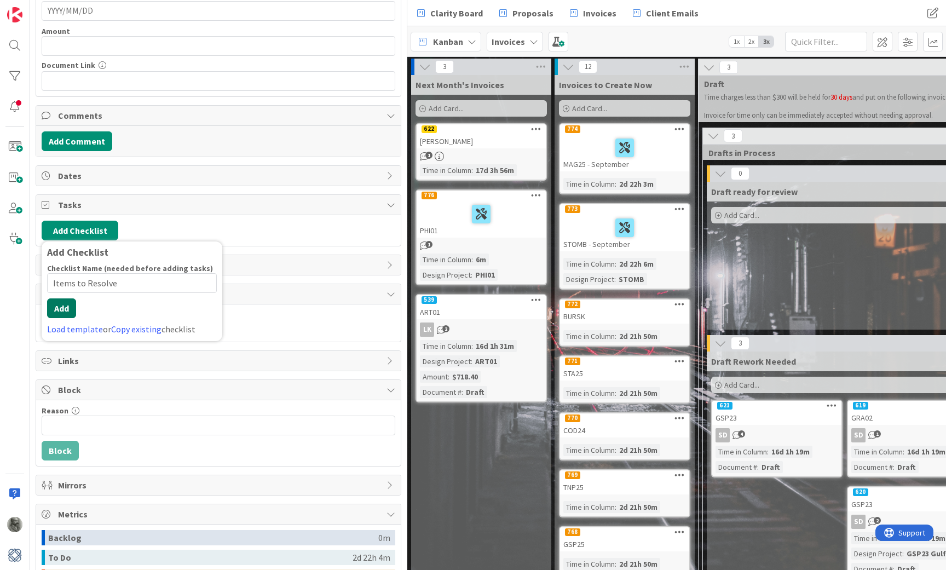
click at [54, 319] on div "Checklist Name (needed before adding tasks) 16 / 64 Items to Resolve Add Load t…" at bounding box center [132, 299] width 170 height 72
click at [66, 307] on button "Add" at bounding box center [61, 308] width 29 height 20
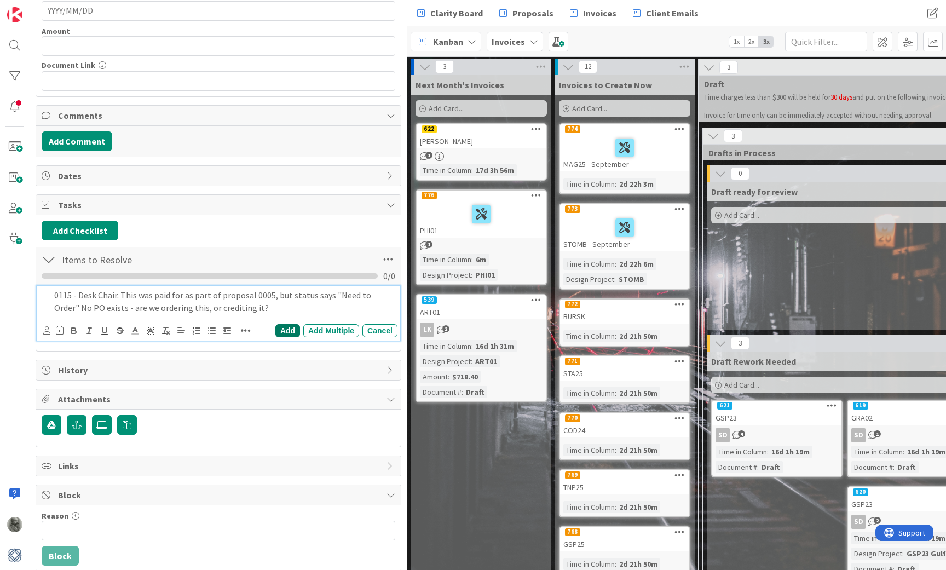
click at [293, 329] on div "Add" at bounding box center [287, 330] width 25 height 13
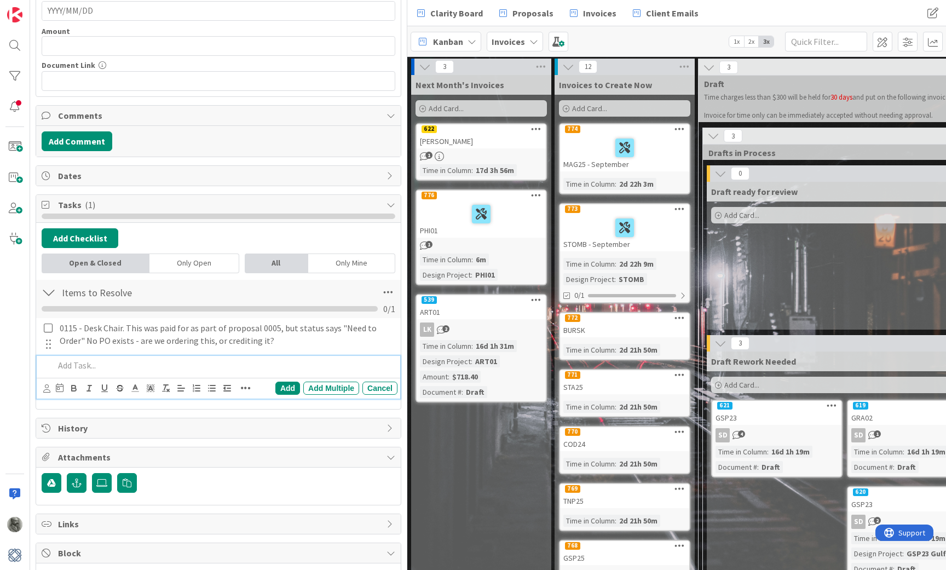
click at [91, 366] on p at bounding box center [223, 365] width 339 height 13
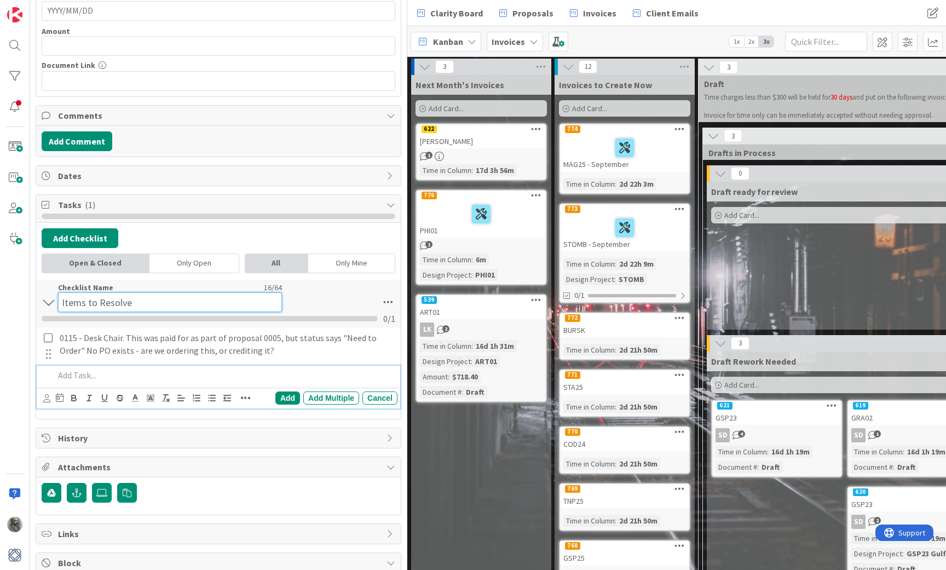
click at [154, 286] on div "Checklist Name 16 / 64 Items to Resolve" at bounding box center [170, 298] width 224 height 30
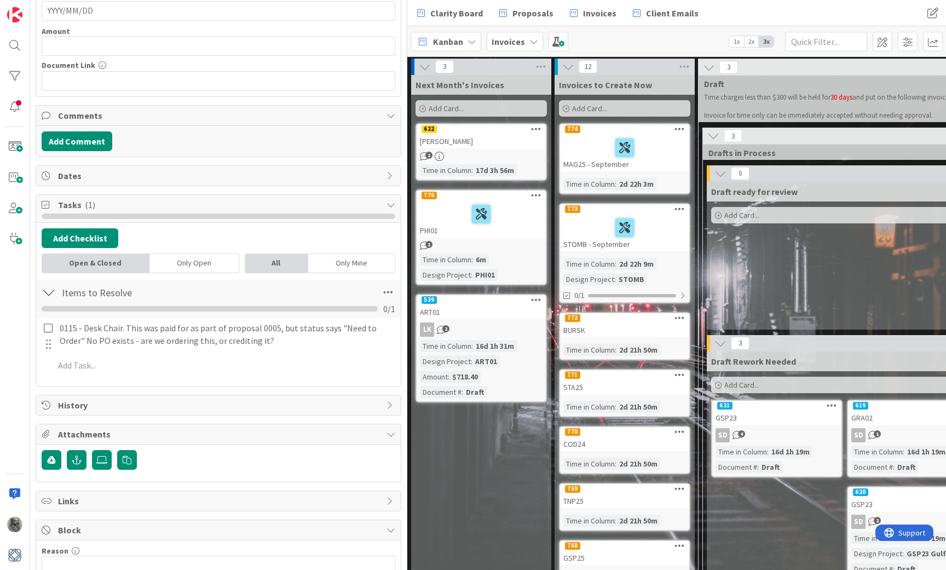
click at [354, 289] on div "Items to Resolve Checklist Name 16 / 64 Items to Resolve 0 / 1" at bounding box center [218, 299] width 365 height 38
click at [72, 237] on button "Add Checklist" at bounding box center [80, 238] width 77 height 20
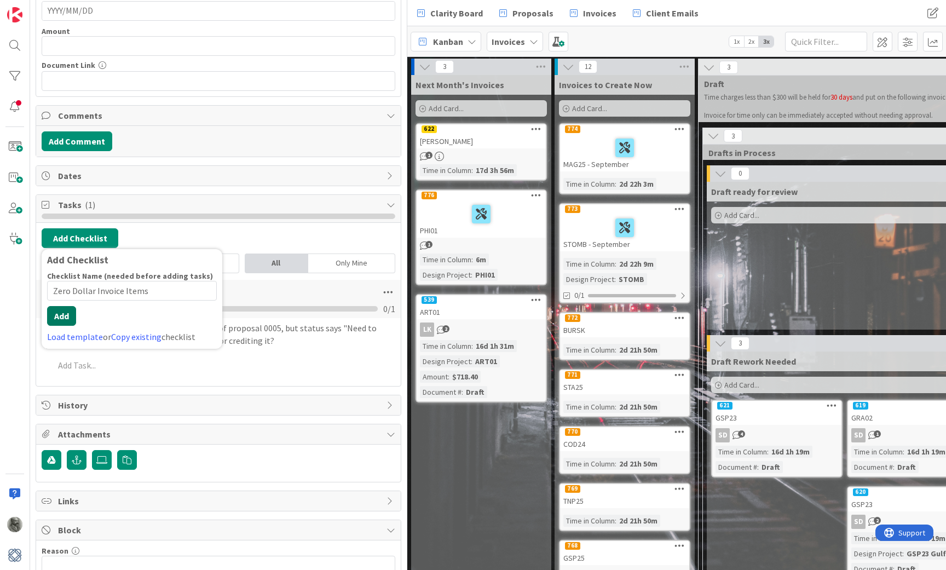
click at [63, 323] on button "Add" at bounding box center [61, 316] width 29 height 20
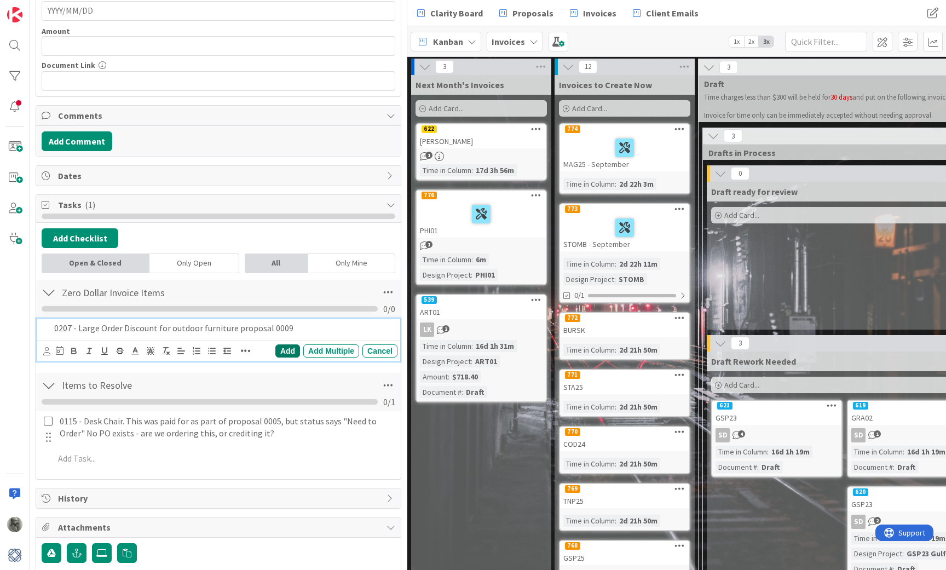
click at [289, 352] on div "Add" at bounding box center [287, 350] width 25 height 13
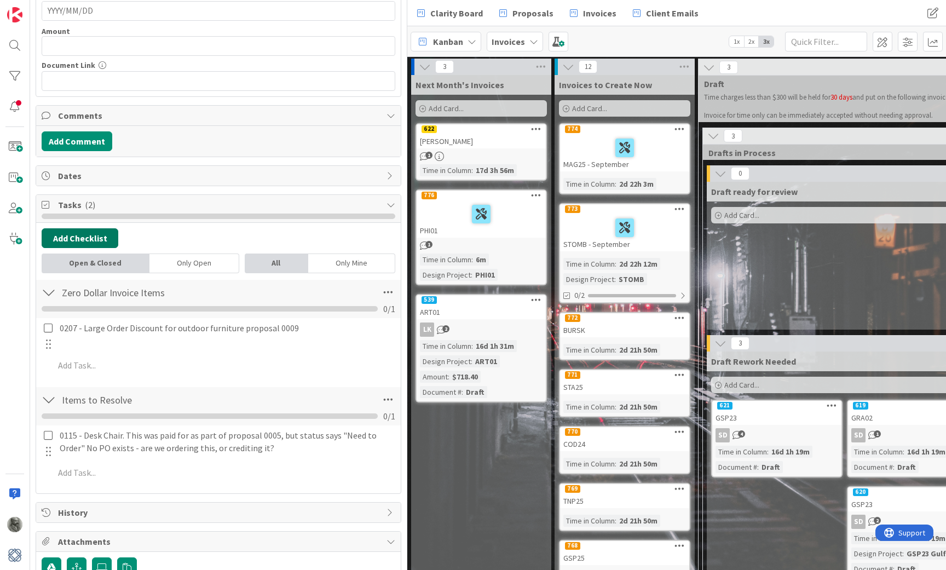
click at [88, 239] on button "Add Checklist" at bounding box center [80, 238] width 77 height 20
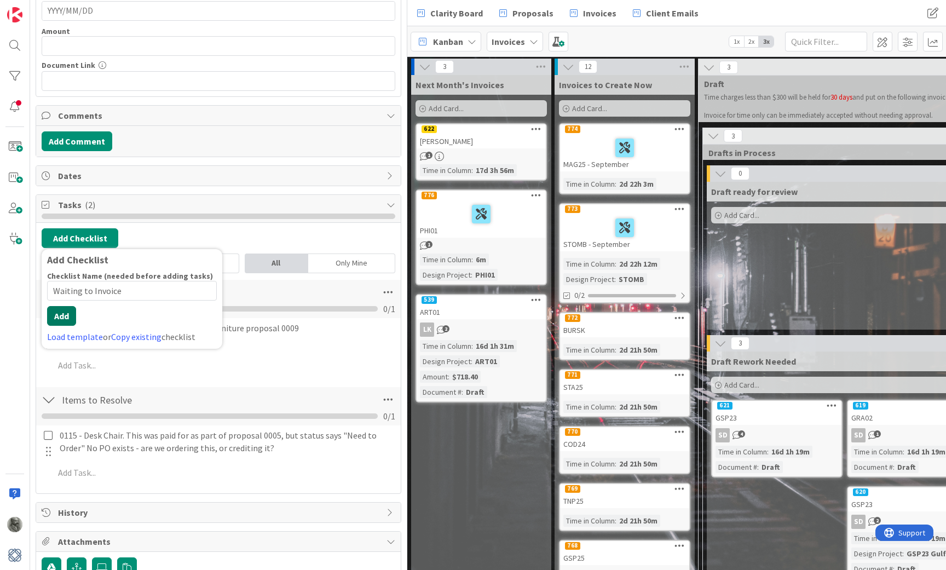
click at [61, 328] on div "Checklist Name (needed before adding tasks) 18 / 64 Waiting to Invoice Add Load…" at bounding box center [132, 307] width 170 height 72
click at [61, 315] on button "Add" at bounding box center [61, 316] width 29 height 20
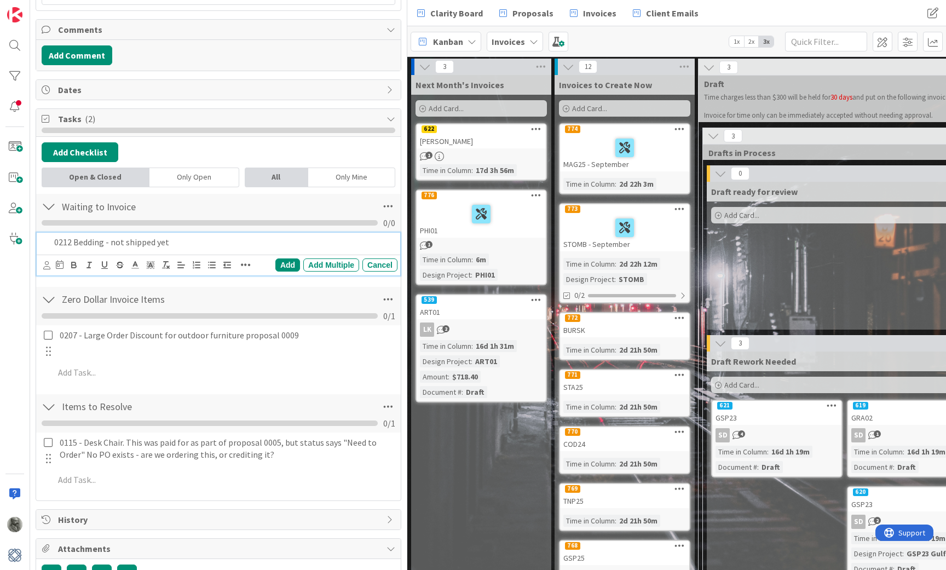
scroll to position [425, 0]
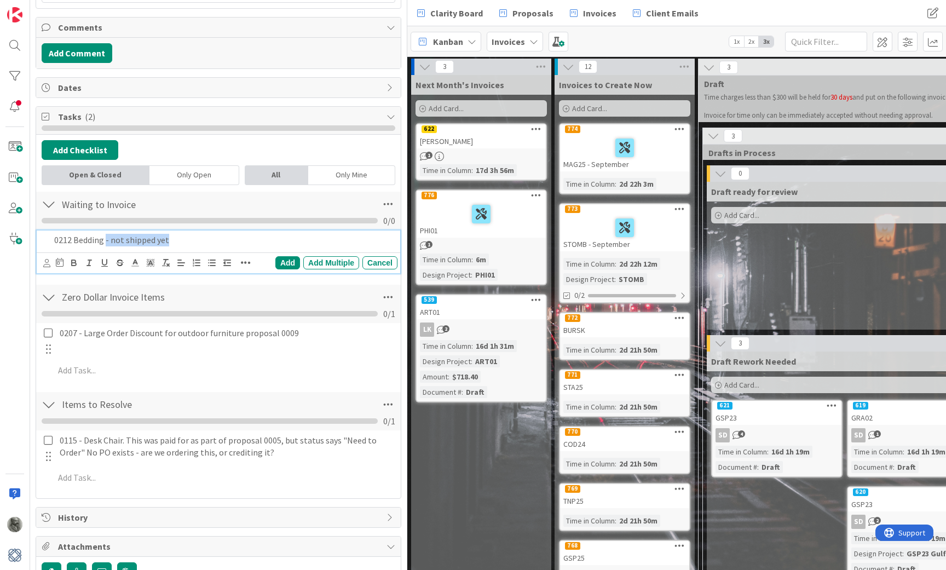
drag, startPoint x: 181, startPoint y: 239, endPoint x: 107, endPoint y: 241, distance: 74.5
click at [107, 241] on p "0212 Bedding - not shipped yet" at bounding box center [223, 240] width 339 height 13
click at [283, 262] on div "Add" at bounding box center [287, 262] width 25 height 13
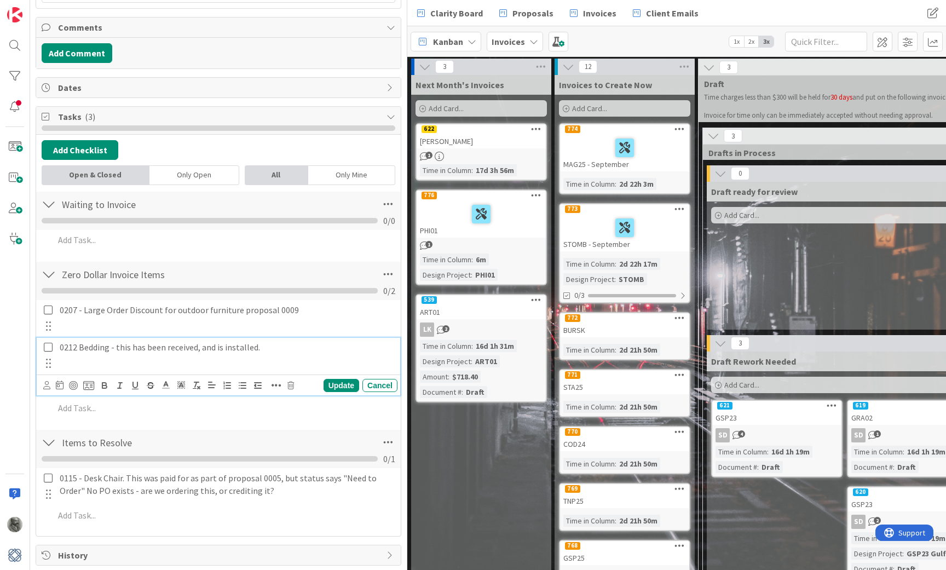
click at [103, 348] on p "0212 Bedding - this has been received, and is installed." at bounding box center [226, 347] width 333 height 13
click at [117, 347] on p "0212 Bedding - this has been received, and is installed." at bounding box center [226, 347] width 333 height 13
click at [344, 386] on div "Update" at bounding box center [342, 385] width 36 height 13
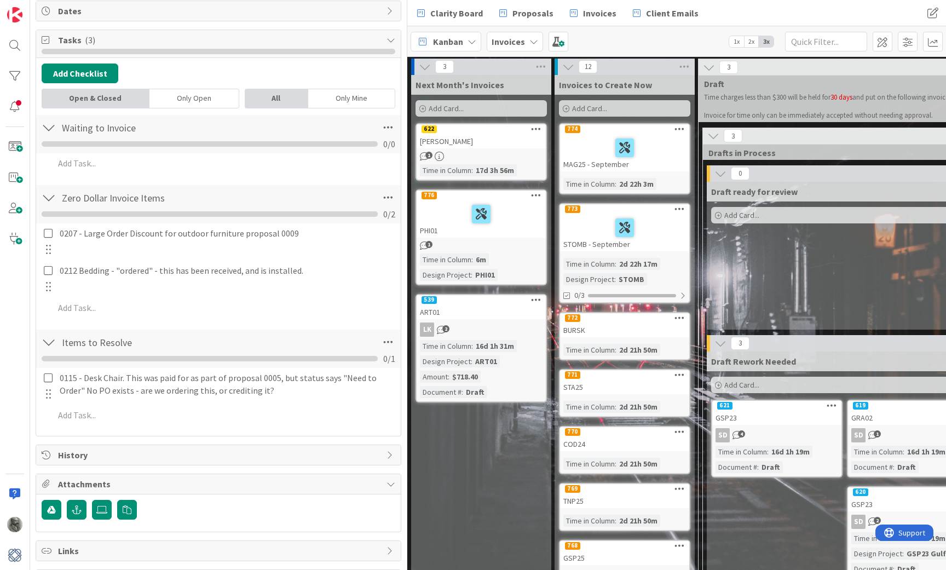
scroll to position [502, 0]
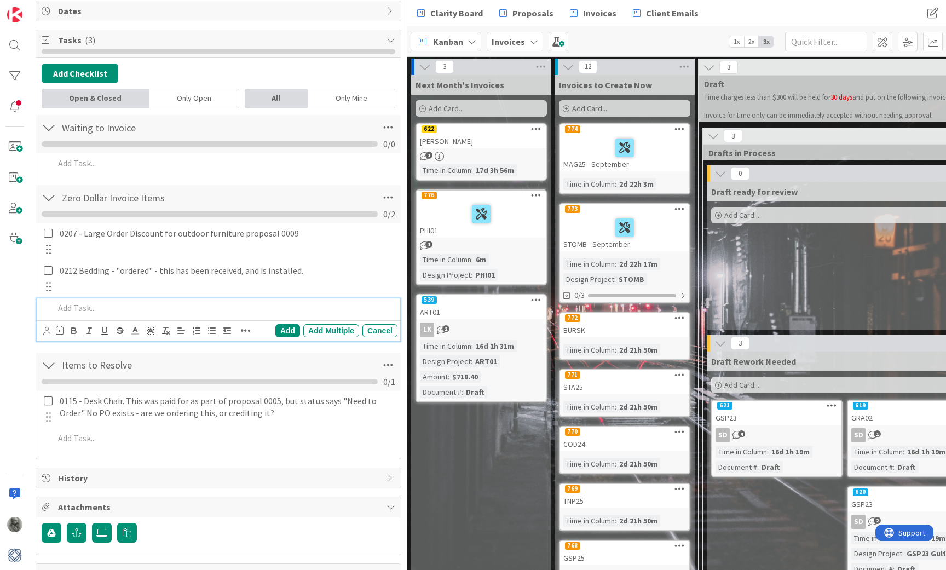
click at [96, 310] on p at bounding box center [223, 308] width 339 height 13
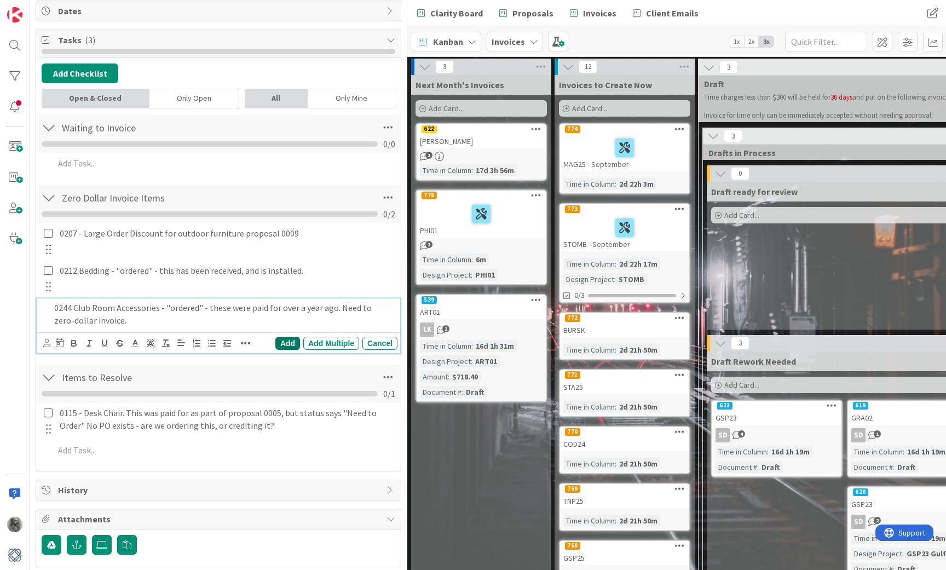
click at [290, 341] on div "Add" at bounding box center [287, 343] width 25 height 13
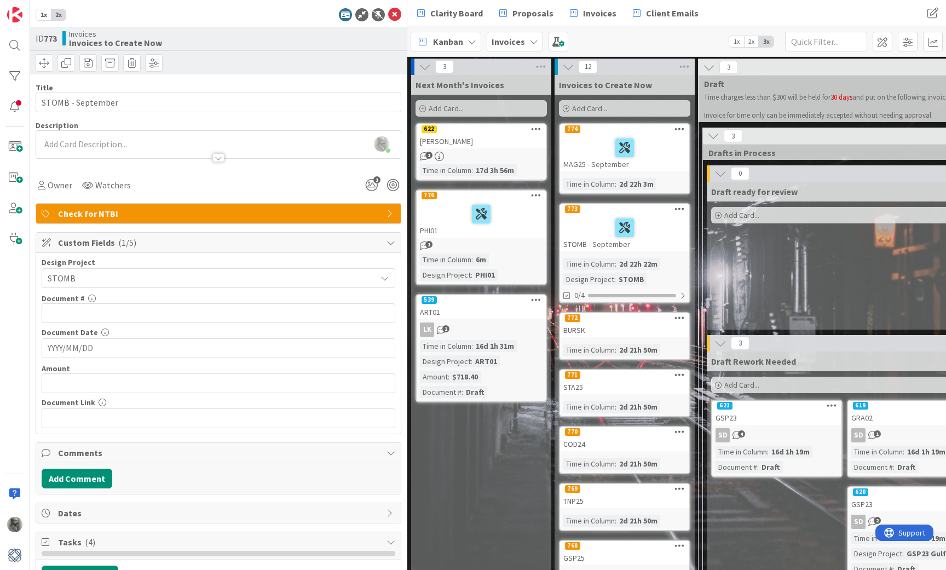
scroll to position [0, 0]
click at [391, 14] on icon at bounding box center [394, 14] width 13 height 13
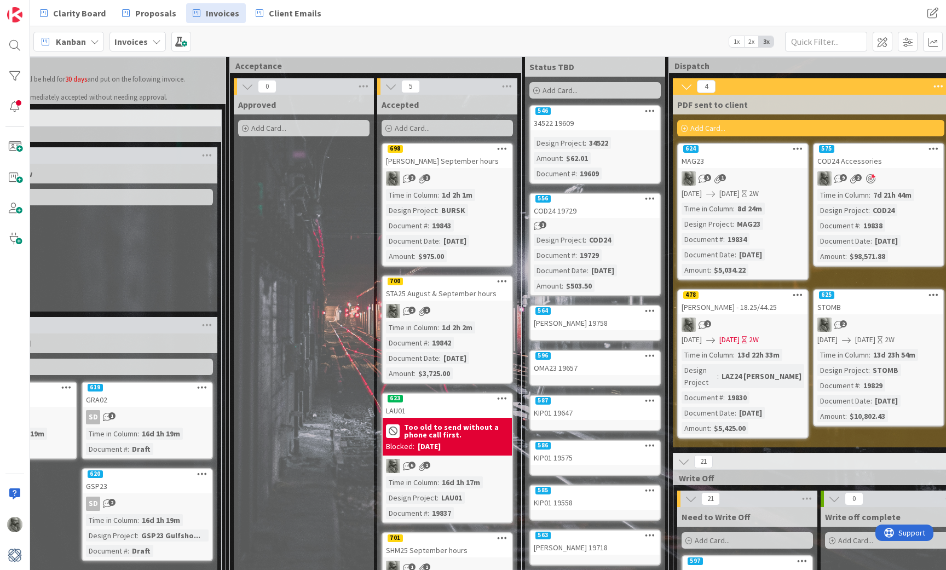
scroll to position [16, 388]
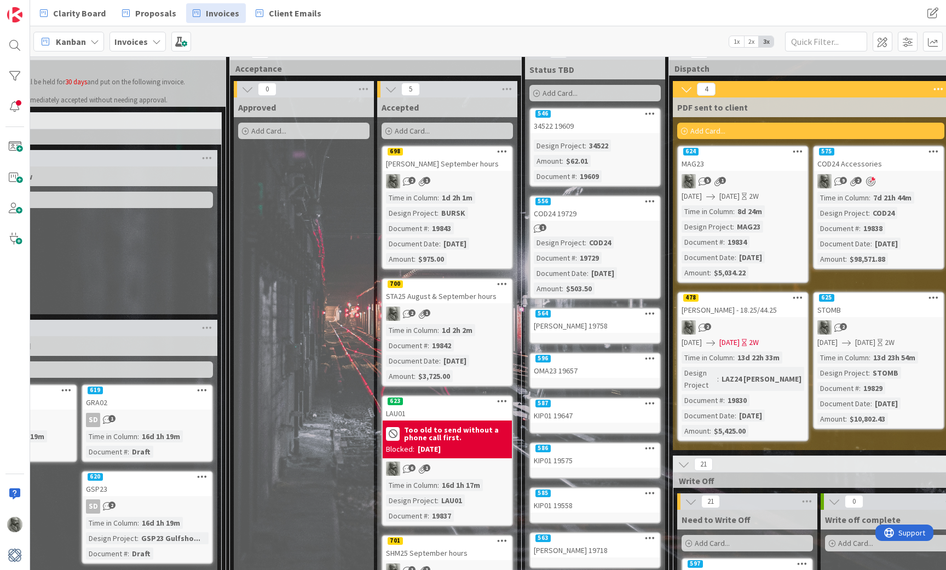
click at [453, 159] on div "[PERSON_NAME] September hours" at bounding box center [447, 164] width 129 height 14
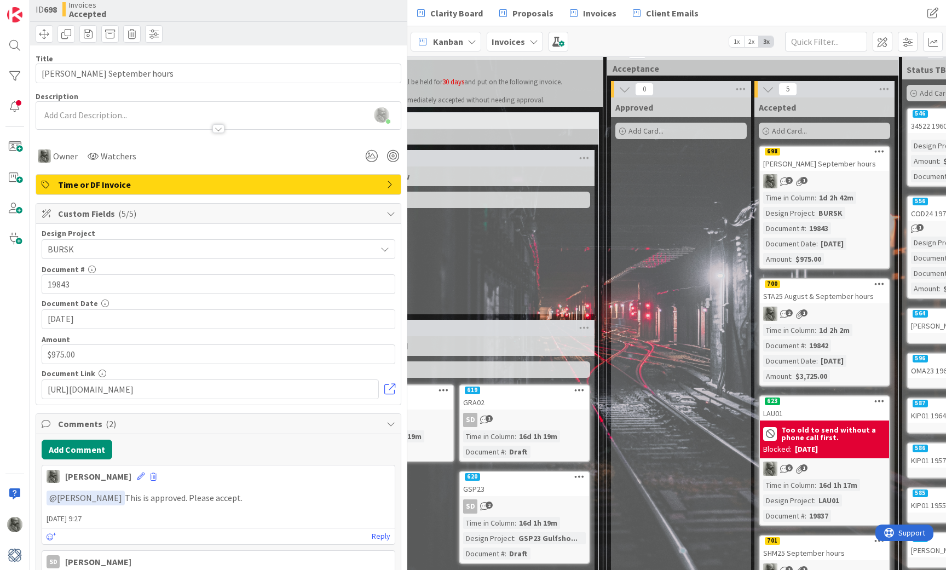
scroll to position [31, 0]
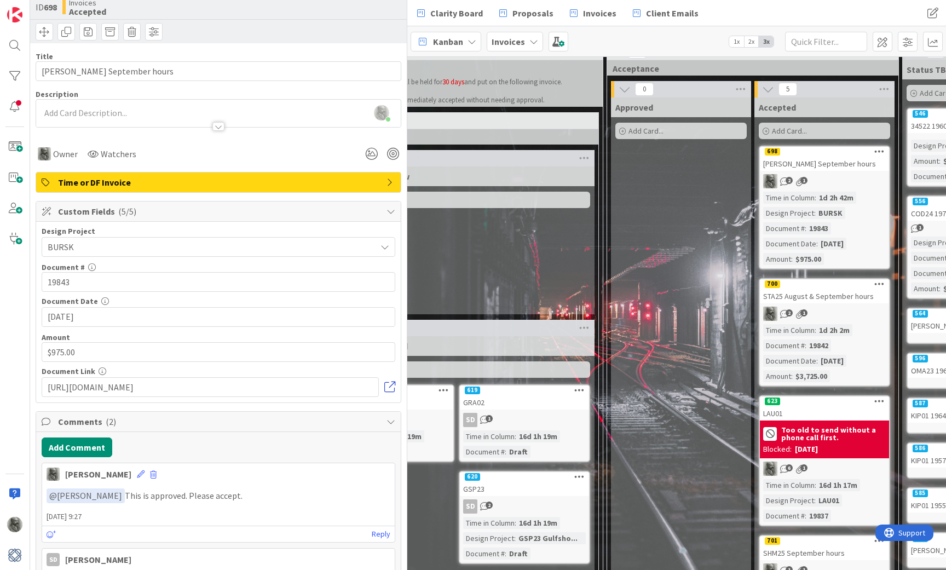
click at [392, 383] on link at bounding box center [389, 387] width 11 height 11
click at [324, 388] on input "[URL][DOMAIN_NAME]" at bounding box center [210, 387] width 337 height 20
paste input "[URL][DOMAIN_NAME]"
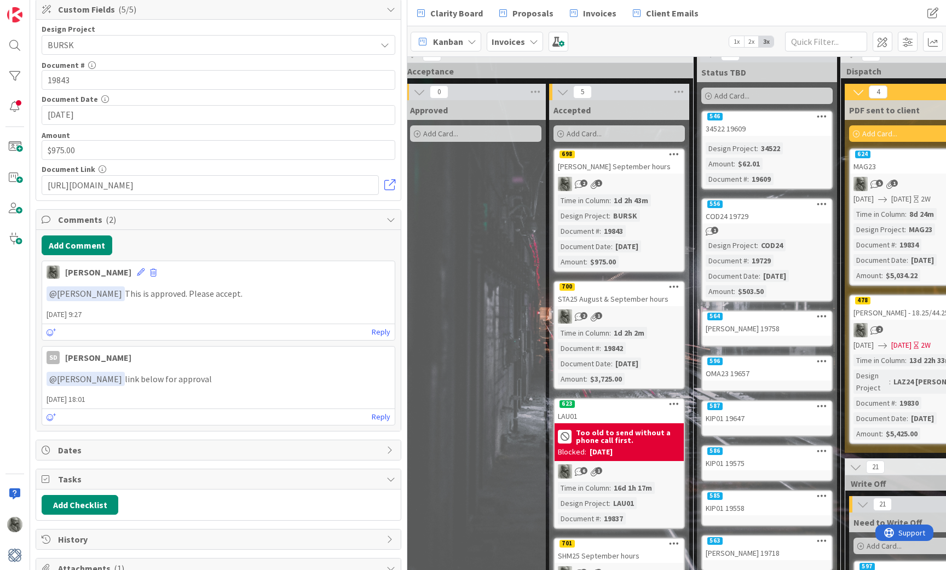
scroll to position [229, 0]
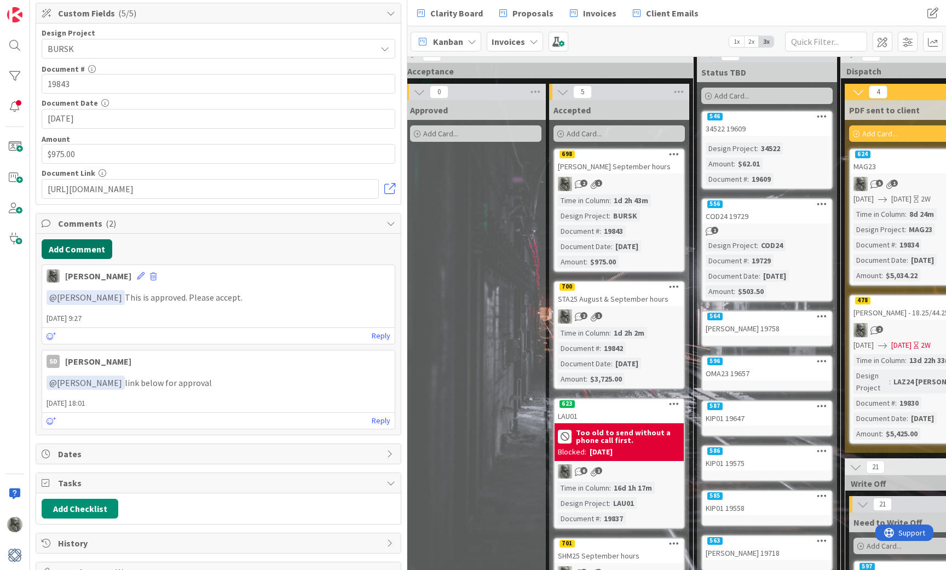
click at [87, 252] on button "Add Comment" at bounding box center [77, 249] width 71 height 20
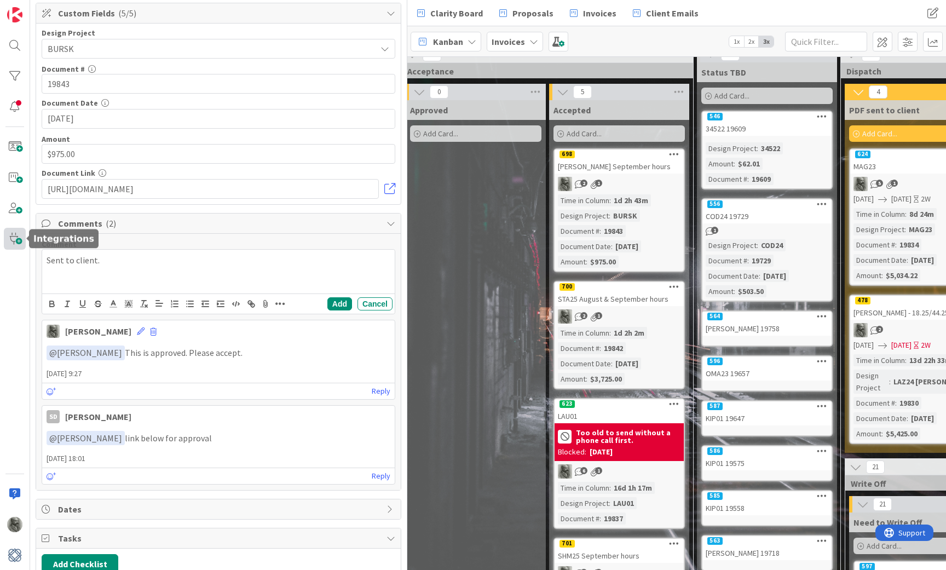
drag, startPoint x: 123, startPoint y: 251, endPoint x: 16, endPoint y: 244, distance: 107.0
click at [16, 244] on div "1x 2x ID 698 Invoices Accepted Title 22 / 128 [PERSON_NAME] September hours Des…" at bounding box center [203, 285] width 407 height 570
drag, startPoint x: 127, startPoint y: 264, endPoint x: 31, endPoint y: 254, distance: 96.9
click at [31, 254] on div "1x 2x ID 698 Invoices Accepted Title 22 / 128 [PERSON_NAME] September hours Des…" at bounding box center [218, 285] width 377 height 570
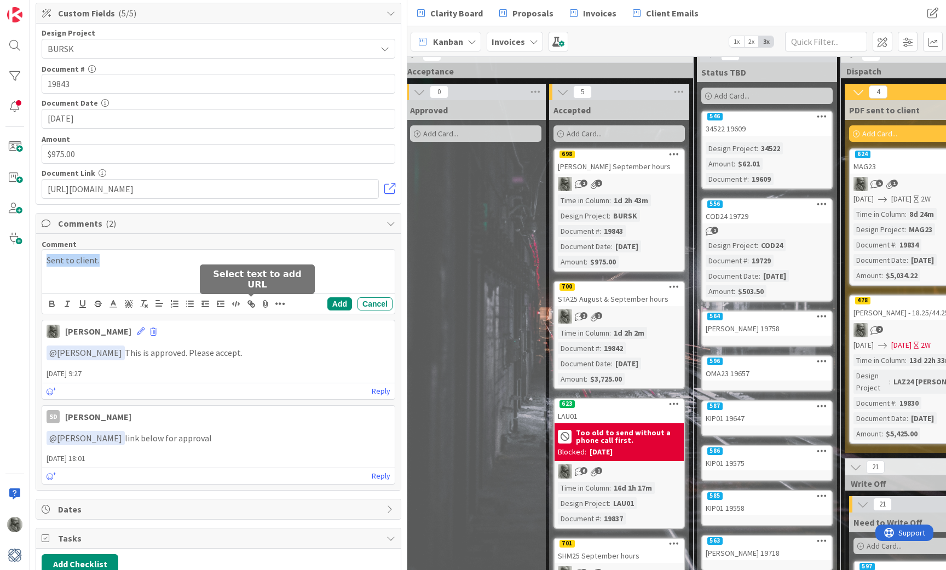
click at [254, 302] on icon "button" at bounding box center [251, 304] width 10 height 10
paste input "[URL][DOMAIN_NAME]"
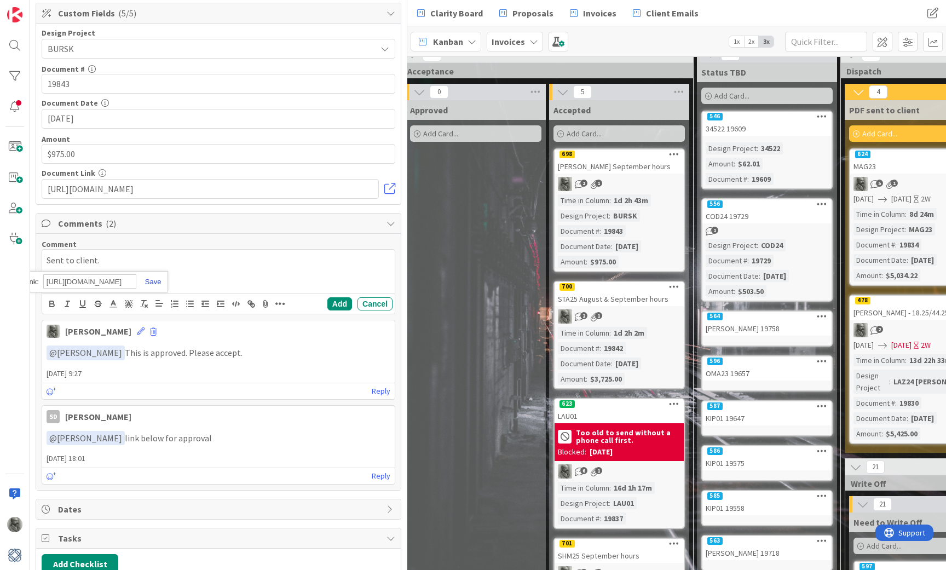
click at [156, 280] on link at bounding box center [148, 282] width 25 height 8
click at [341, 306] on button "Add" at bounding box center [339, 303] width 25 height 13
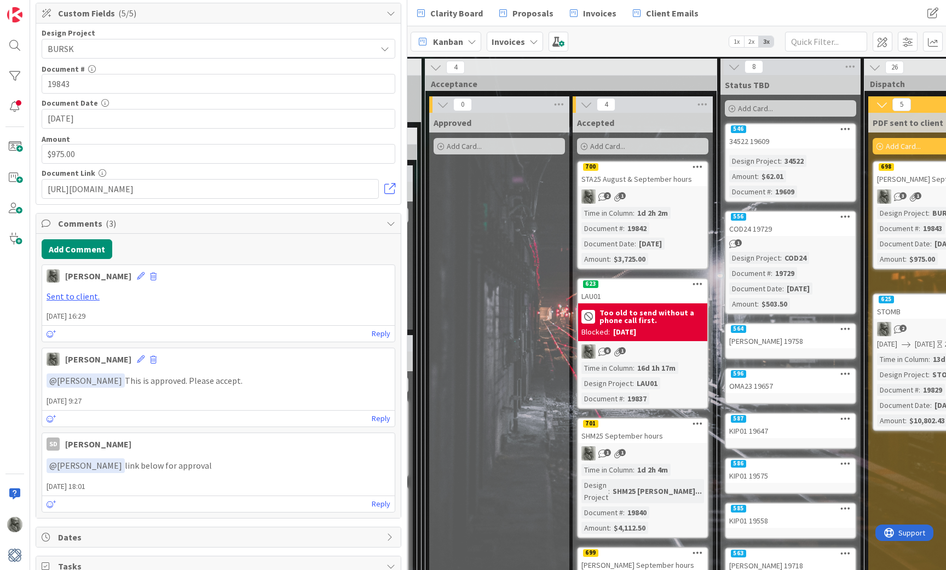
scroll to position [1, 485]
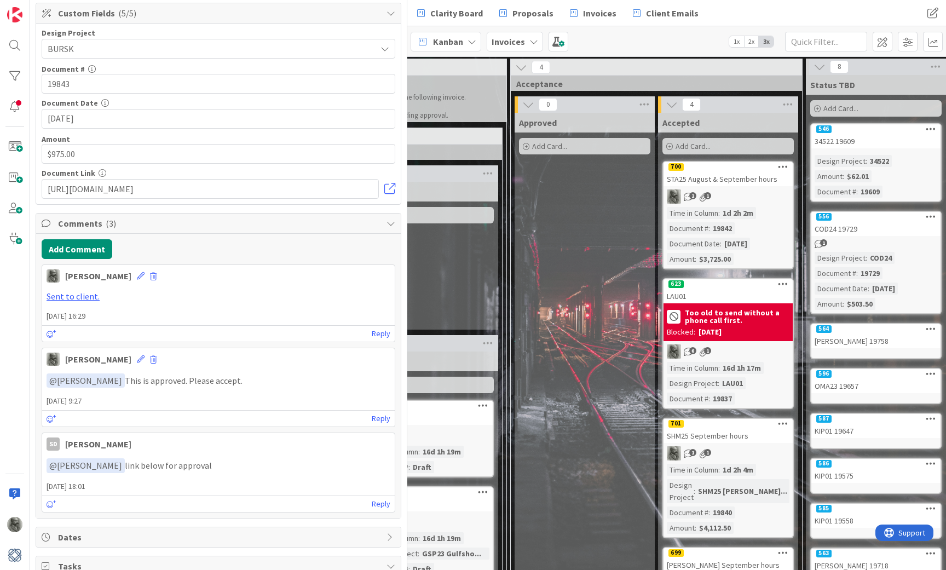
click at [735, 171] on div "700" at bounding box center [728, 167] width 129 height 10
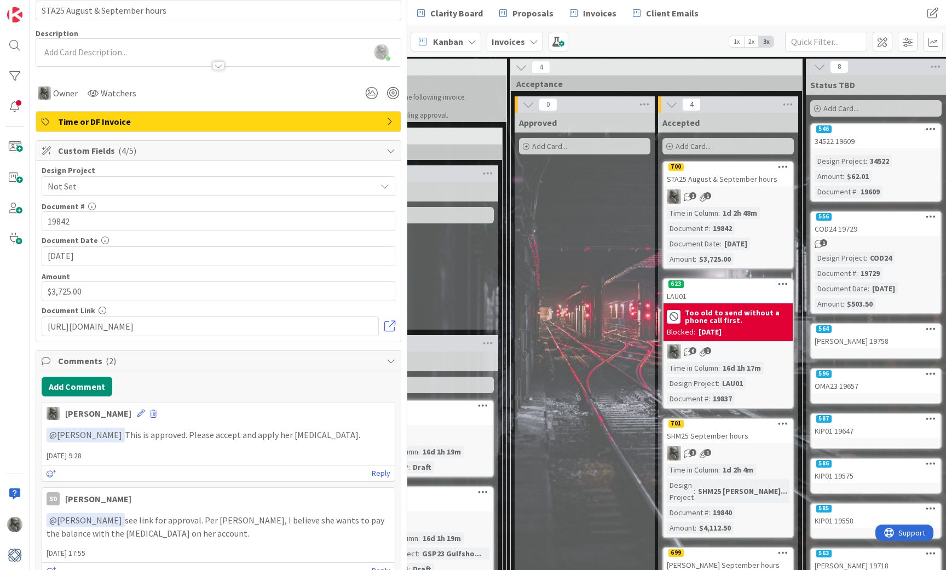
scroll to position [88, 0]
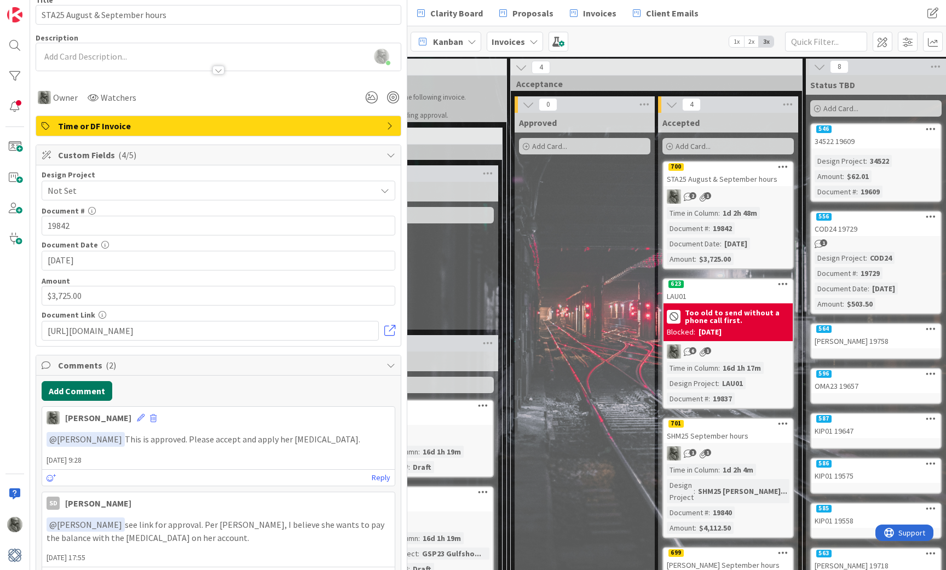
click at [83, 397] on button "Add Comment" at bounding box center [77, 391] width 71 height 20
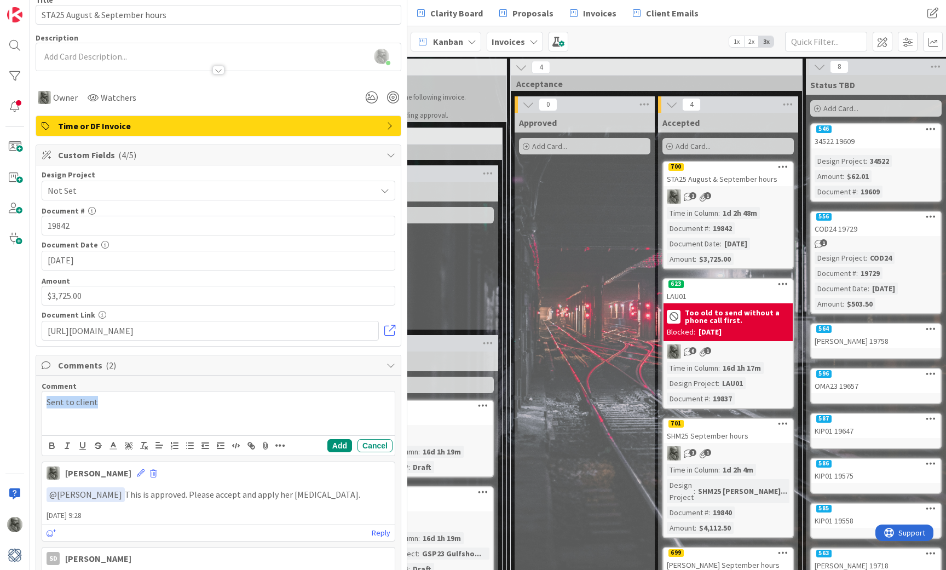
drag, startPoint x: 112, startPoint y: 402, endPoint x: 19, endPoint y: 395, distance: 93.4
click at [19, 395] on div "1x 2x ID 700 Invoices Accepted Title 30 / 128 STA25 August & September hours De…" at bounding box center [203, 285] width 407 height 570
click at [264, 447] on icon at bounding box center [265, 445] width 13 height 15
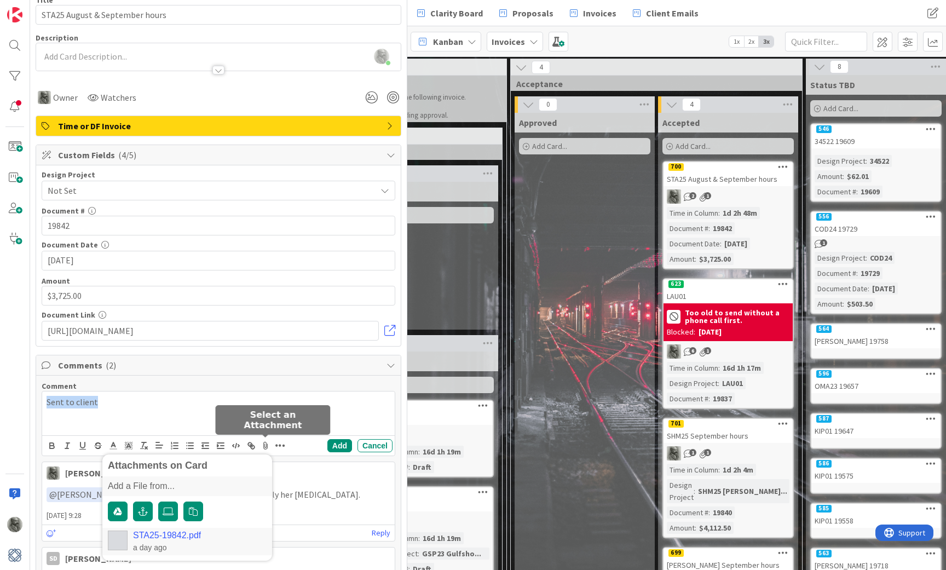
click at [263, 447] on icon at bounding box center [265, 445] width 13 height 15
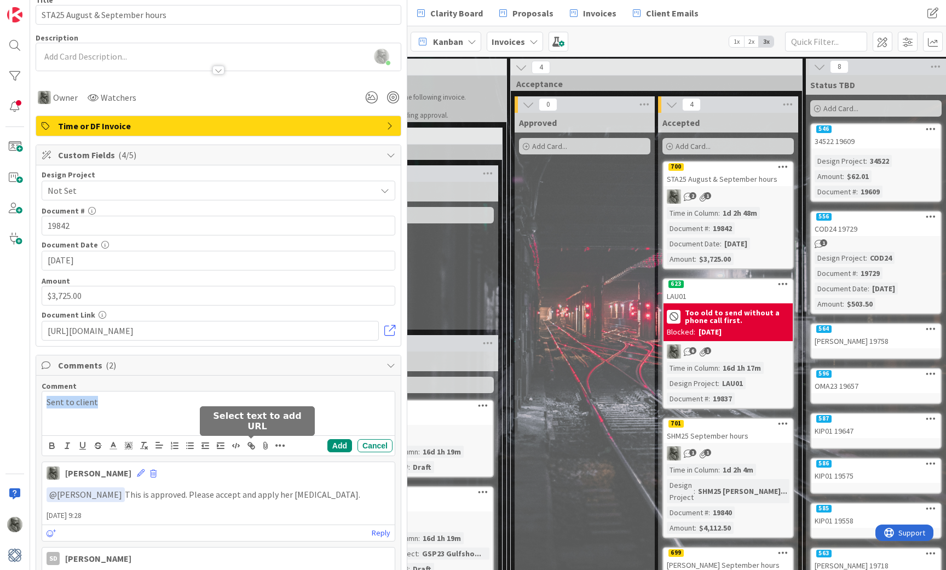
click at [252, 445] on icon "button" at bounding box center [250, 444] width 4 height 4
paste input "[URL][DOMAIN_NAME]"
click at [152, 423] on link at bounding box center [148, 423] width 25 height 8
click at [342, 446] on button "Add" at bounding box center [339, 445] width 25 height 13
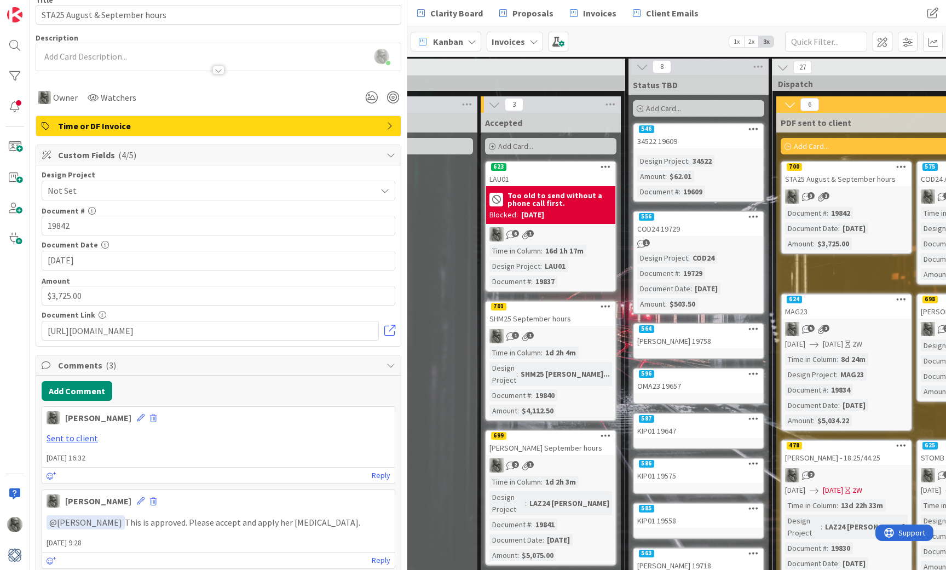
scroll to position [1, 662]
click at [548, 315] on div "SHM25 September hours" at bounding box center [550, 319] width 129 height 14
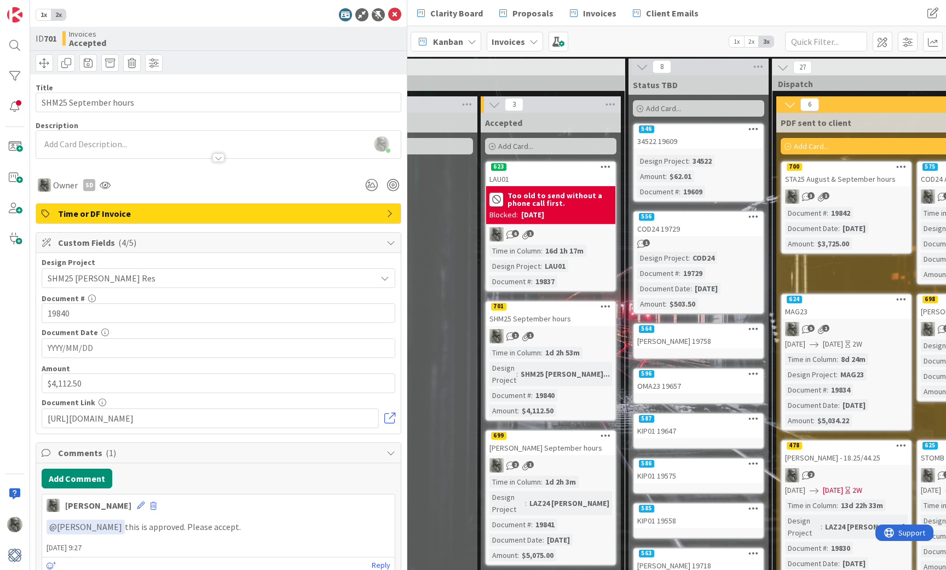
click at [843, 170] on div "700" at bounding box center [846, 167] width 129 height 10
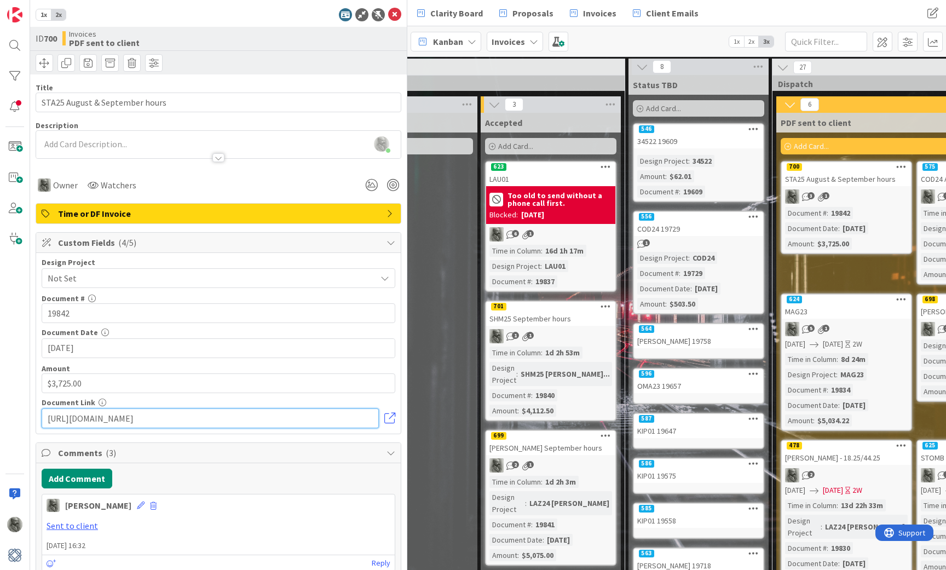
click at [182, 418] on input "[URL][DOMAIN_NAME]" at bounding box center [210, 419] width 337 height 20
paste input "[URL][DOMAIN_NAME]"
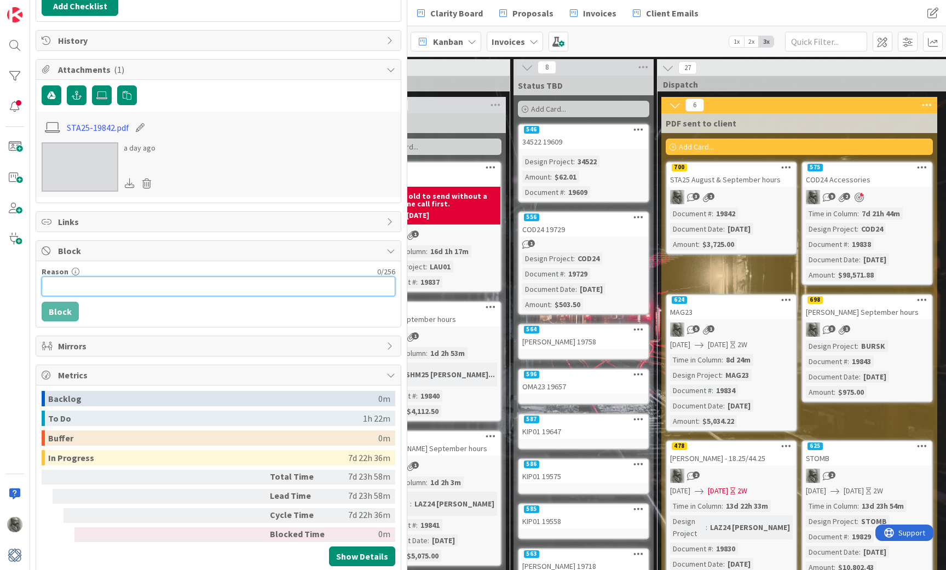
scroll to position [0, 781]
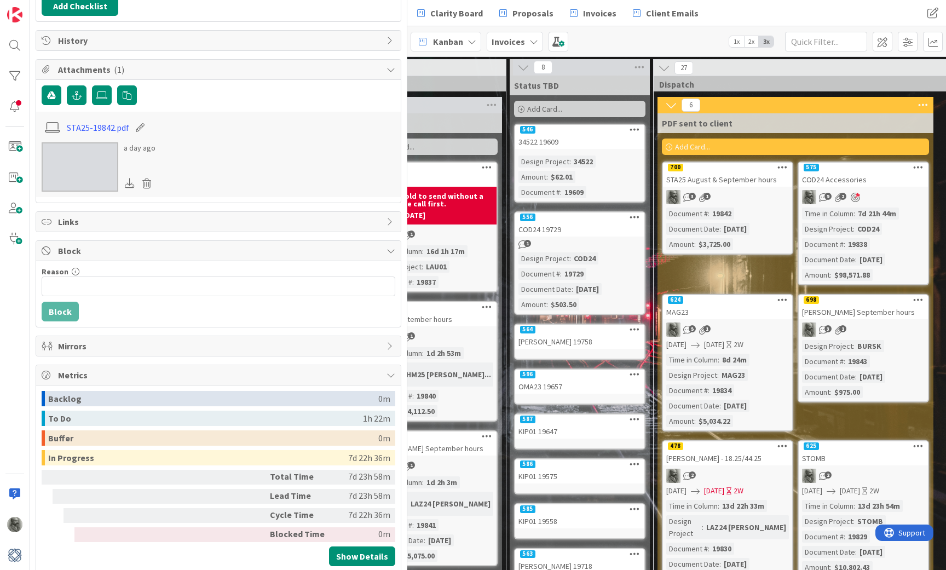
click at [893, 308] on div "[PERSON_NAME] September hours" at bounding box center [863, 312] width 129 height 14
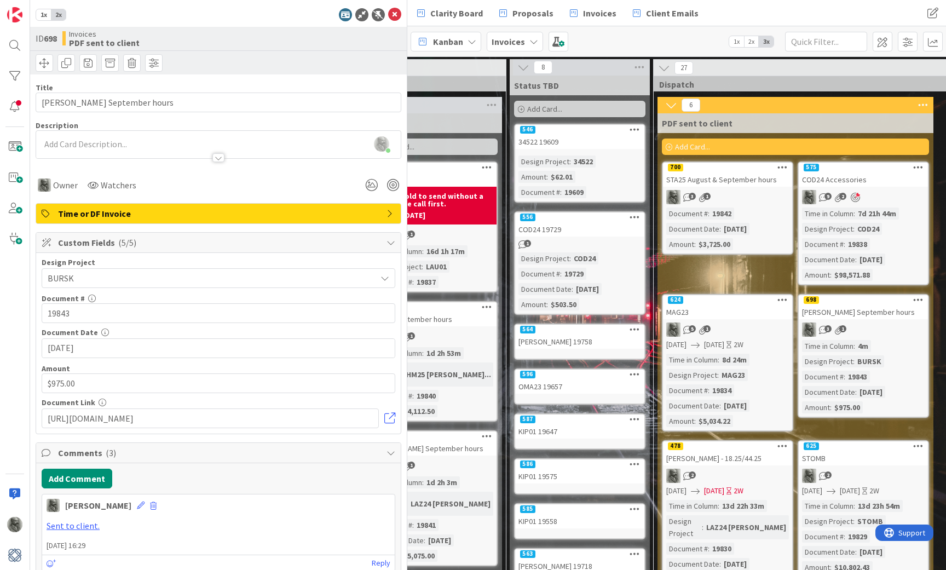
click at [741, 171] on div "700" at bounding box center [727, 168] width 129 height 10
click at [726, 307] on div "MAG23" at bounding box center [727, 312] width 129 height 14
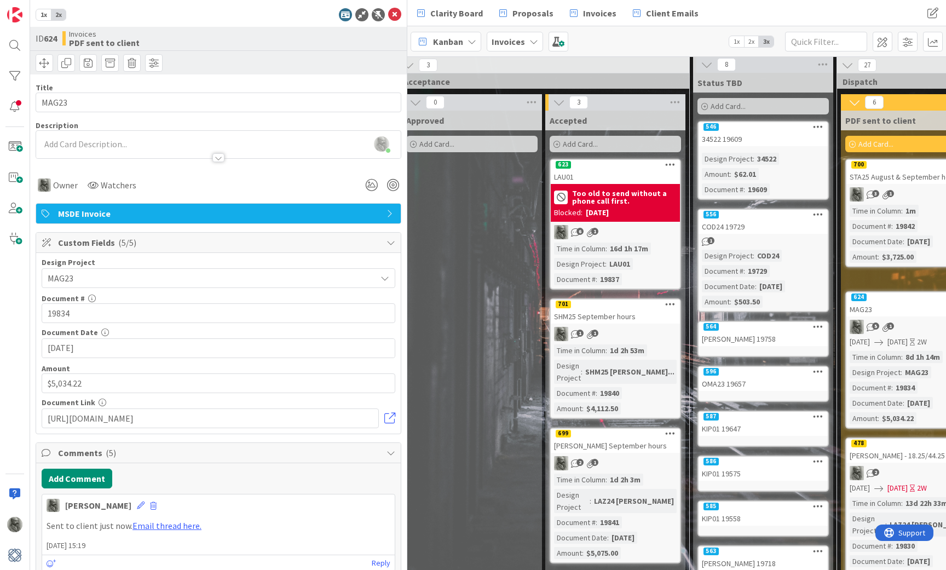
scroll to position [3, 580]
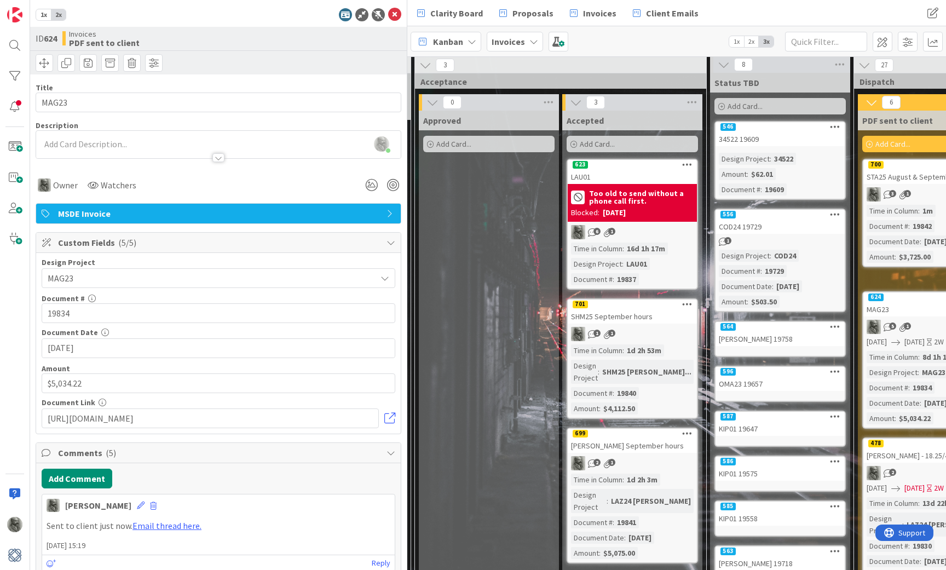
click at [635, 309] on div "SHM25 September hours" at bounding box center [632, 316] width 129 height 14
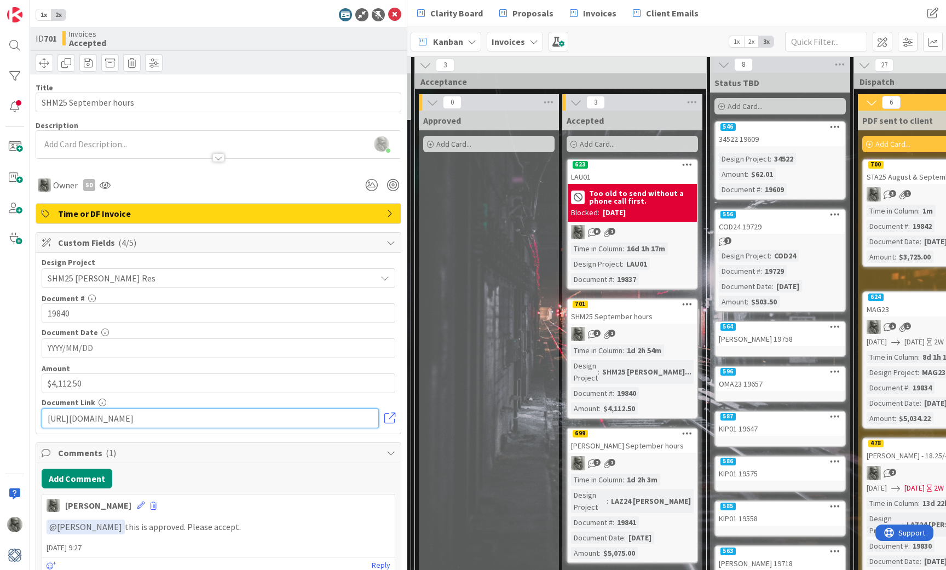
click at [211, 416] on input "[URL][DOMAIN_NAME]" at bounding box center [210, 419] width 337 height 20
paste input "[URL][DOMAIN_NAME]"
click at [118, 349] on input "YYYY/MM/DD" at bounding box center [219, 348] width 342 height 19
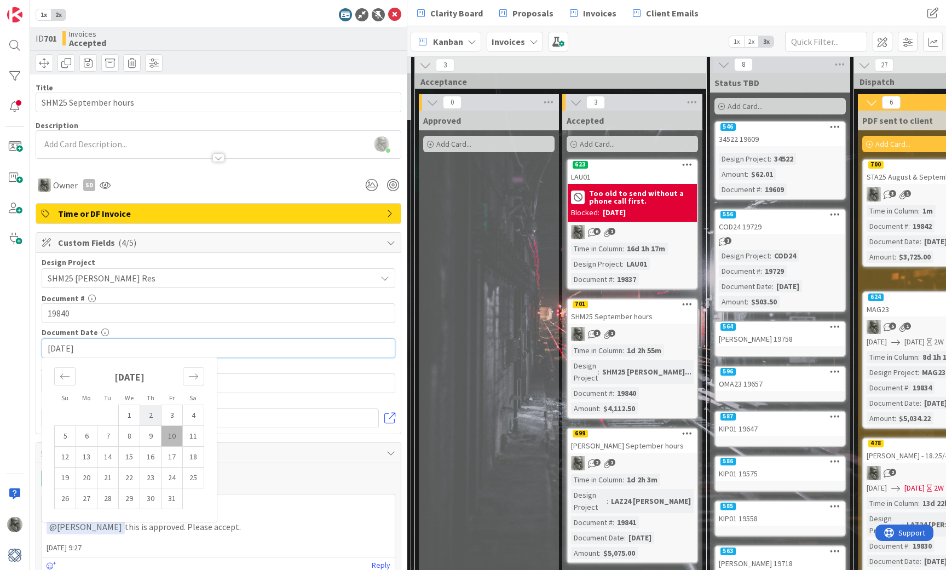
click at [154, 410] on td "2" at bounding box center [150, 415] width 21 height 21
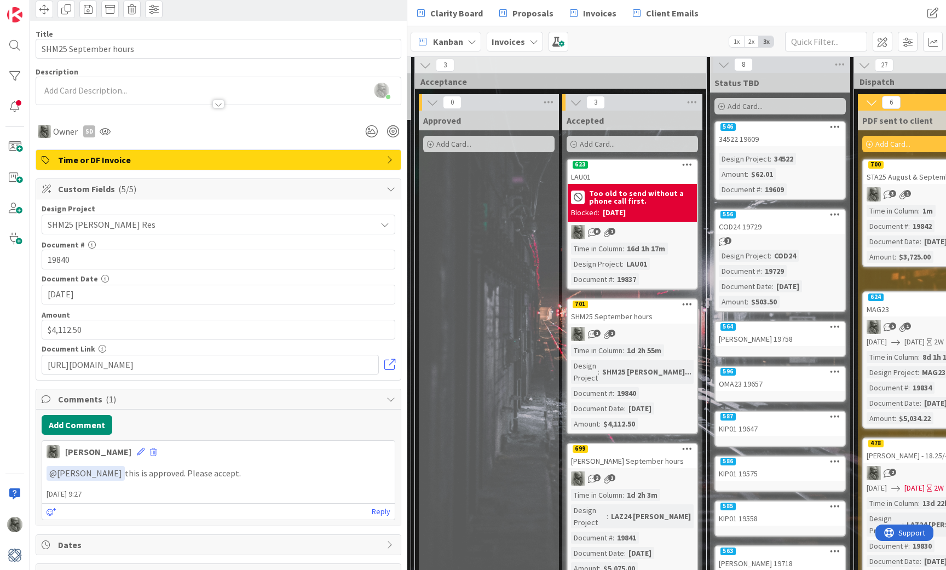
scroll to position [61, 0]
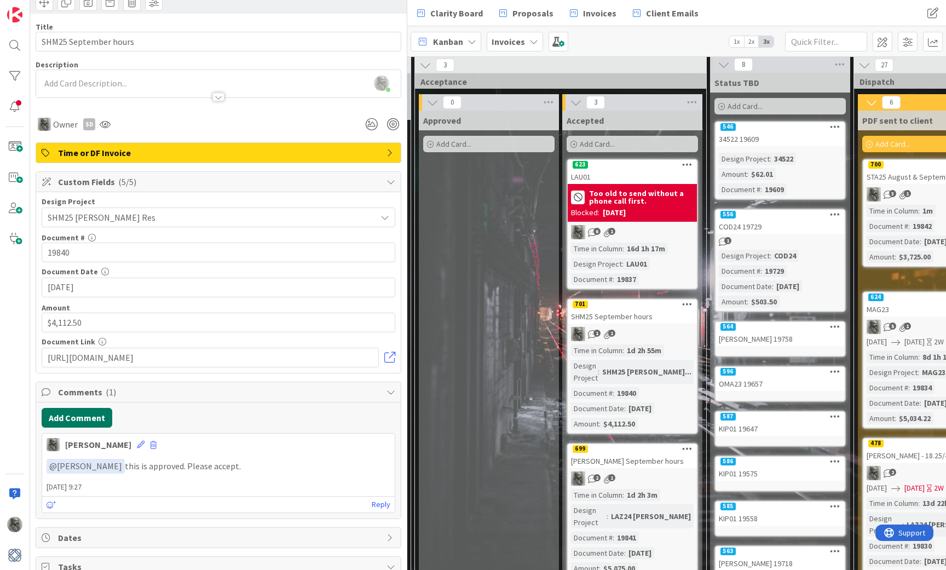
click at [82, 416] on button "Add Comment" at bounding box center [77, 418] width 71 height 20
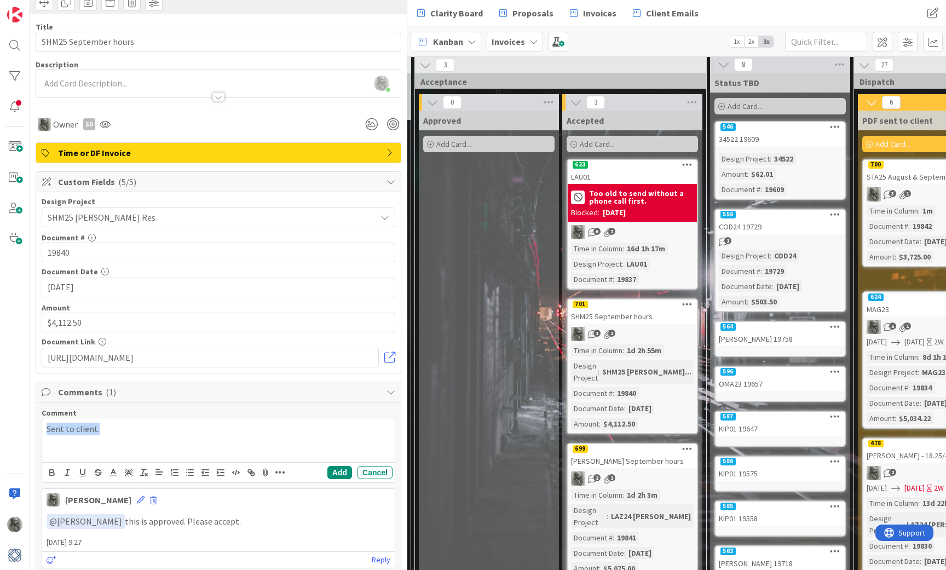
drag, startPoint x: 114, startPoint y: 427, endPoint x: 30, endPoint y: 421, distance: 85.1
click at [30, 421] on div "1x 2x ID 701 Invoices Accepted Title 21 / 128 SHM25 September hours Description…" at bounding box center [203, 285] width 407 height 570
click at [251, 472] on line "button" at bounding box center [251, 472] width 2 height 2
paste input "[URL][DOMAIN_NAME]"
click at [153, 445] on div "[URL][DOMAIN_NAME]" at bounding box center [84, 450] width 168 height 21
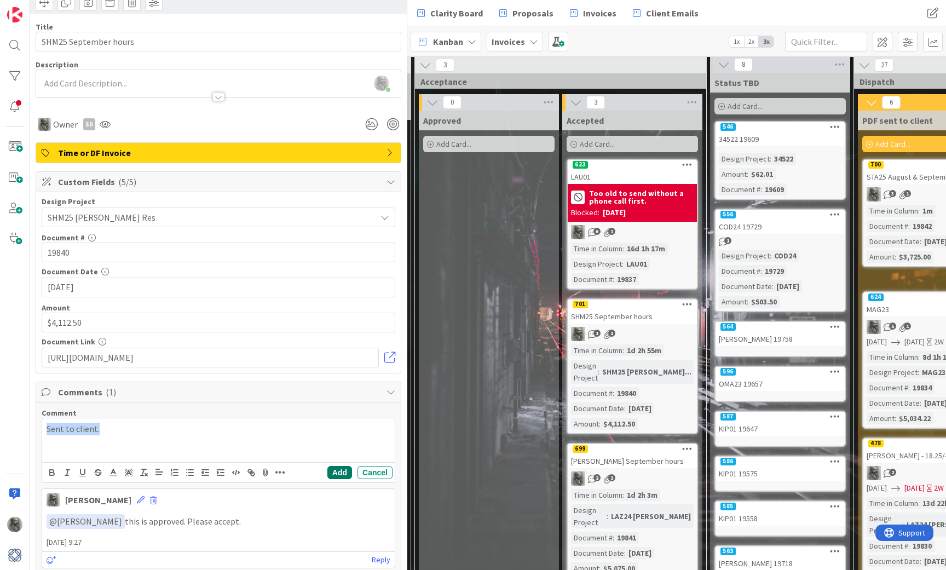
click at [340, 474] on button "Add" at bounding box center [339, 472] width 25 height 13
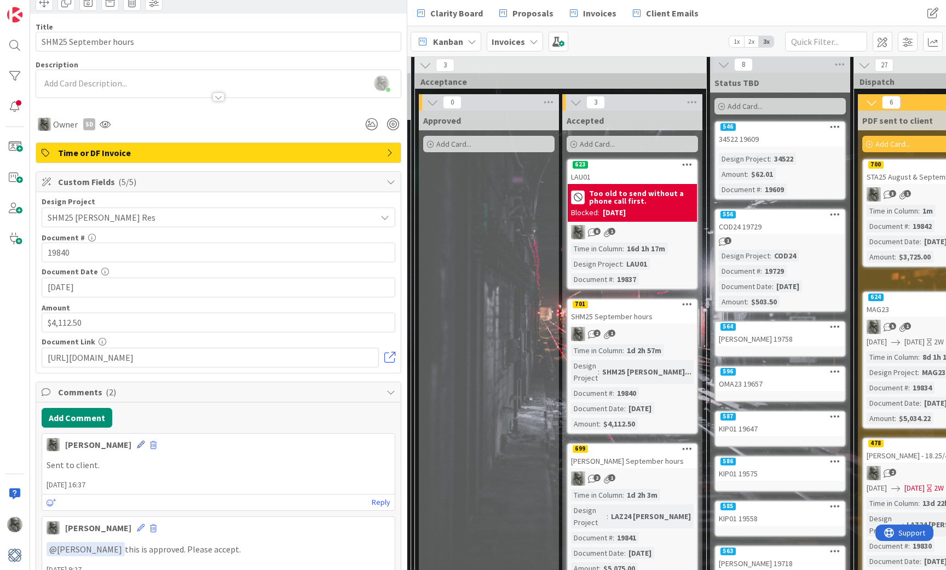
click at [137, 442] on icon at bounding box center [141, 445] width 8 height 8
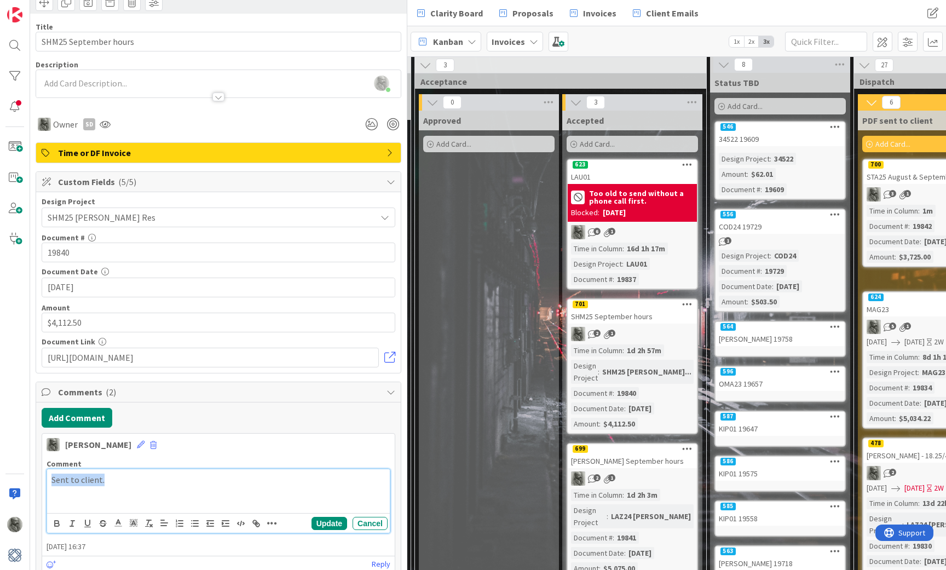
drag, startPoint x: 122, startPoint y: 483, endPoint x: 18, endPoint y: 480, distance: 103.5
click at [18, 480] on div "1x 2x ID 701 Invoices Accepted Title 21 / 128 SHM25 September hours Description…" at bounding box center [203, 285] width 407 height 570
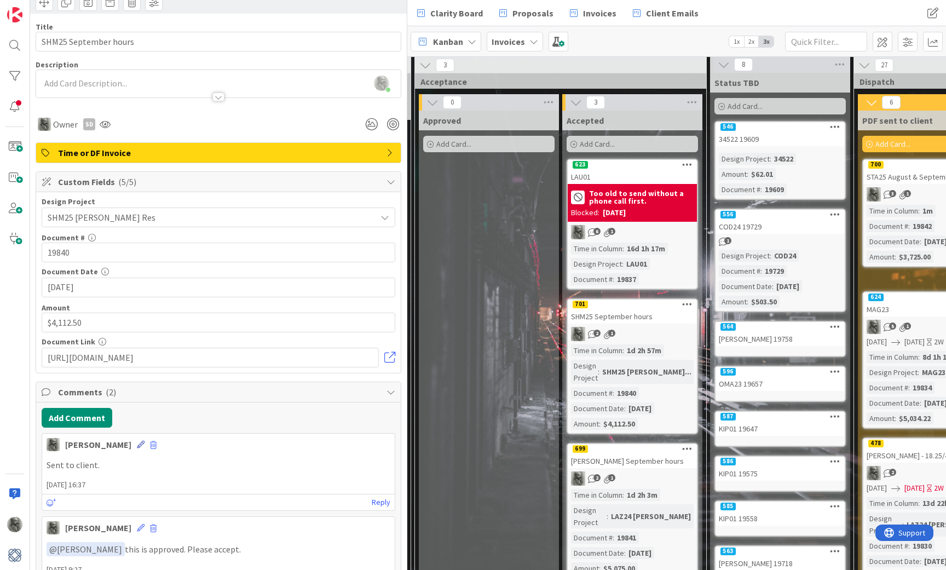
click at [137, 441] on icon at bounding box center [141, 445] width 8 height 8
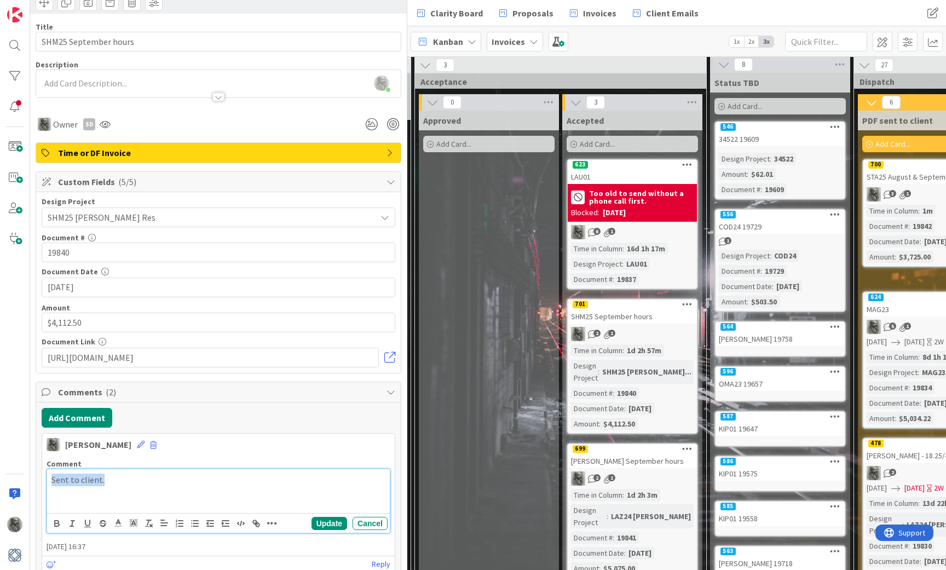
drag, startPoint x: 110, startPoint y: 479, endPoint x: 53, endPoint y: 479, distance: 56.4
click at [53, 479] on p "Sent to client." at bounding box center [218, 480] width 334 height 13
click at [256, 524] on icon "button" at bounding box center [258, 525] width 4 height 4
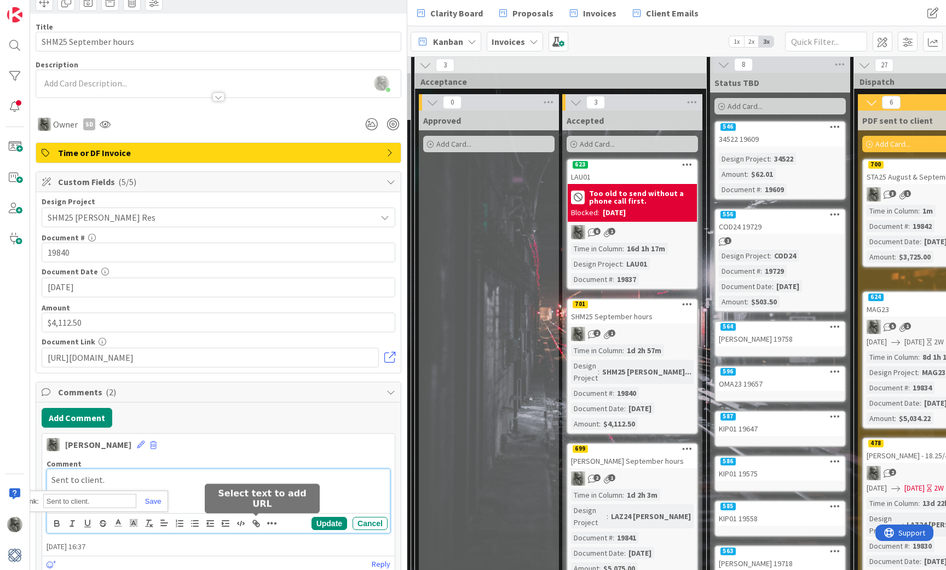
paste input "[URL][DOMAIN_NAME]"
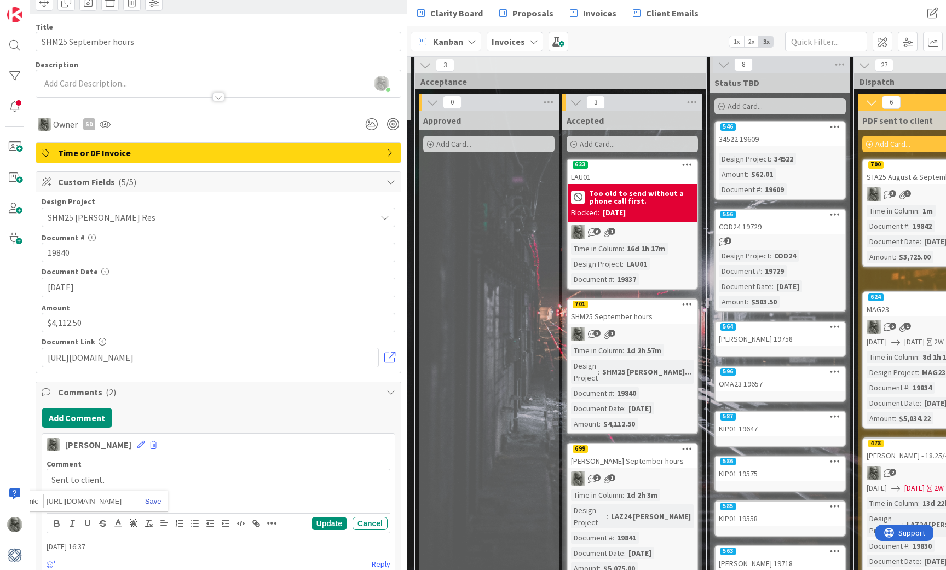
click at [152, 502] on link at bounding box center [148, 501] width 25 height 8
click at [327, 524] on button "Update" at bounding box center [330, 523] width 36 height 13
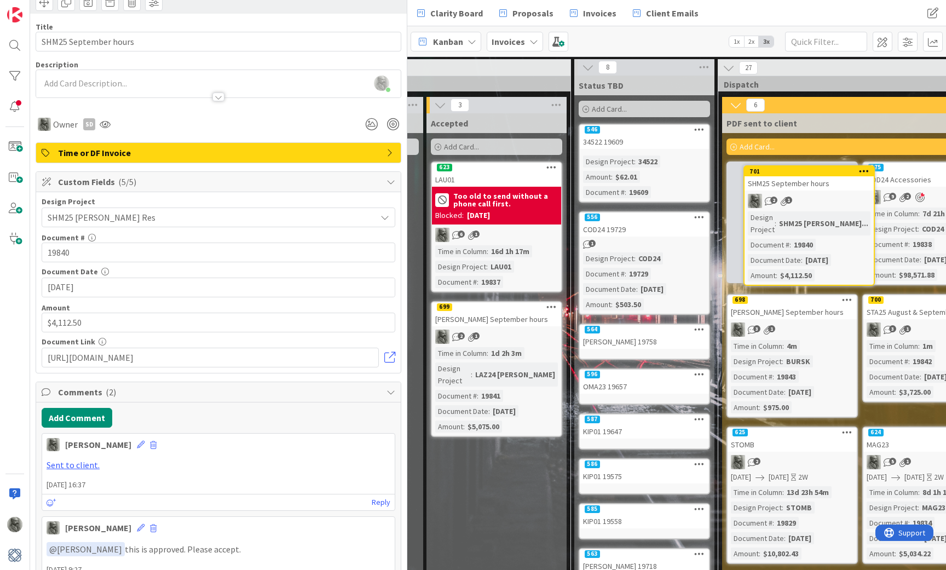
scroll to position [0, 724]
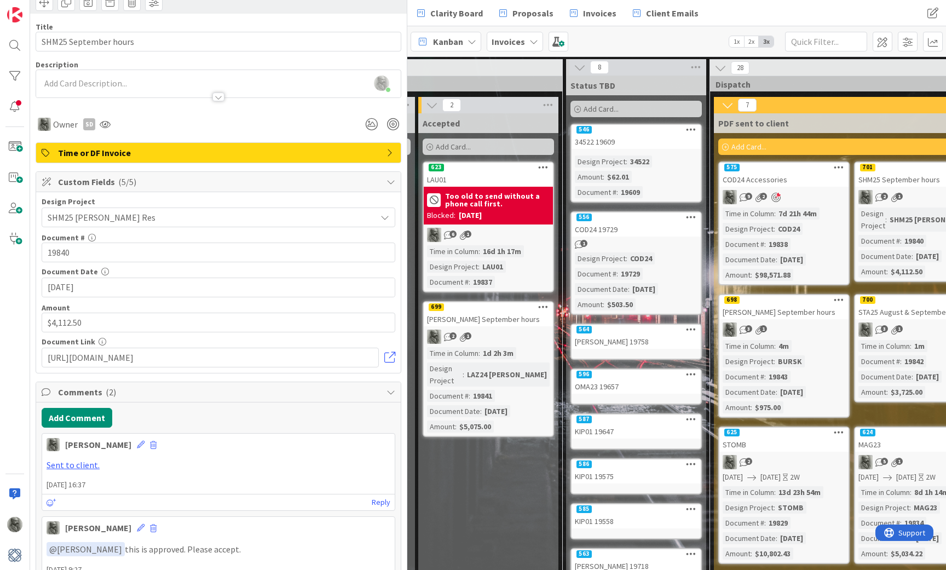
click at [505, 314] on div "[PERSON_NAME] September hours" at bounding box center [488, 319] width 129 height 14
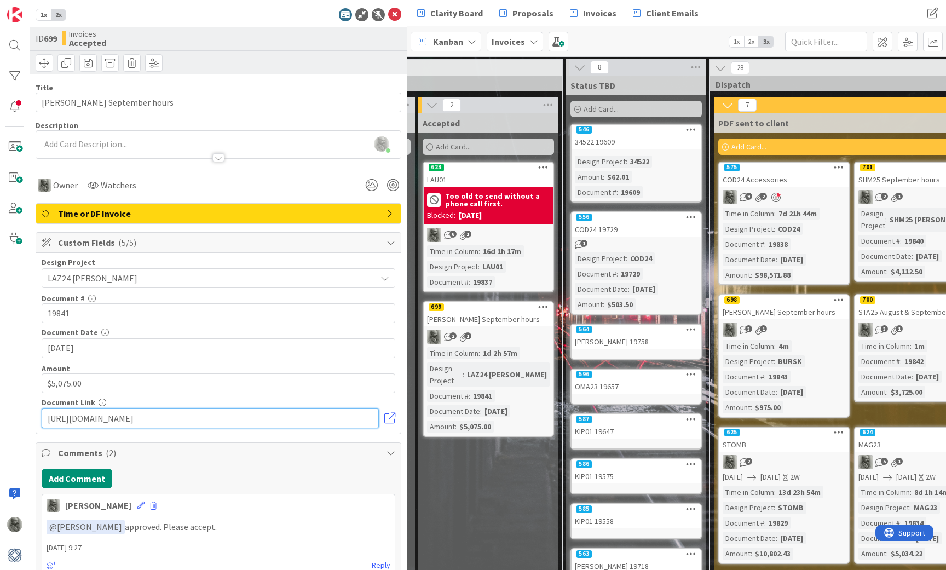
click at [268, 421] on input "[URL][DOMAIN_NAME]" at bounding box center [210, 419] width 337 height 20
paste input "[URL][DOMAIN_NAME]"
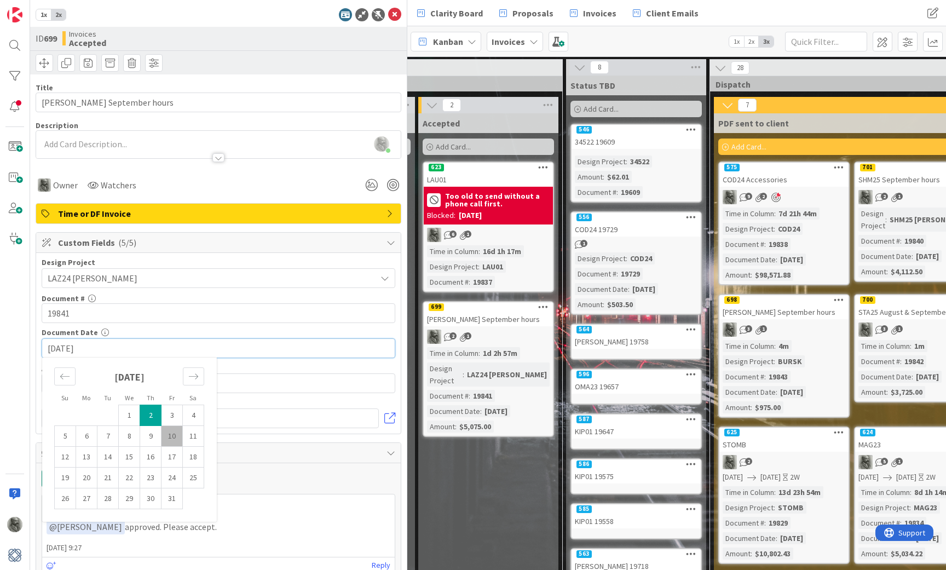
click at [123, 347] on input "[DATE]" at bounding box center [219, 348] width 342 height 19
click at [151, 413] on td "2" at bounding box center [150, 415] width 21 height 21
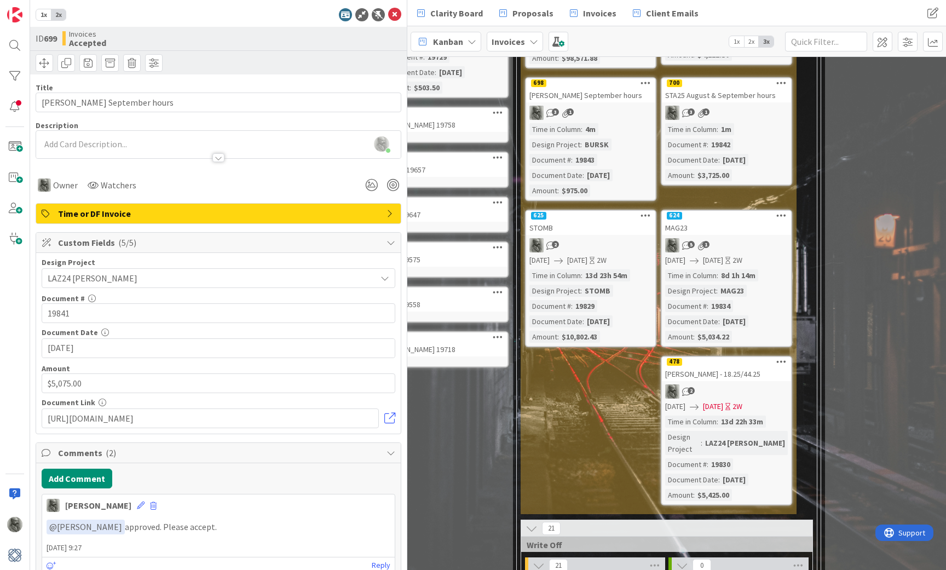
scroll to position [218, 918]
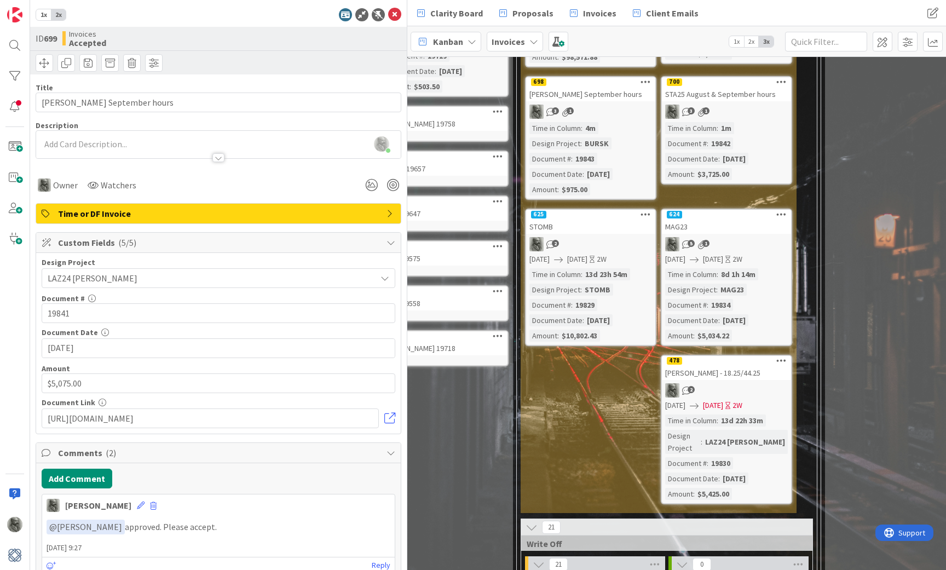
click at [744, 365] on div "478" at bounding box center [726, 361] width 129 height 10
click at [387, 417] on link at bounding box center [389, 418] width 11 height 11
click at [121, 344] on input "[DATE]" at bounding box center [219, 348] width 342 height 19
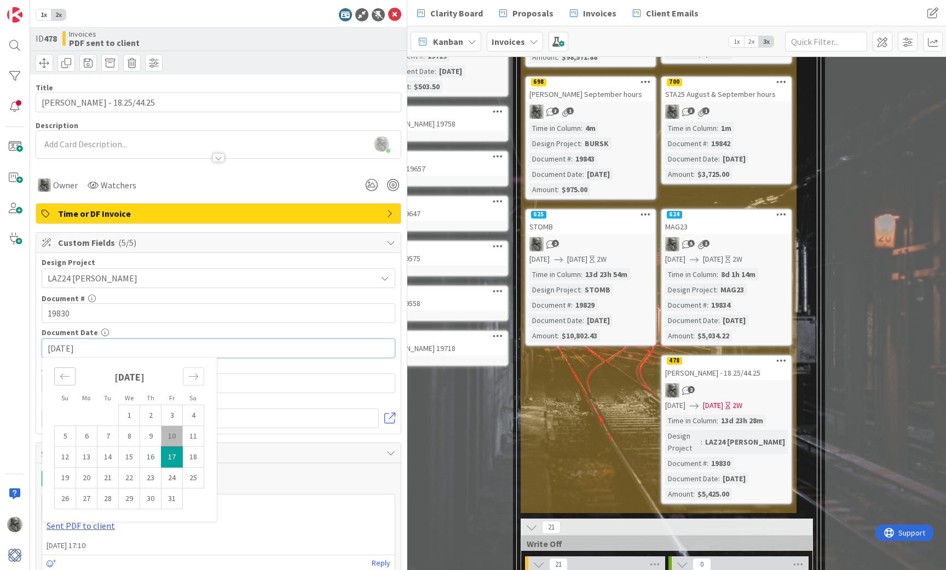
click at [64, 375] on icon "Move backward to switch to the previous month." at bounding box center [65, 376] width 10 height 10
click at [128, 460] on td "17" at bounding box center [129, 457] width 21 height 21
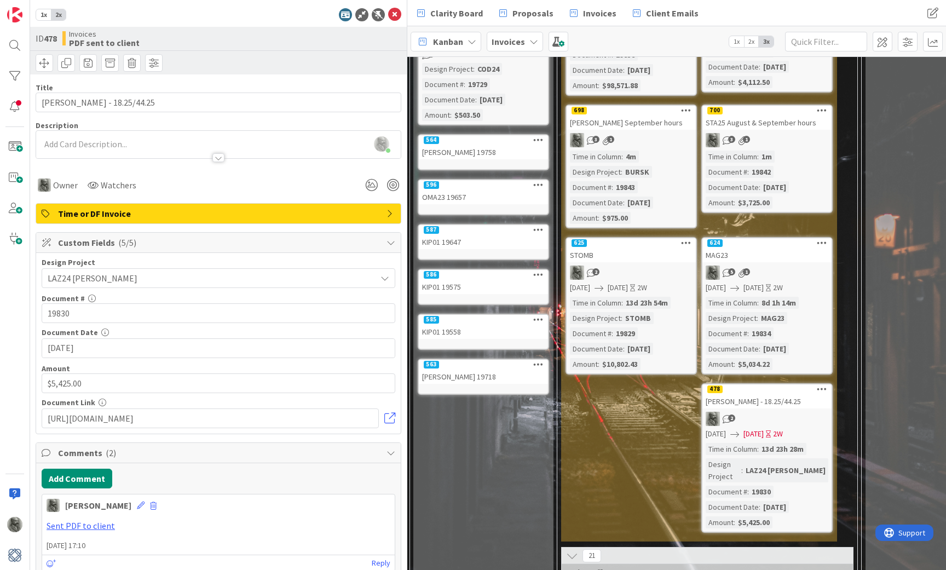
scroll to position [193, 883]
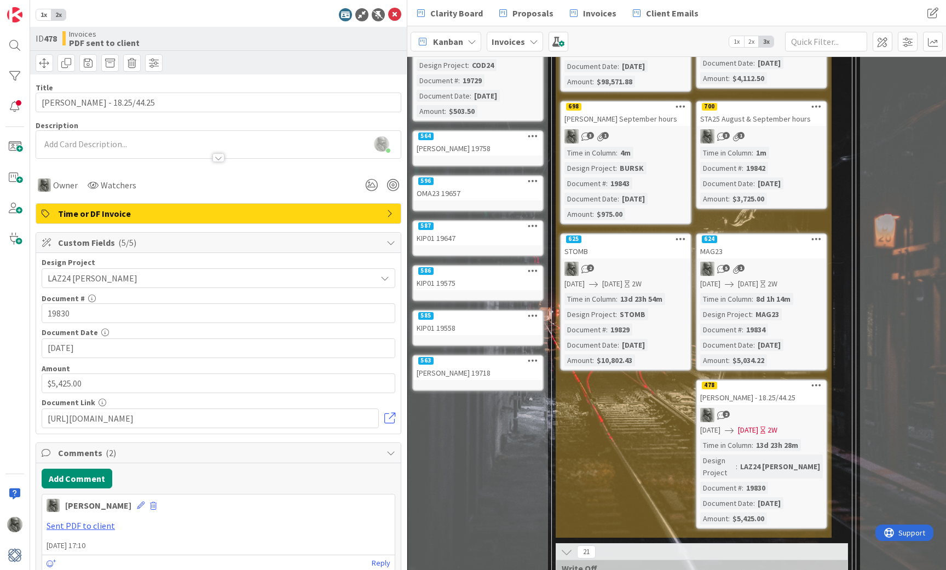
click at [775, 396] on div "[PERSON_NAME] - 18.25/44.25" at bounding box center [761, 397] width 129 height 14
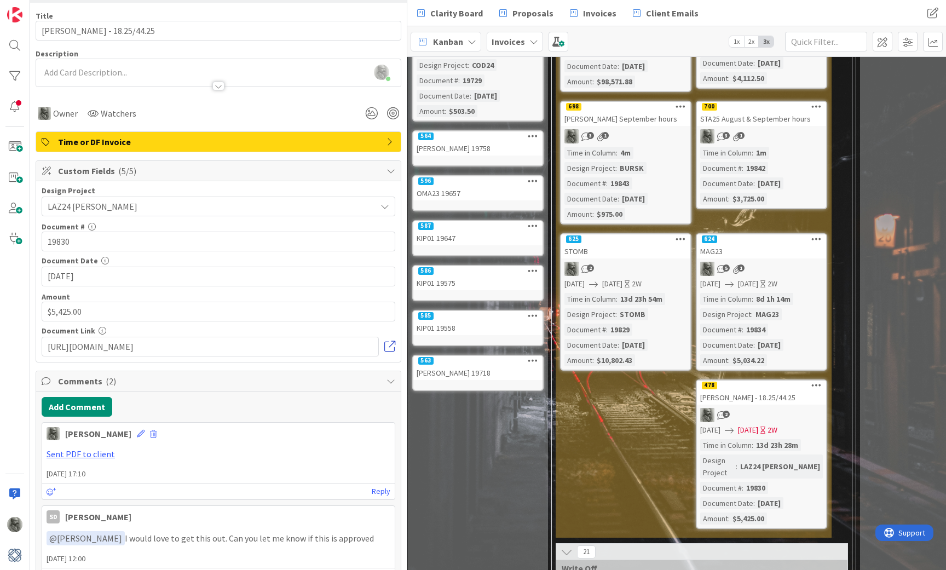
click at [390, 346] on link at bounding box center [389, 346] width 11 height 11
click at [85, 409] on button "Add Comment" at bounding box center [77, 407] width 71 height 20
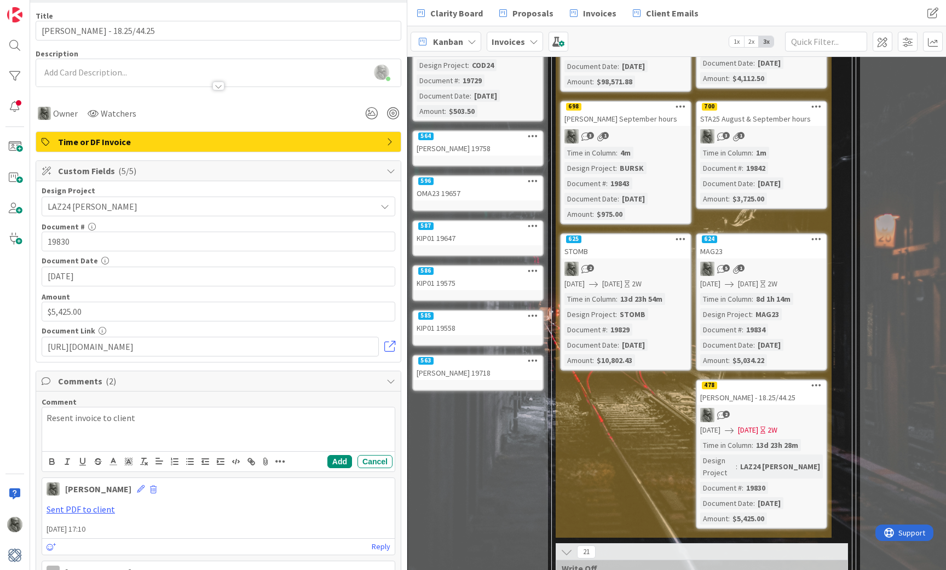
click at [122, 422] on p "Resent invoice to client" at bounding box center [219, 418] width 344 height 13
drag, startPoint x: 142, startPoint y: 421, endPoint x: 0, endPoint y: 400, distance: 143.9
click at [0, 400] on div "1x 2x ID 478 Invoices PDF sent to client Title 22 / 128 [PERSON_NAME] - 18.25/4…" at bounding box center [203, 285] width 407 height 570
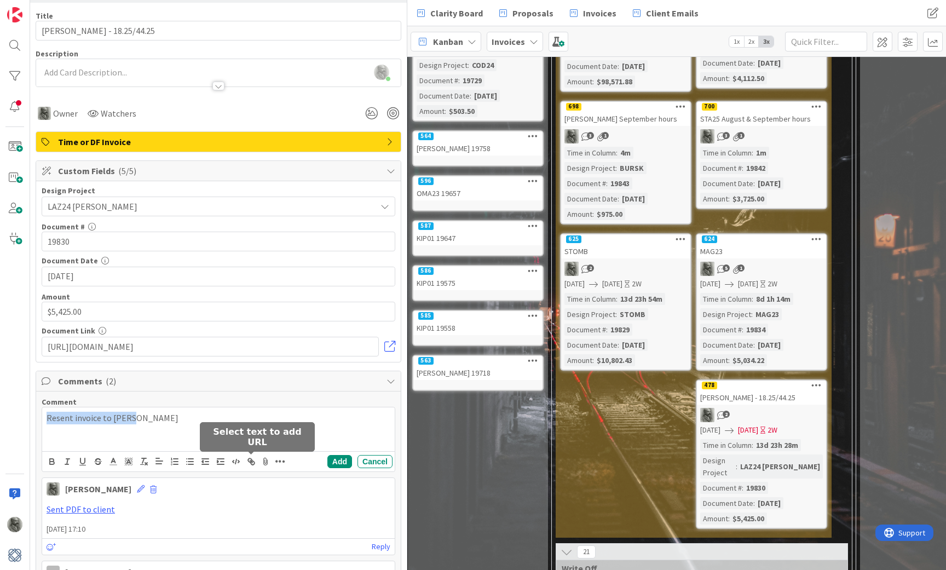
click at [252, 464] on icon "button" at bounding box center [253, 463] width 4 height 4
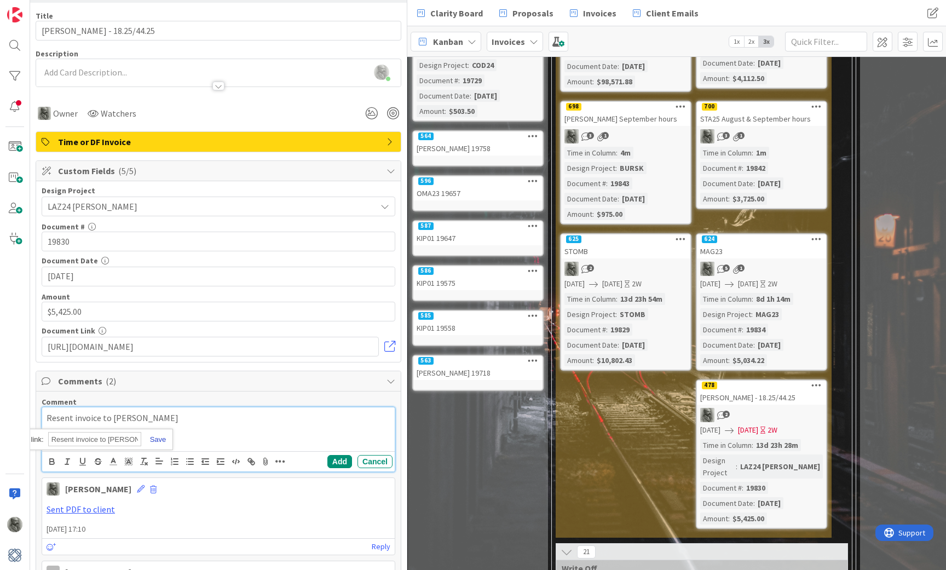
paste input "[URL][DOMAIN_NAME]"
click at [158, 436] on link at bounding box center [153, 439] width 25 height 8
click at [340, 463] on button "Add" at bounding box center [339, 461] width 25 height 13
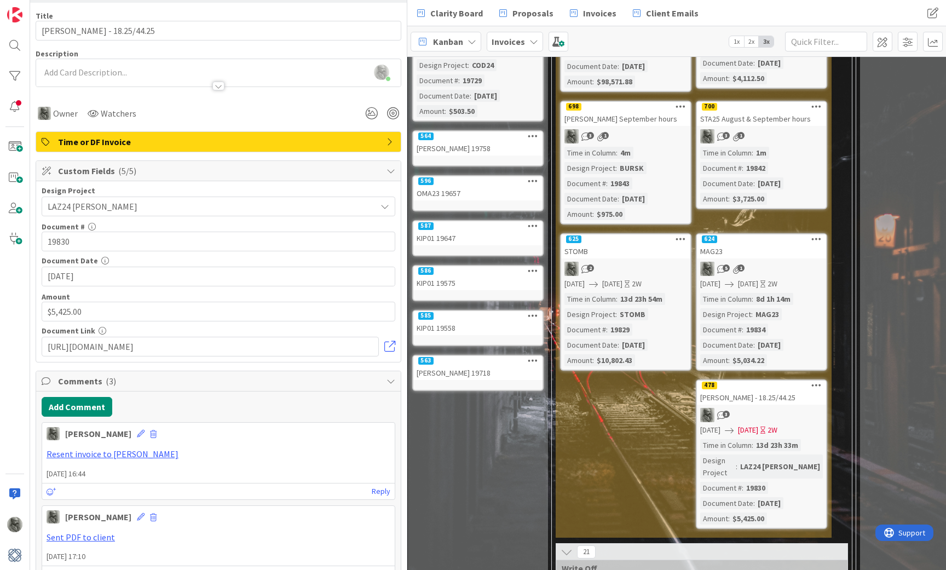
click at [595, 442] on div "PDF sent to client Add Card... 701 SHM25 September hours 2 1 Design Project : S…" at bounding box center [694, 229] width 276 height 618
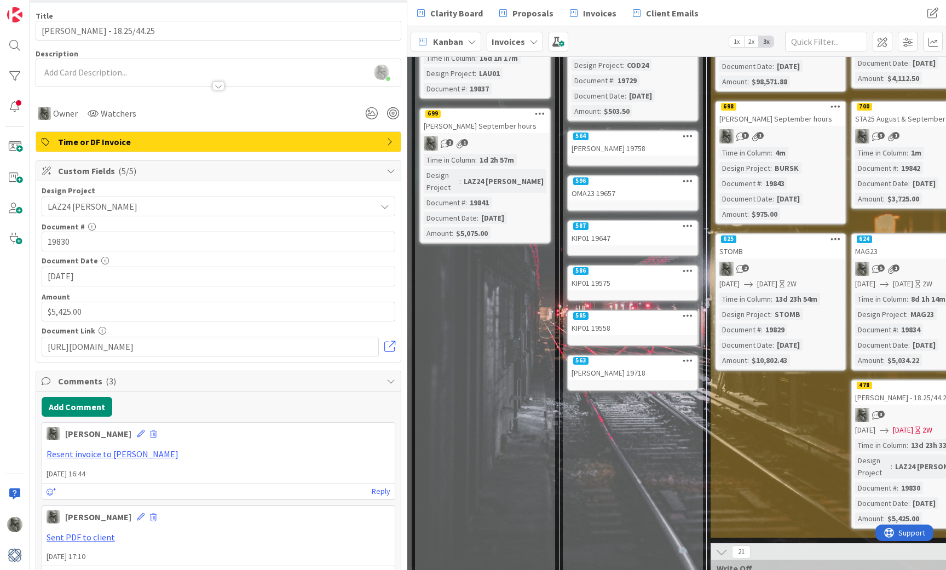
scroll to position [194, 724]
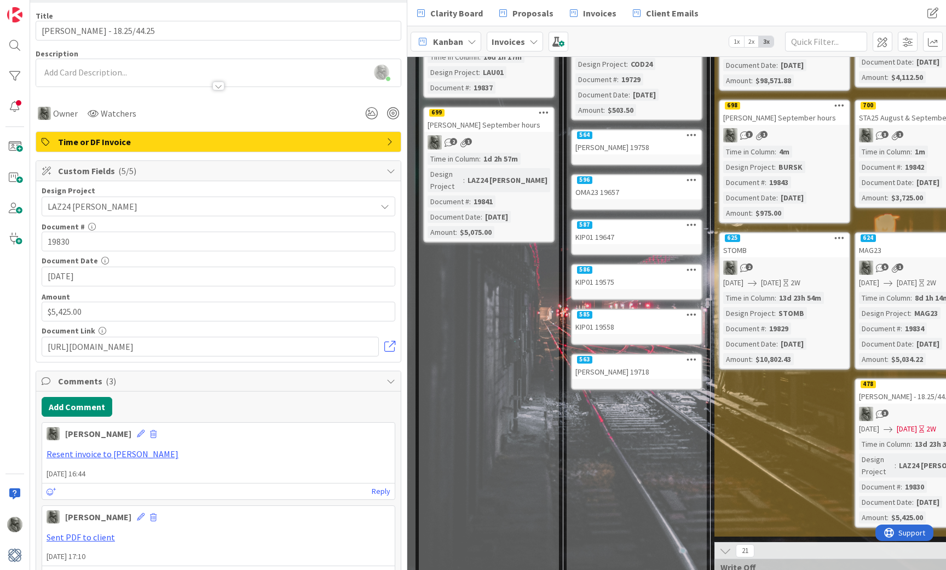
click at [488, 121] on div "[PERSON_NAME] September hours" at bounding box center [488, 125] width 129 height 14
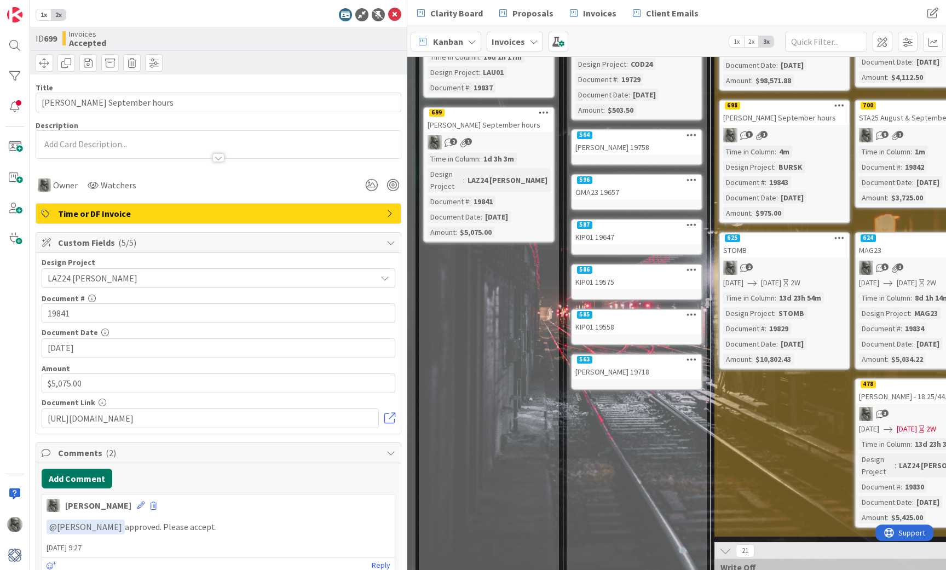
click at [94, 478] on button "Add Comment" at bounding box center [77, 479] width 71 height 20
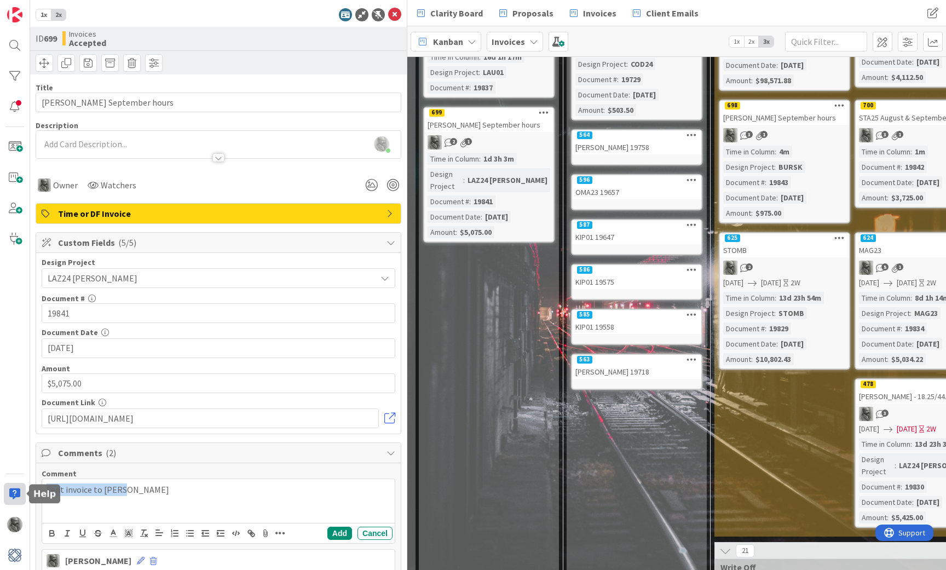
drag, startPoint x: 134, startPoint y: 491, endPoint x: 24, endPoint y: 485, distance: 110.2
click at [24, 485] on div "1x 2x ID 699 Invoices Accepted Title 23 / 128 [PERSON_NAME] September hours Des…" at bounding box center [203, 285] width 407 height 570
click at [250, 535] on icon "button" at bounding box center [251, 533] width 10 height 10
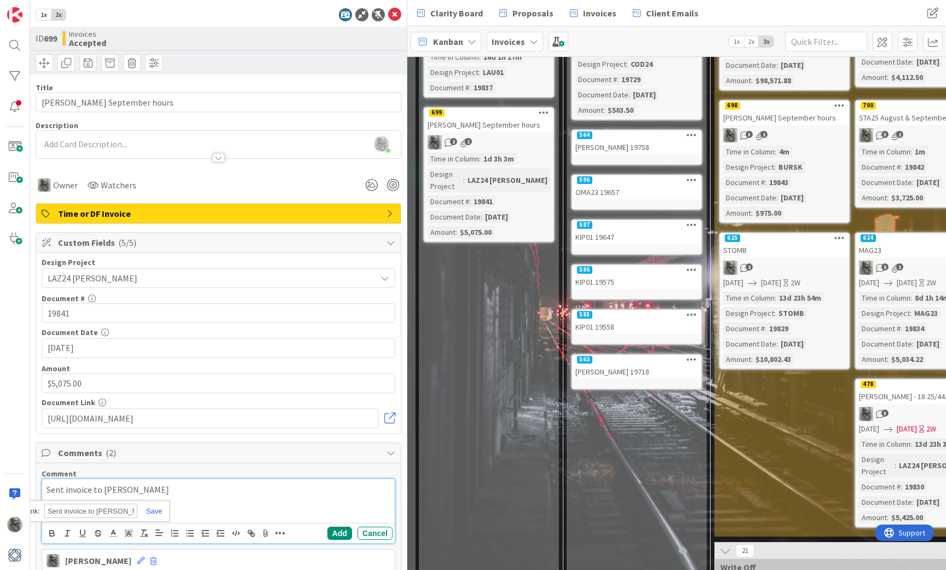
paste input "[URL][DOMAIN_NAME]"
click at [154, 511] on link at bounding box center [149, 511] width 25 height 8
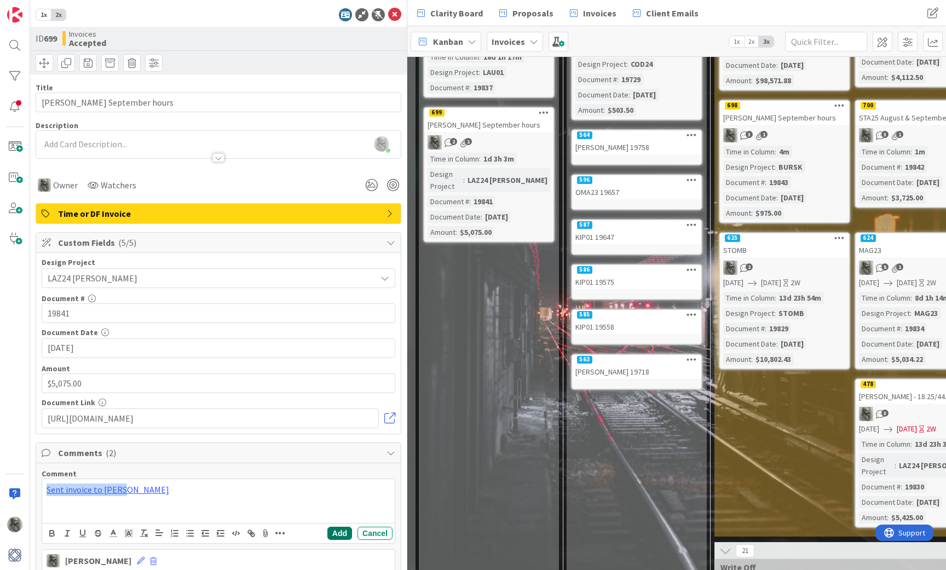
click at [342, 532] on button "Add" at bounding box center [339, 533] width 25 height 13
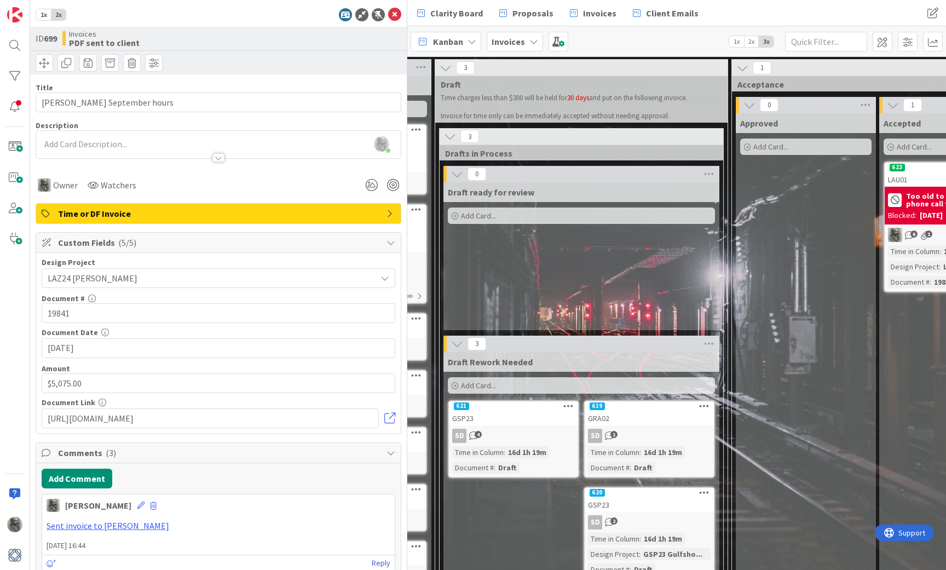
scroll to position [0, 182]
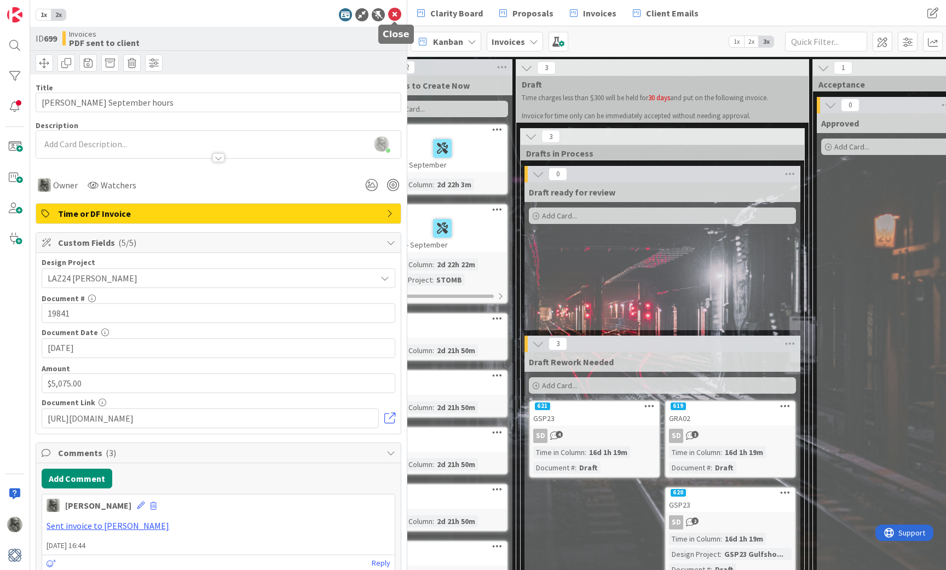
click at [398, 13] on icon at bounding box center [394, 14] width 13 height 13
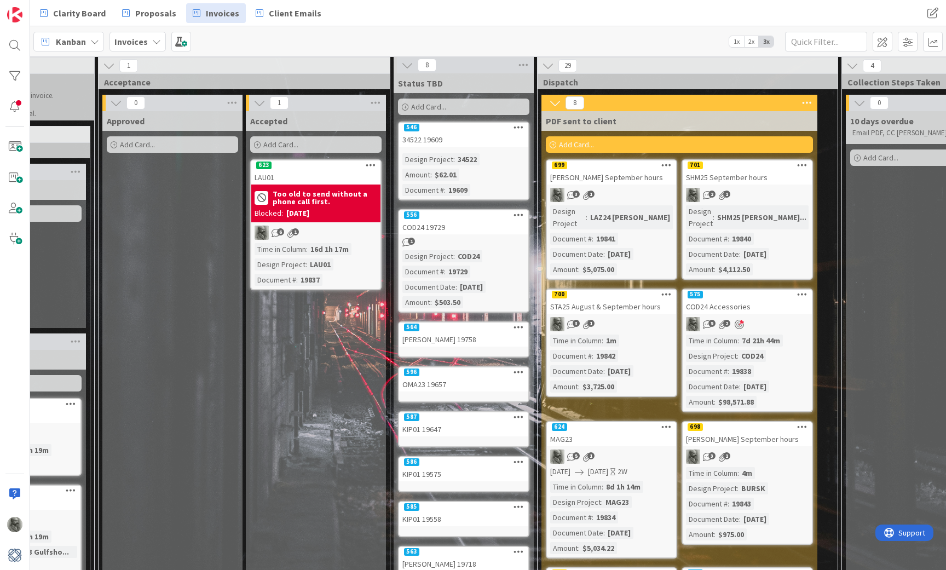
scroll to position [4, 524]
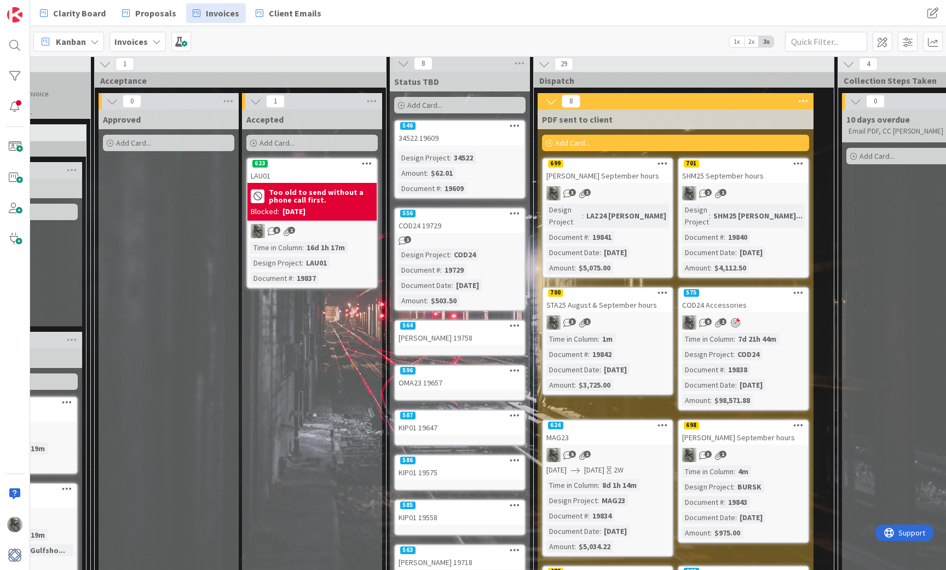
click at [723, 171] on div "SHM25 September hours" at bounding box center [743, 176] width 129 height 14
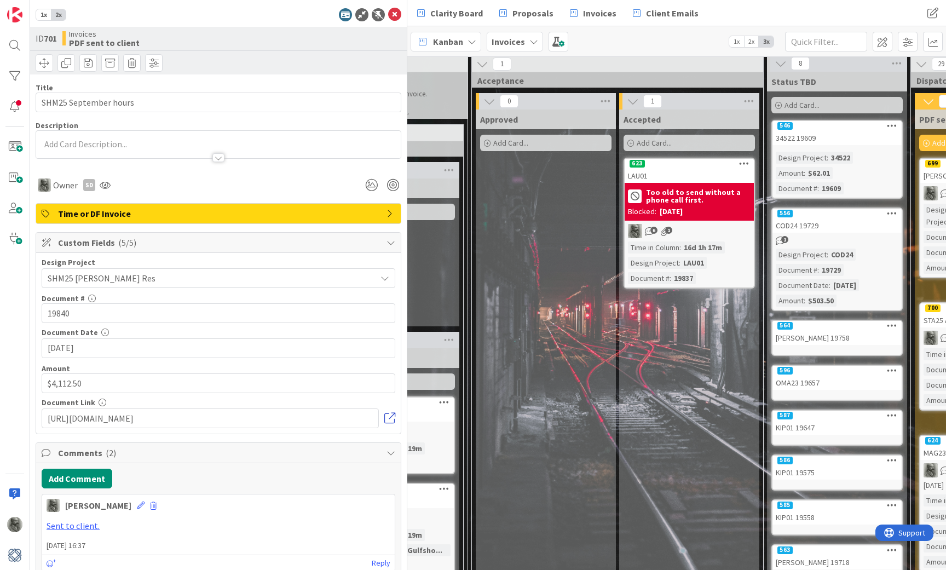
click at [390, 419] on link at bounding box center [389, 418] width 11 height 11
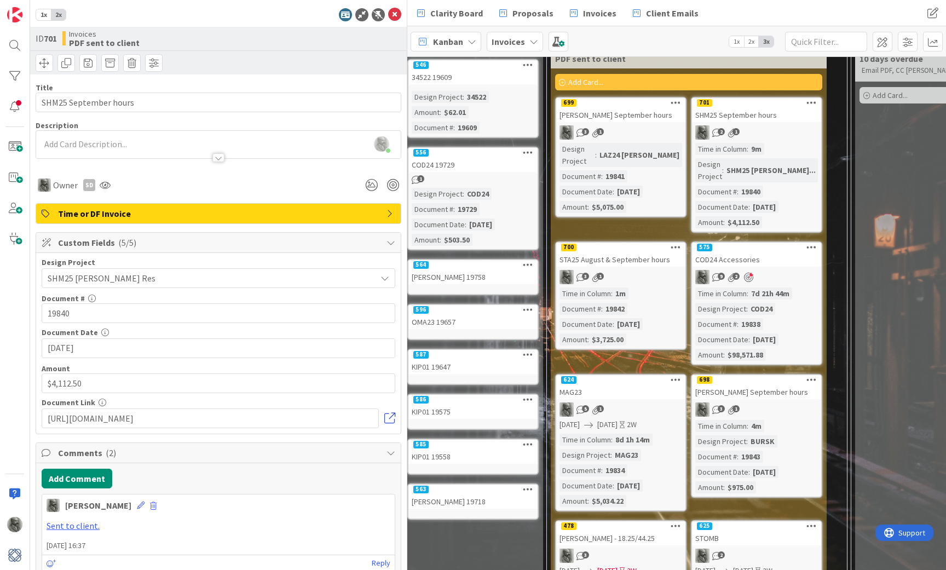
scroll to position [71, 888]
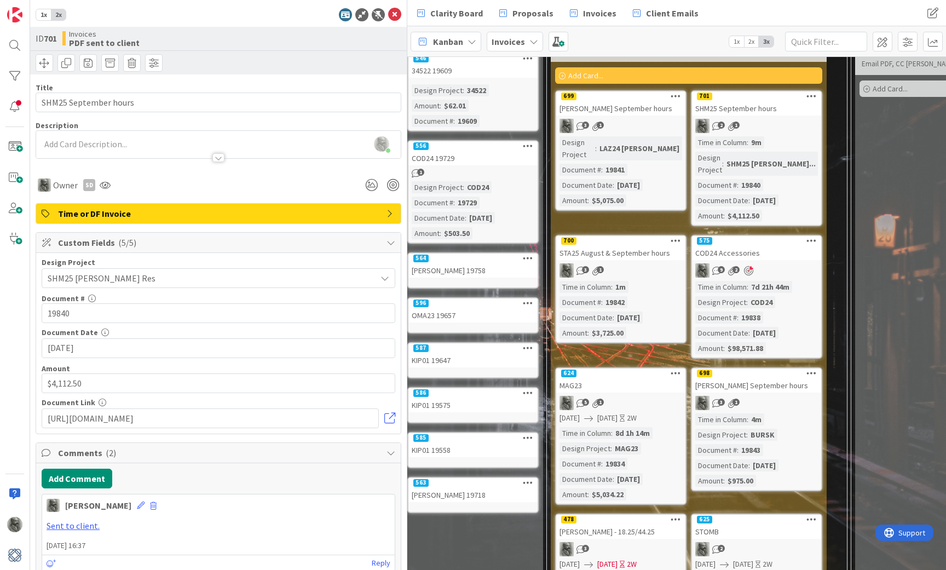
click at [749, 102] on div "SHM25 September hours" at bounding box center [756, 108] width 129 height 14
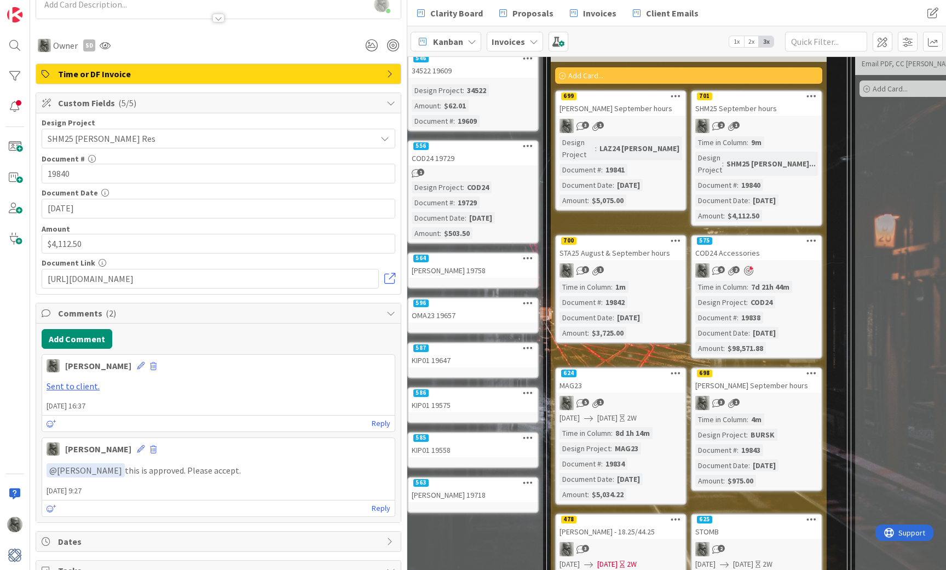
scroll to position [146, 0]
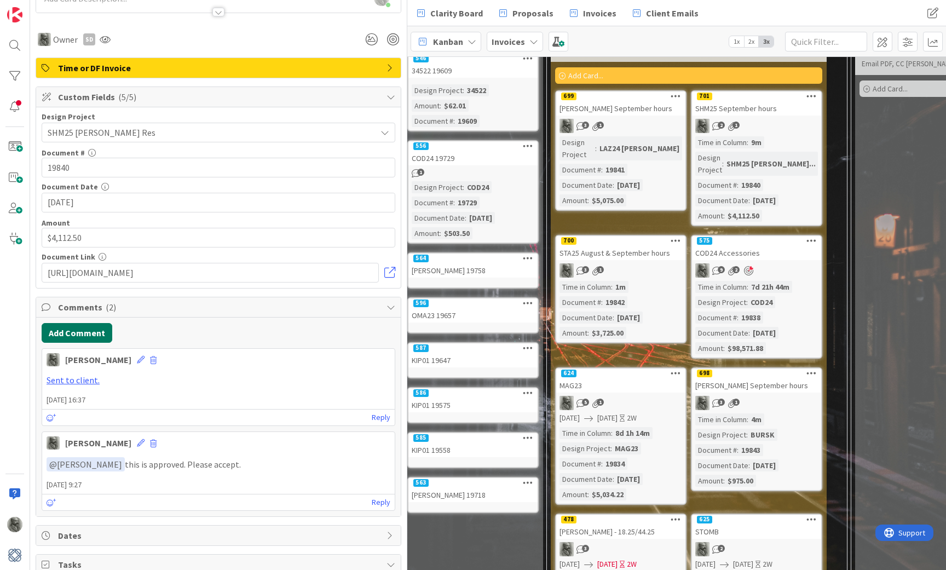
click at [84, 334] on button "Add Comment" at bounding box center [77, 333] width 71 height 20
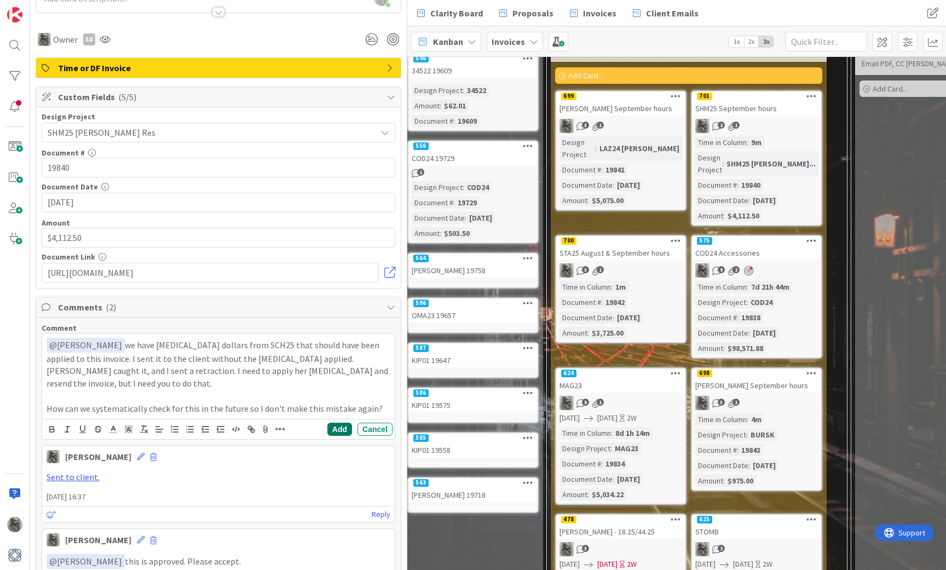
click at [338, 423] on button "Add" at bounding box center [339, 429] width 25 height 13
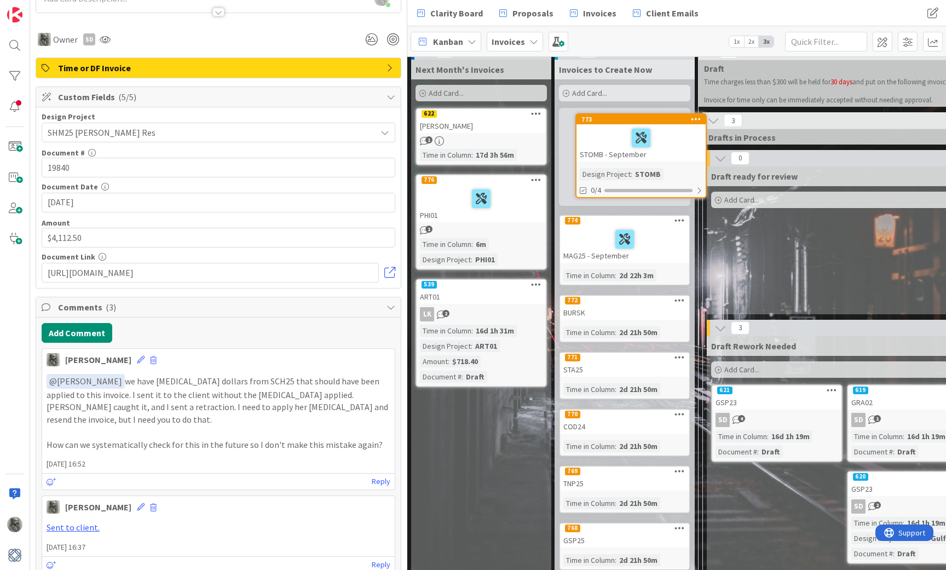
scroll to position [0, 0]
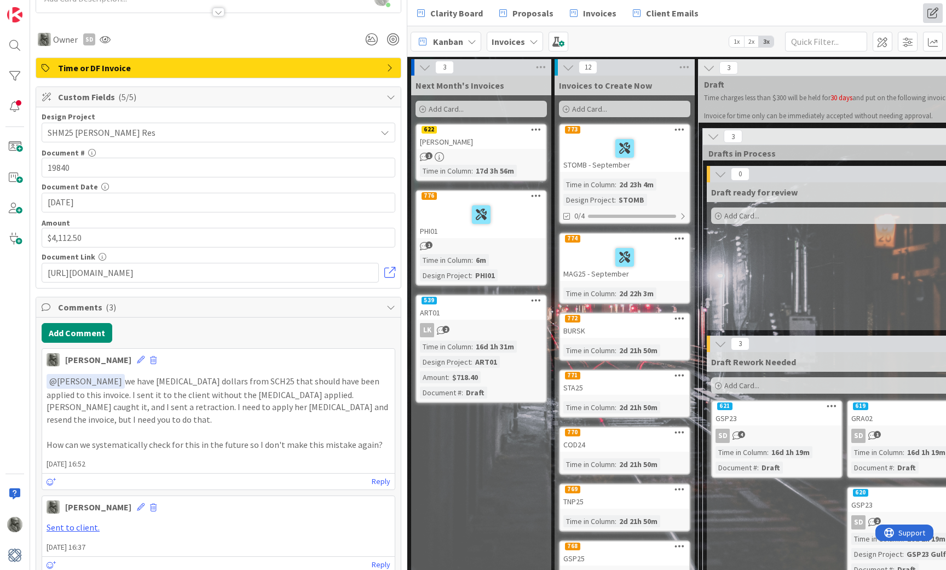
click at [722, 8] on div "Clarity Board Proposals Invoices Client Emails" at bounding box center [610, 13] width 398 height 20
click at [526, 41] on div "Invoices" at bounding box center [515, 42] width 56 height 20
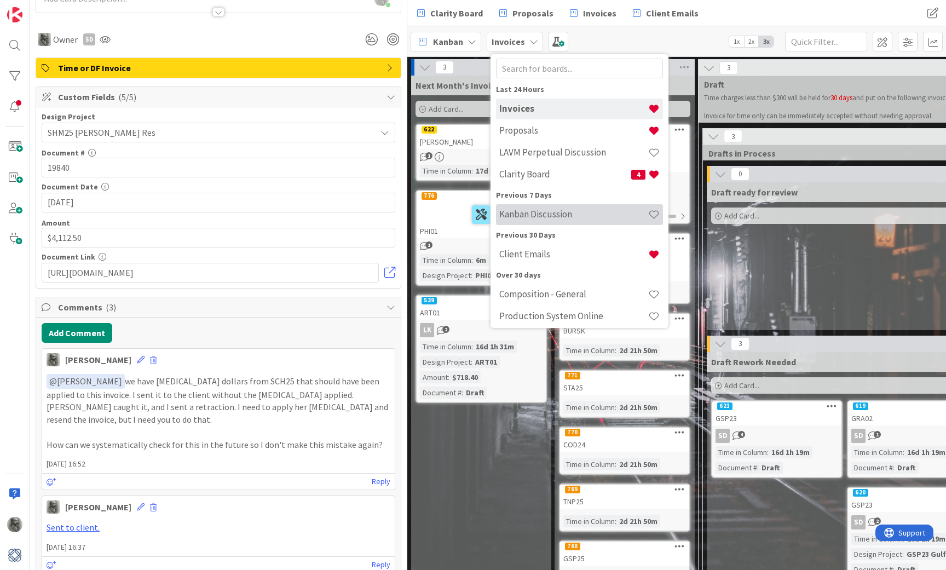
scroll to position [26, 0]
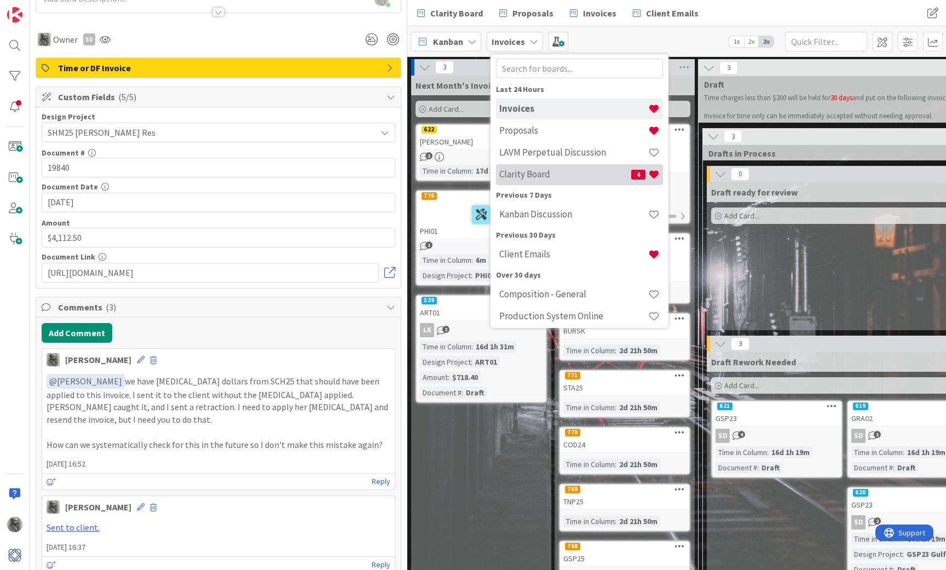
click at [552, 174] on h4 "Clarity Board" at bounding box center [565, 174] width 132 height 11
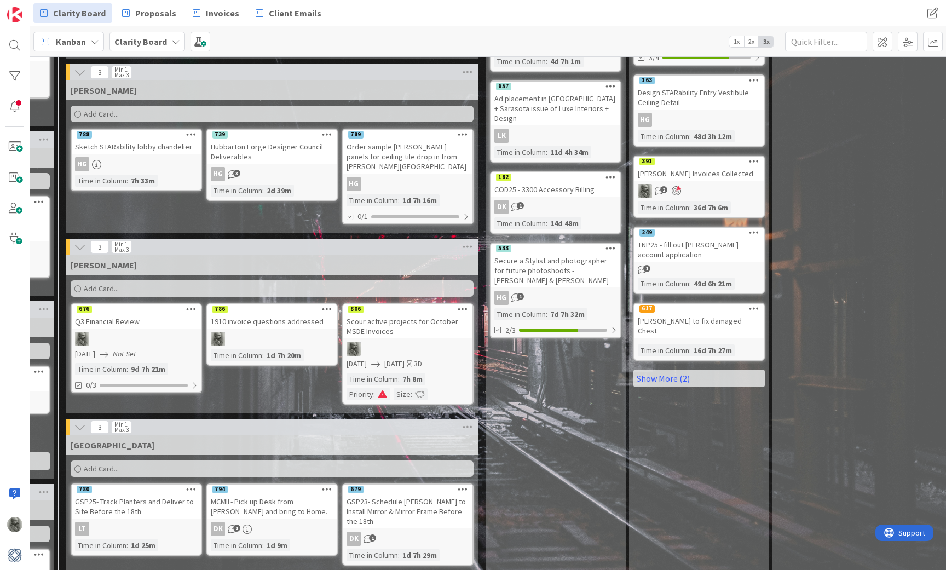
scroll to position [556, 1091]
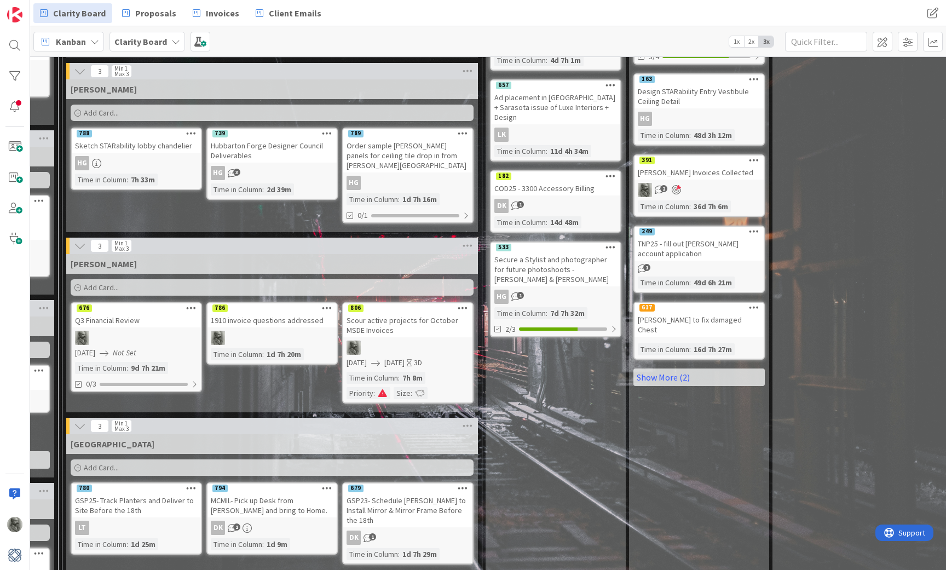
click at [103, 283] on span "Add Card..." at bounding box center [101, 288] width 35 height 10
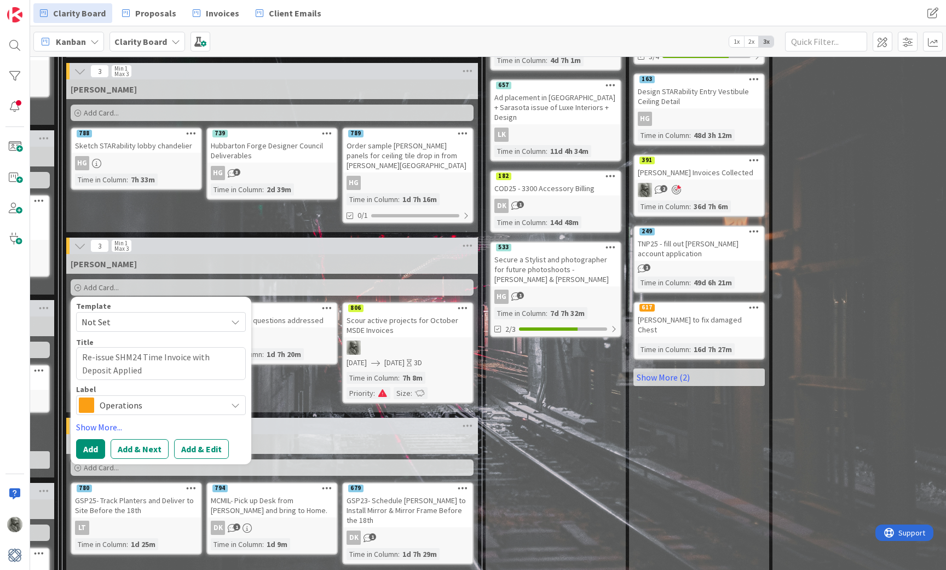
click at [143, 398] on span "Operations" at bounding box center [161, 405] width 122 height 15
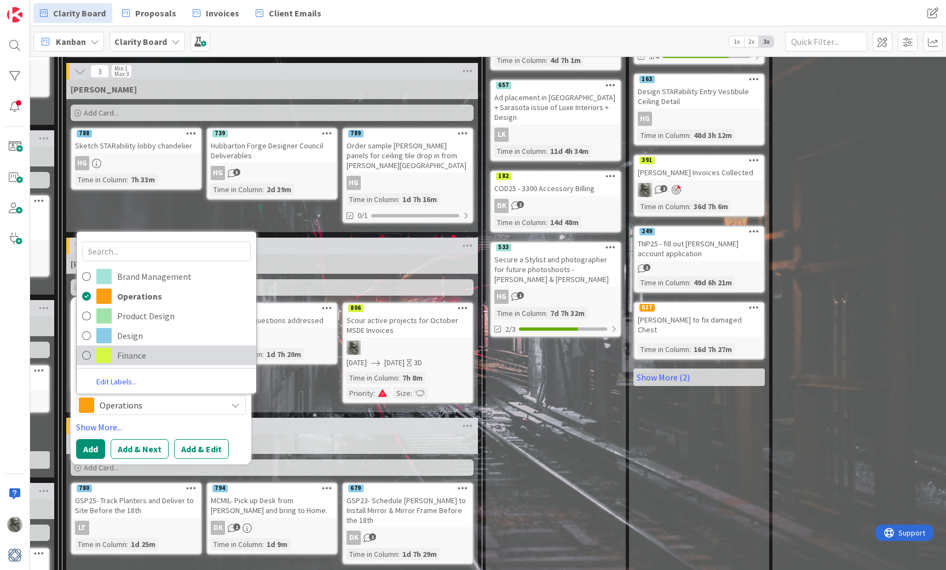
click at [138, 349] on span "Finance" at bounding box center [184, 355] width 134 height 16
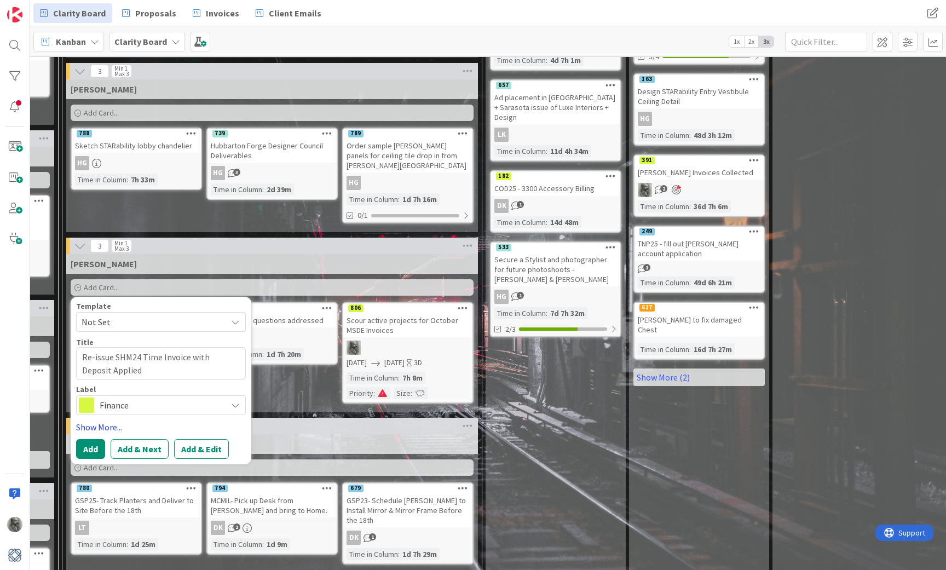
click at [106, 421] on link "Show More..." at bounding box center [161, 427] width 170 height 13
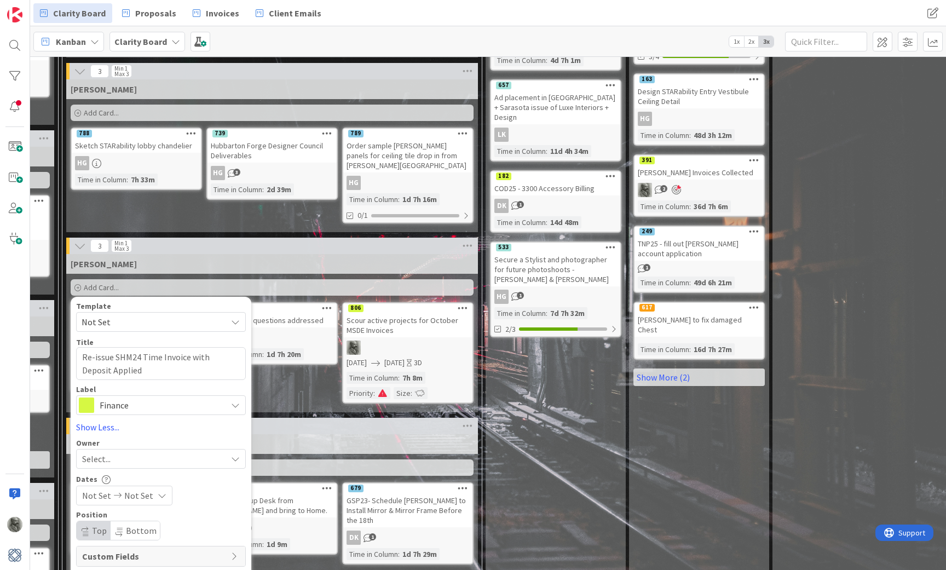
click at [108, 457] on span "Select..." at bounding box center [96, 458] width 28 height 13
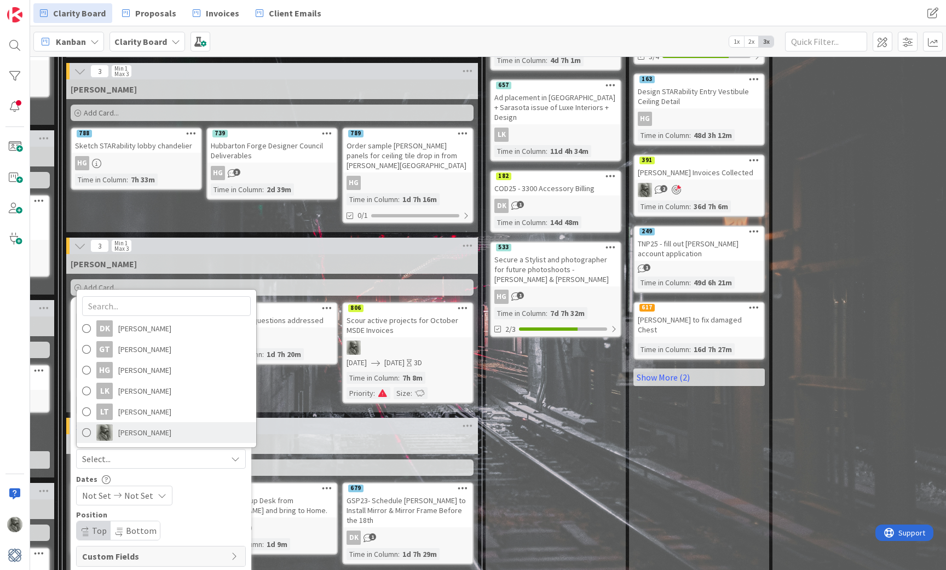
click at [121, 424] on span "[PERSON_NAME]" at bounding box center [144, 432] width 53 height 16
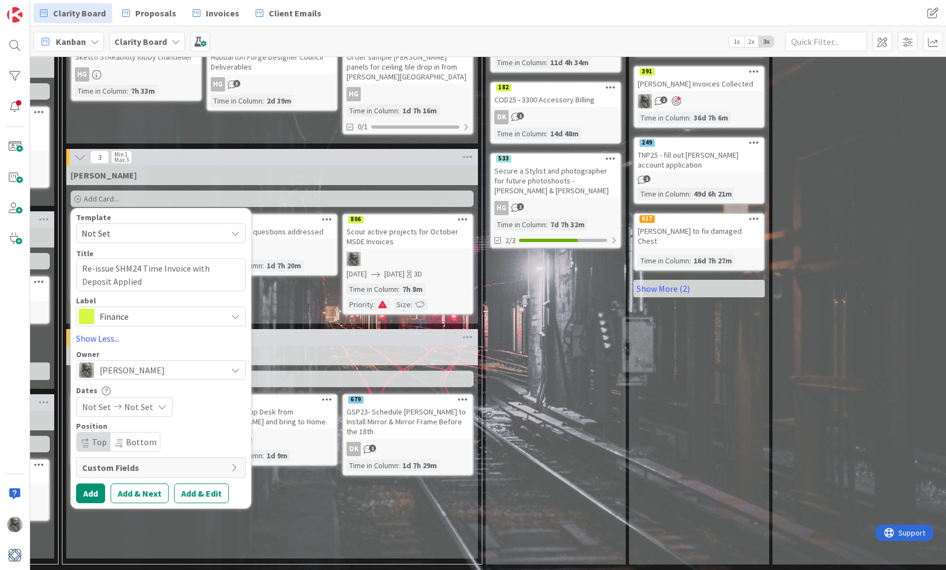
scroll to position [645, 1091]
click at [211, 491] on button "Add & Edit" at bounding box center [201, 494] width 55 height 20
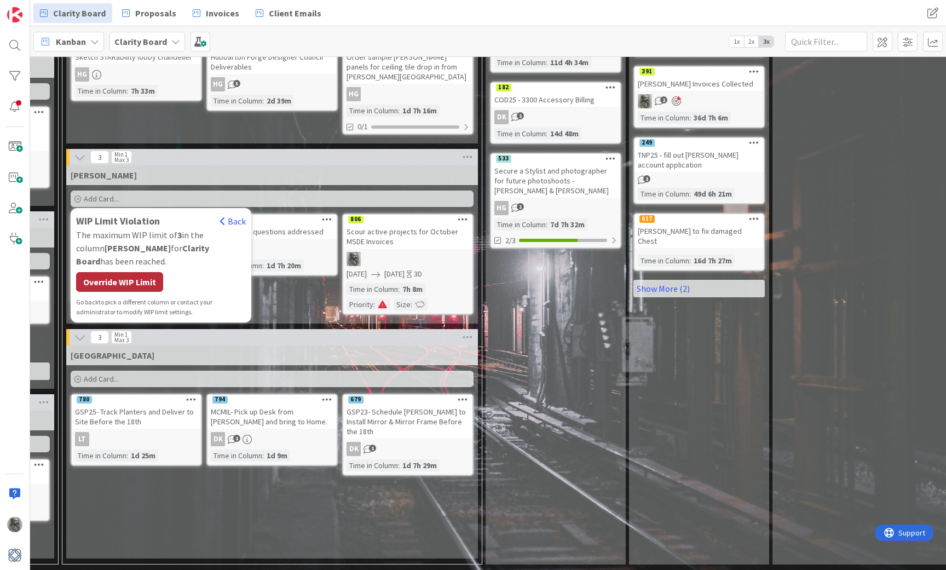
click at [136, 272] on div "Override WIP Limit" at bounding box center [119, 282] width 87 height 20
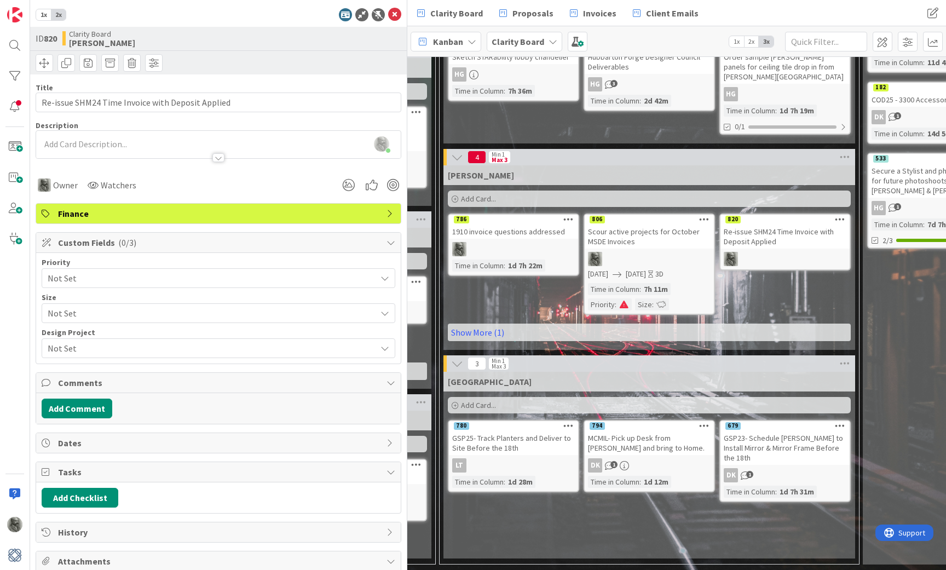
click at [144, 347] on span "Not Set" at bounding box center [209, 348] width 323 height 15
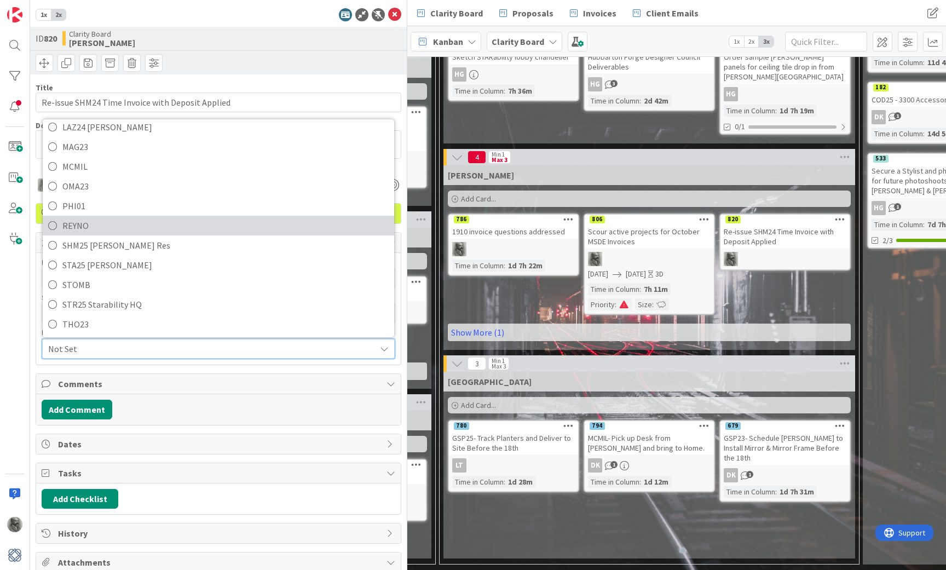
scroll to position [395, 0]
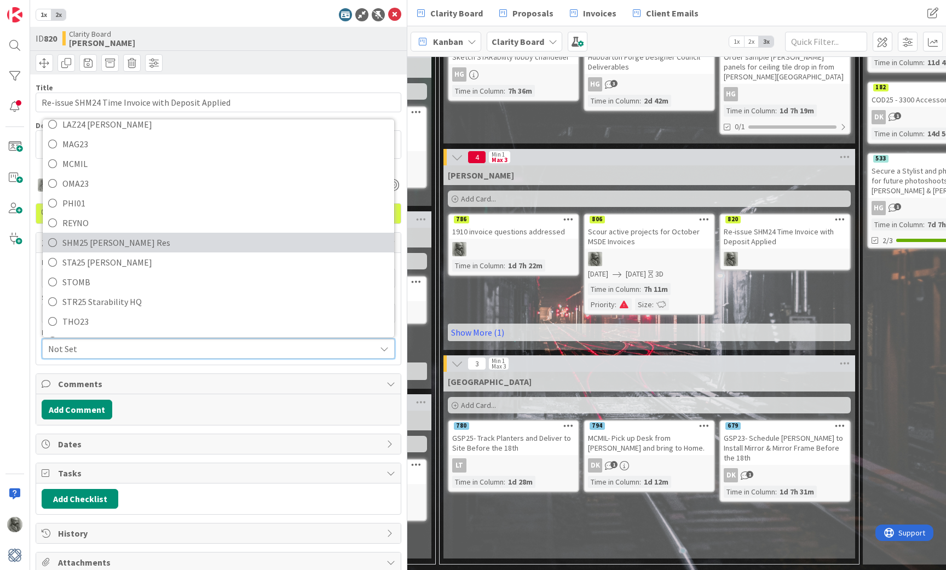
click at [77, 244] on span "SHM25 [PERSON_NAME] Res" at bounding box center [225, 242] width 326 height 16
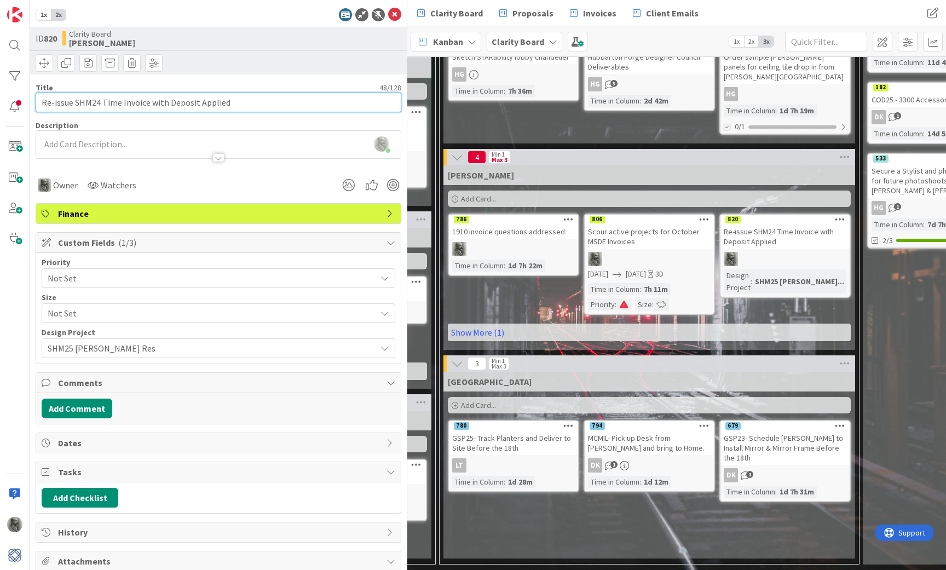
click at [100, 103] on input "Re-issue SHM24 Time Invoice with Deposit Applied" at bounding box center [219, 103] width 366 height 20
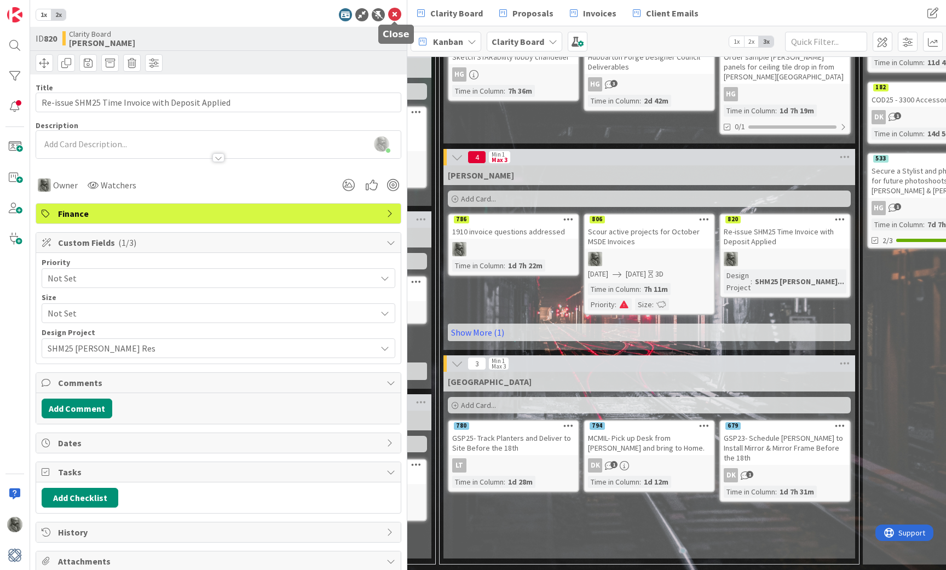
click at [395, 14] on icon at bounding box center [394, 14] width 13 height 13
